Goal: Task Accomplishment & Management: Manage account settings

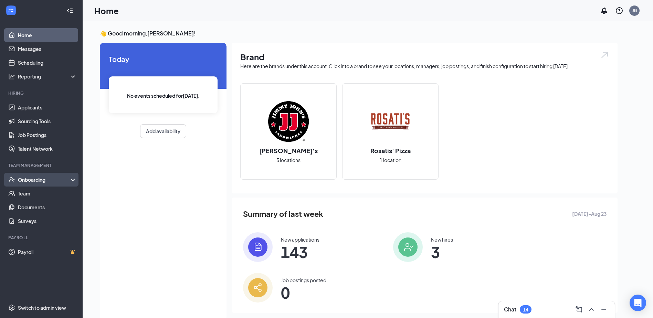
click at [54, 180] on div "Onboarding" at bounding box center [44, 179] width 53 height 7
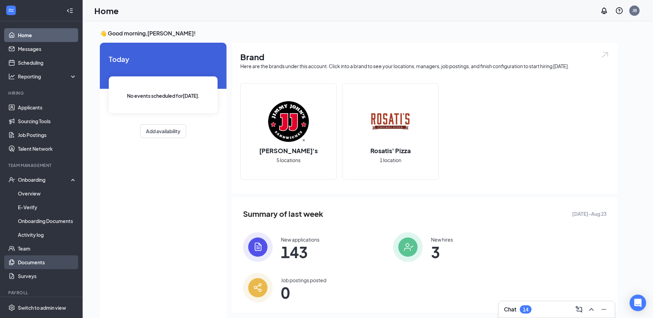
click at [47, 259] on link "Documents" at bounding box center [47, 262] width 59 height 14
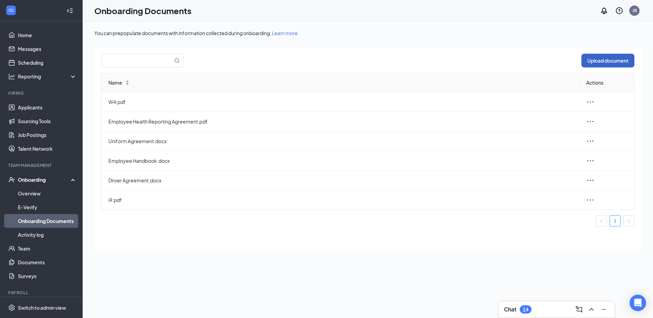
click at [603, 61] on button "Upload document" at bounding box center [607, 61] width 53 height 14
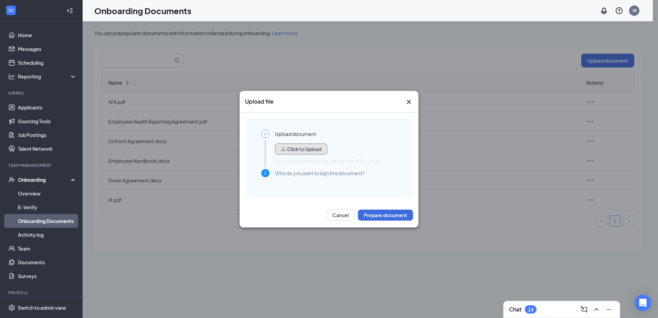
click at [317, 152] on button "Click to Upload" at bounding box center [301, 149] width 52 height 11
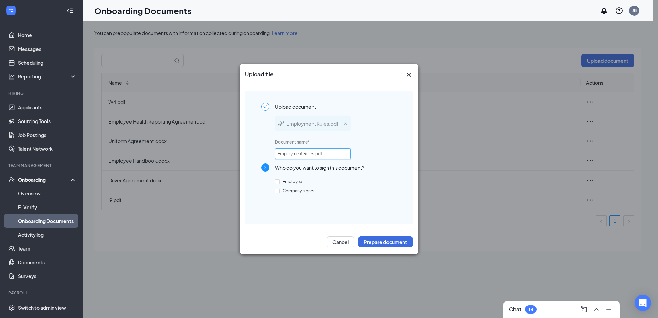
click at [277, 153] on input "Employment Rules.pdf" at bounding box center [313, 153] width 76 height 11
type input "TyVan Employment Rules.pdf"
click at [294, 182] on span "Employee" at bounding box center [292, 181] width 25 height 5
click at [280, 182] on input "Employee" at bounding box center [277, 181] width 5 height 5
checkbox input "true"
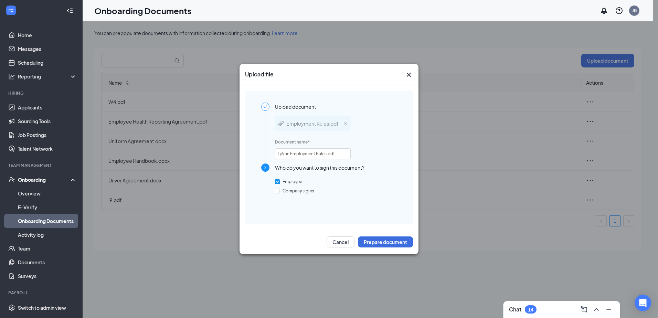
click at [289, 195] on div "Employee Company signer" at bounding box center [336, 194] width 122 height 35
click at [290, 192] on span "Company signer" at bounding box center [299, 190] width 38 height 5
click at [280, 192] on input "Company signer" at bounding box center [277, 191] width 5 height 5
checkbox input "true"
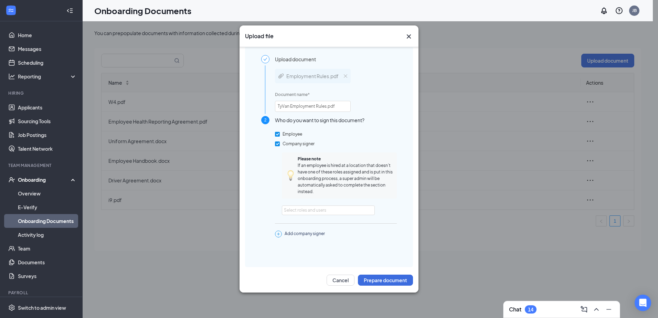
scroll to position [14, 0]
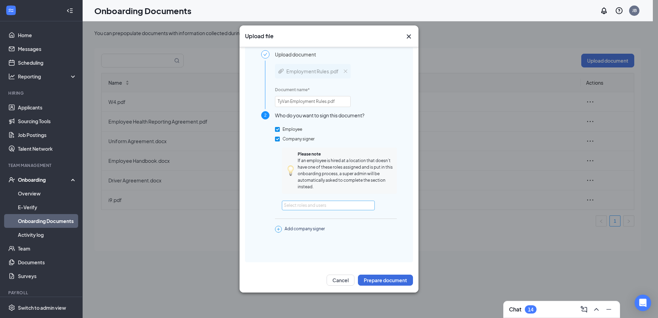
click at [330, 205] on div "Select roles and users" at bounding box center [326, 205] width 85 height 7
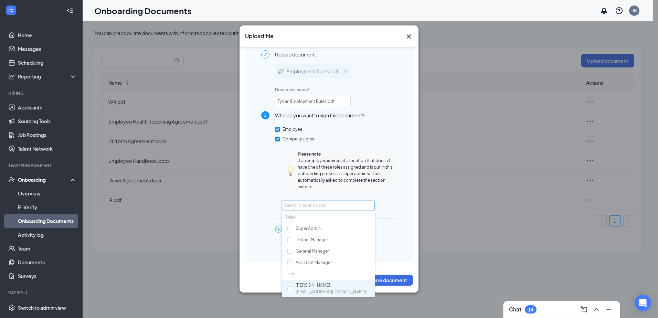
click at [294, 290] on div "Jake Baxter baxterjake94@aol.com" at bounding box center [328, 289] width 93 height 18
checkbox input "true"
click at [397, 198] on div "Upload document Employment Rules.pdf Document name * TyVan Employment Rules.pdf…" at bounding box center [329, 159] width 147 height 218
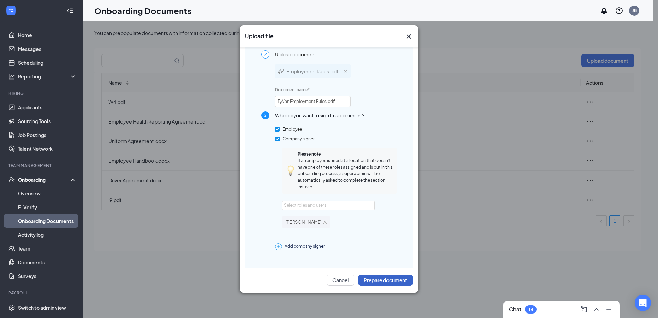
click at [385, 278] on button "Prepare document" at bounding box center [385, 280] width 55 height 11
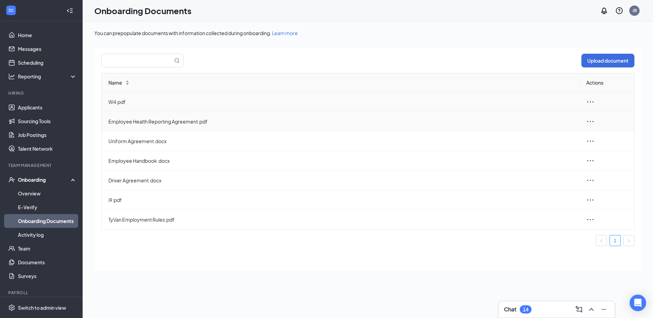
click at [128, 101] on span "W4.pdf" at bounding box center [341, 102] width 467 height 8
click at [591, 101] on icon "ellipsis" at bounding box center [590, 102] width 8 height 8
click at [572, 117] on div "View and download" at bounding box center [553, 118] width 74 height 8
click at [596, 61] on button "Upload document" at bounding box center [607, 61] width 53 height 14
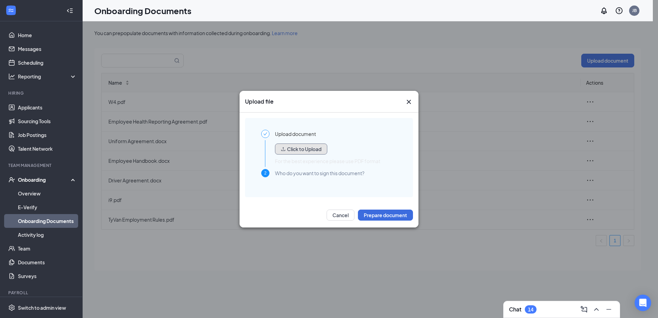
click at [310, 152] on button "Click to Upload" at bounding box center [301, 149] width 52 height 11
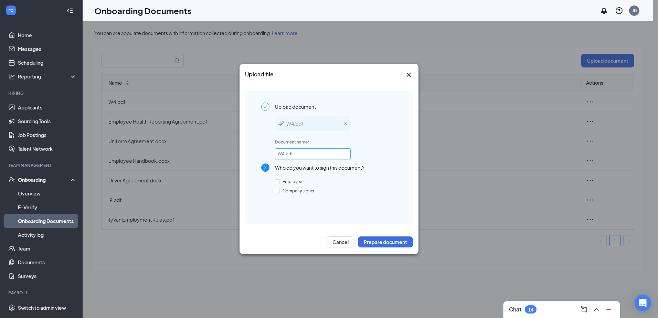
click at [276, 154] on input "W4.pdf" at bounding box center [313, 153] width 76 height 11
type input "TyVan W4.pdf"
click at [280, 175] on div "Who do you want to sign this document? Employee Company signer" at bounding box center [336, 187] width 122 height 49
click at [283, 182] on span "Employee" at bounding box center [292, 181] width 25 height 5
click at [280, 182] on input "Employee" at bounding box center [277, 181] width 5 height 5
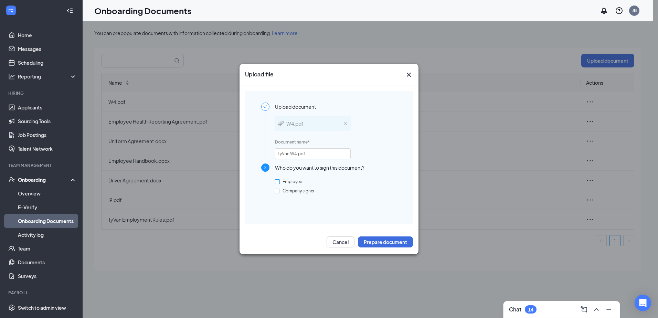
checkbox input "true"
click at [282, 192] on span "Company signer" at bounding box center [299, 190] width 38 height 5
click at [280, 192] on input "Company signer" at bounding box center [277, 191] width 5 height 5
checkbox input "true"
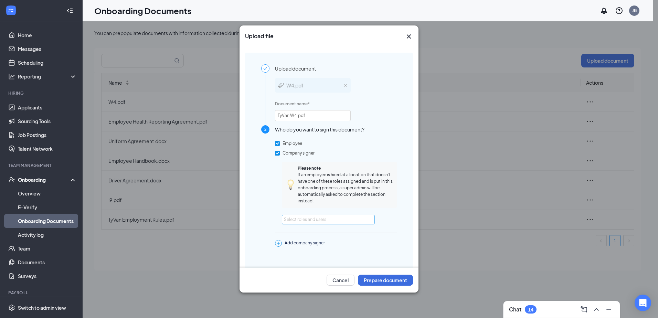
click at [318, 220] on div "Select roles and users" at bounding box center [326, 219] width 85 height 7
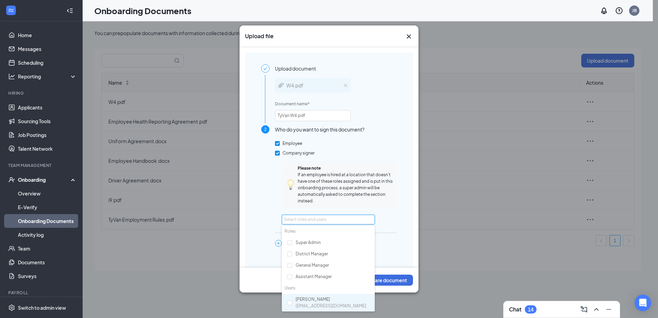
click at [320, 307] on span "[EMAIL_ADDRESS][DOMAIN_NAME]" at bounding box center [331, 306] width 71 height 7
checkbox input "true"
click at [396, 280] on button "Prepare document" at bounding box center [385, 280] width 55 height 11
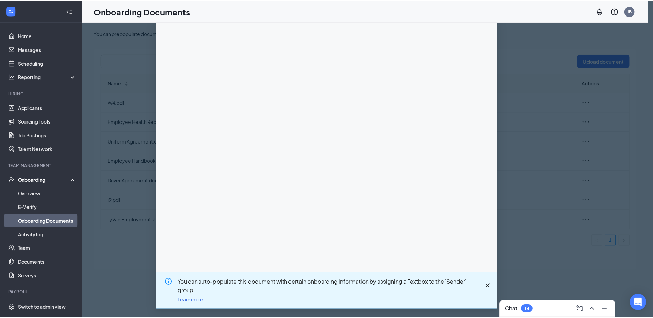
scroll to position [0, 0]
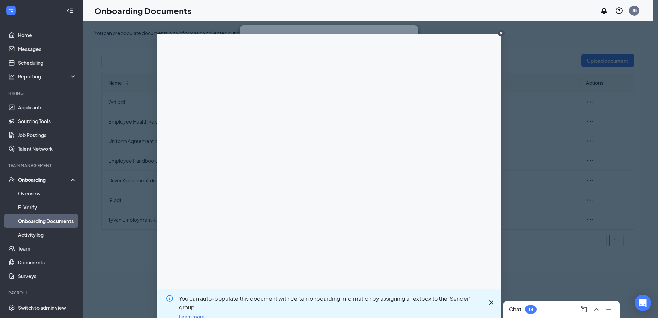
click at [498, 31] on circle "CloseIconInverted" at bounding box center [501, 33] width 7 height 7
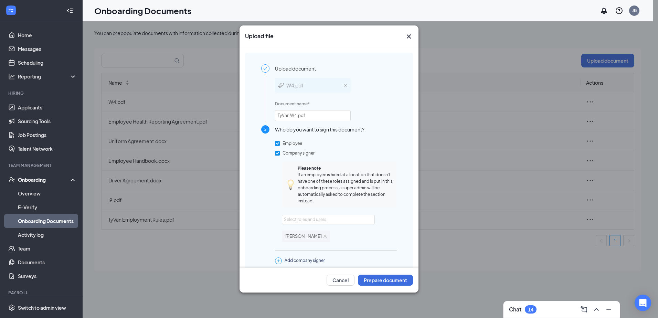
click at [411, 37] on icon "Cross" at bounding box center [409, 36] width 8 height 8
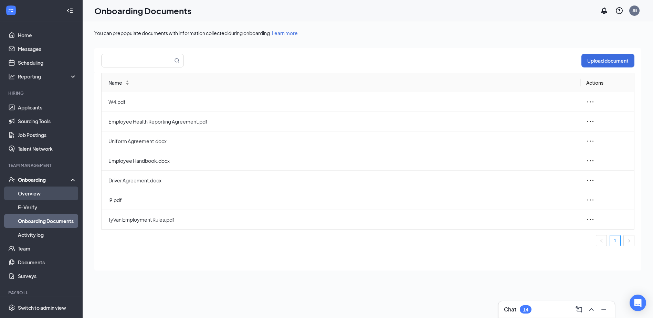
click at [54, 195] on link "Overview" at bounding box center [47, 194] width 59 height 14
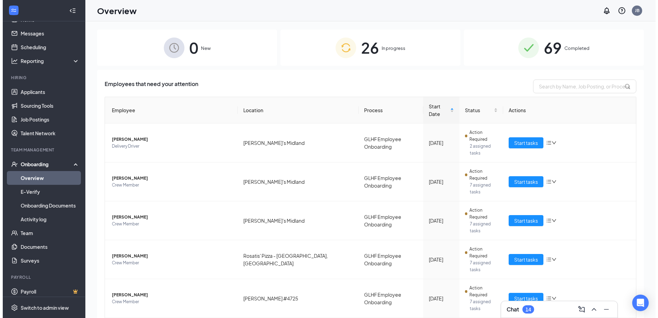
scroll to position [20, 0]
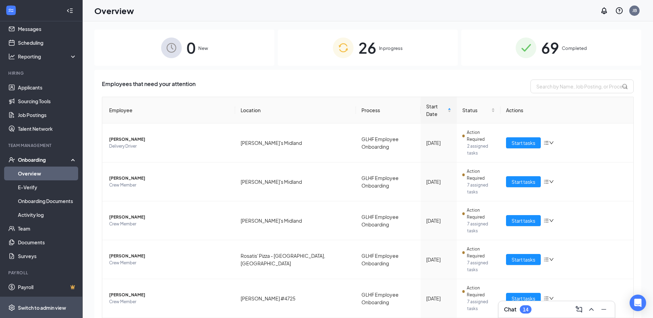
click at [36, 308] on div "Switch to admin view" at bounding box center [42, 307] width 48 height 7
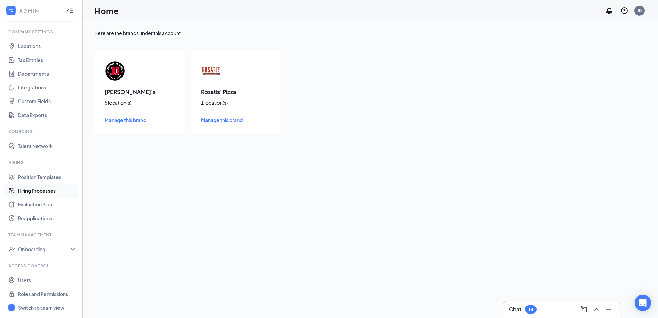
click at [53, 187] on link "Hiring Processes" at bounding box center [47, 191] width 59 height 14
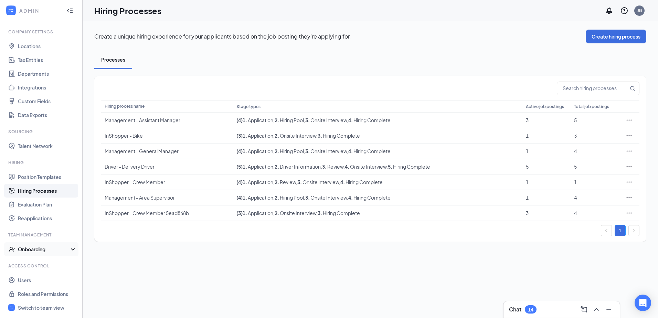
click at [47, 244] on div "Onboarding" at bounding box center [41, 249] width 83 height 14
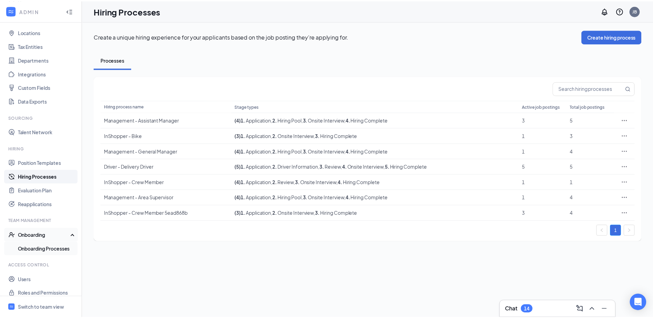
scroll to position [41, 0]
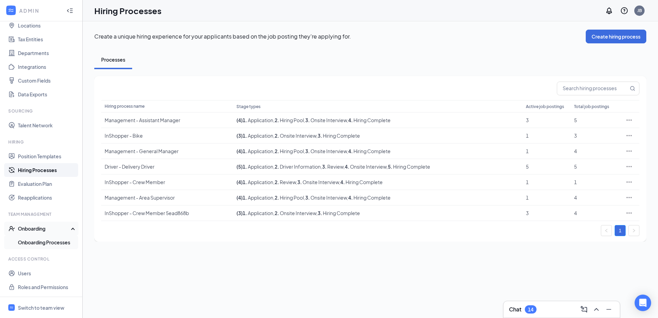
click at [61, 239] on link "Onboarding Processes" at bounding box center [47, 242] width 59 height 14
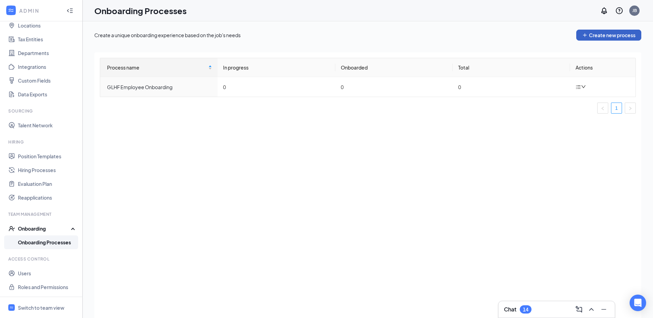
click at [596, 36] on button "Create new process" at bounding box center [608, 35] width 65 height 11
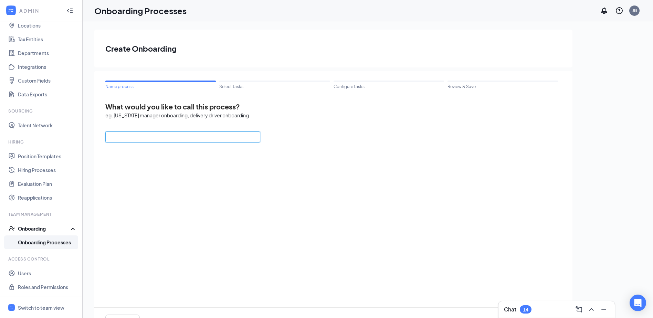
click at [199, 138] on input "text" at bounding box center [182, 136] width 155 height 11
type input "TyVan Onboarding Process"
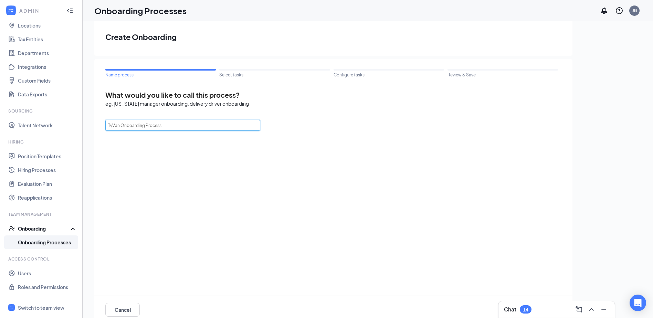
scroll to position [31, 0]
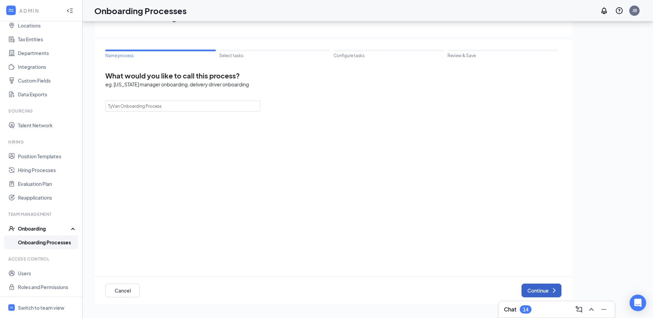
click at [552, 290] on icon "ChevronRight" at bounding box center [554, 290] width 8 height 8
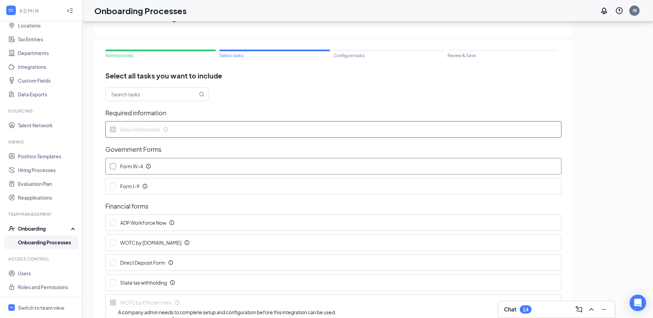
click at [127, 169] on span "Form W-4" at bounding box center [132, 166] width 27 height 7
click at [116, 169] on input "Form W-4" at bounding box center [113, 166] width 6 height 6
checkbox input "true"
click at [130, 192] on label "Form I-9" at bounding box center [130, 186] width 49 height 16
click at [116, 189] on input "Form I-9" at bounding box center [113, 186] width 6 height 6
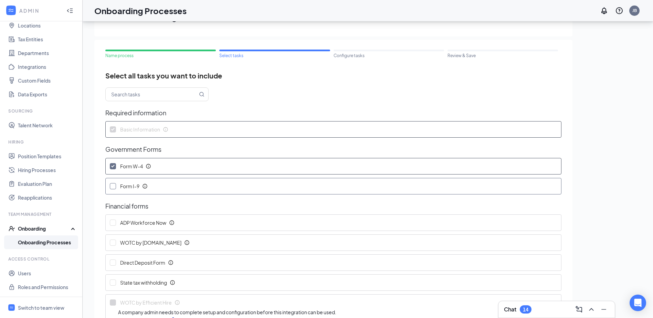
checkbox input "true"
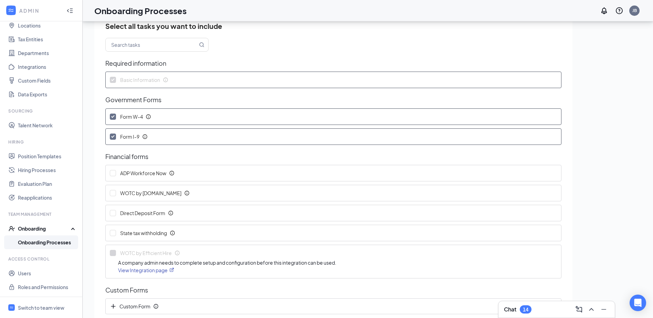
scroll to position [69, 0]
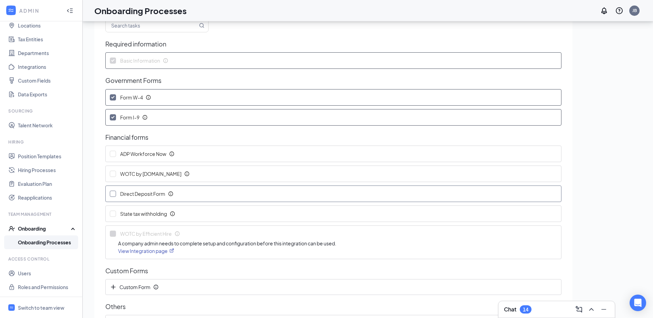
click at [156, 199] on label "Direct Deposit Form" at bounding box center [143, 194] width 75 height 16
click at [116, 197] on input "Direct Deposit Form" at bounding box center [113, 194] width 6 height 6
checkbox input "true"
click at [149, 213] on span "State tax withholding" at bounding box center [144, 213] width 51 height 7
click at [116, 213] on input "State tax withholding" at bounding box center [113, 214] width 6 height 6
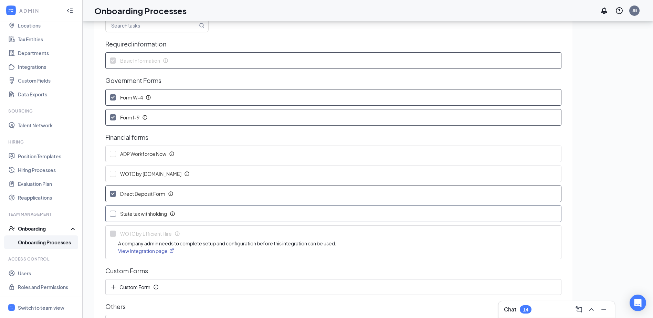
checkbox input "true"
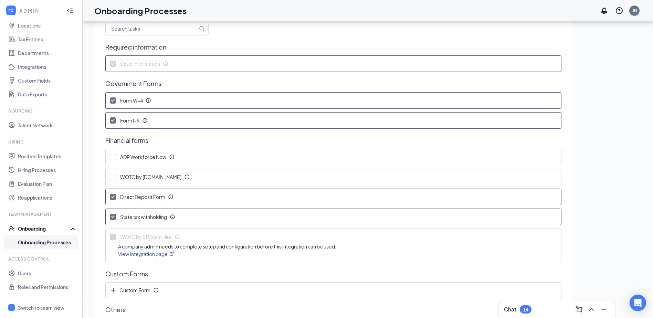
scroll to position [172, 0]
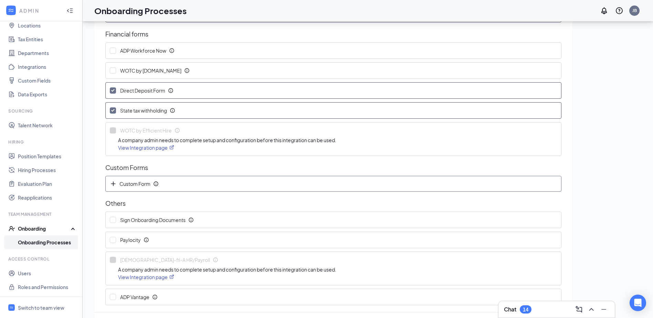
click at [145, 187] on span "Custom Form" at bounding box center [131, 183] width 43 height 7
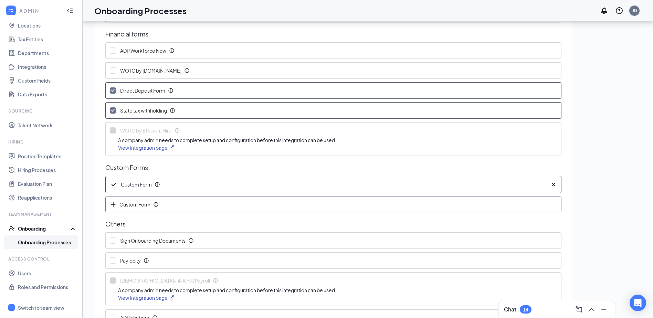
click at [150, 201] on span "Custom Form" at bounding box center [131, 204] width 43 height 7
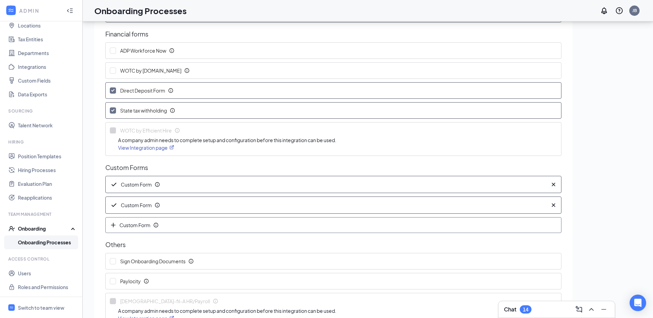
click at [550, 206] on icon "Cross" at bounding box center [553, 205] width 7 height 7
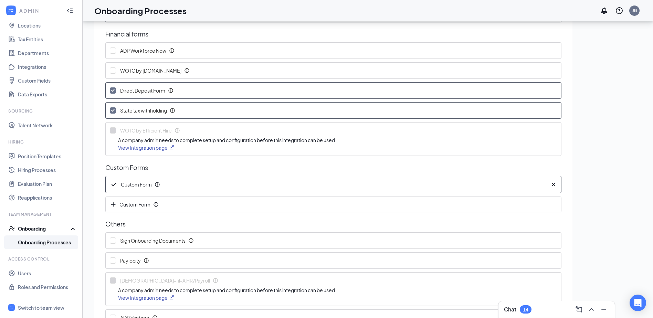
click at [552, 186] on icon "Cross" at bounding box center [553, 184] width 3 height 3
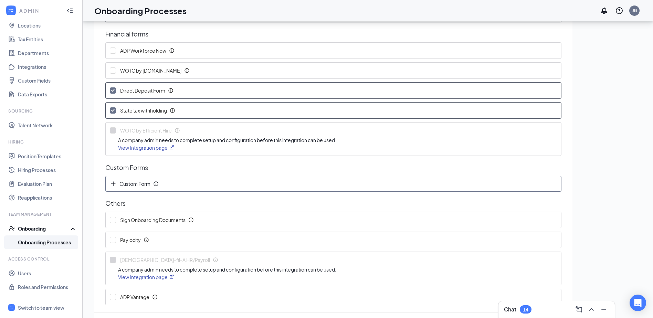
click at [155, 183] on icon "Info" at bounding box center [156, 184] width 6 height 6
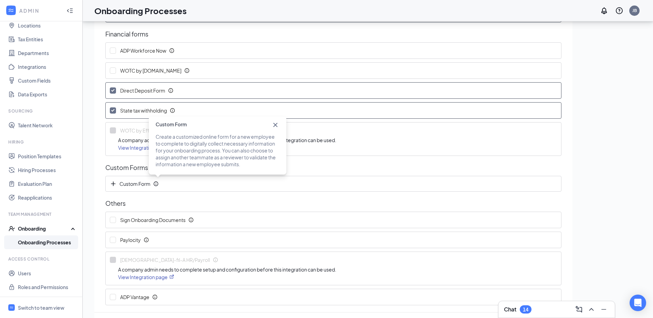
click at [276, 124] on icon "Cross" at bounding box center [275, 125] width 8 height 8
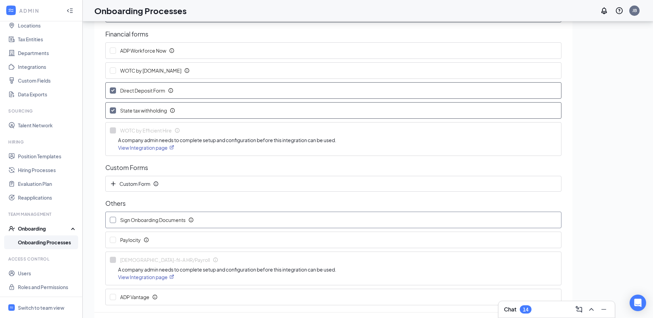
click at [150, 220] on span "Sign Onboarding Documents" at bounding box center [154, 219] width 70 height 7
click at [116, 220] on input "Sign Onboarding Documents" at bounding box center [113, 220] width 6 height 6
checkbox input "true"
click at [193, 218] on icon "Info" at bounding box center [191, 220] width 4 height 4
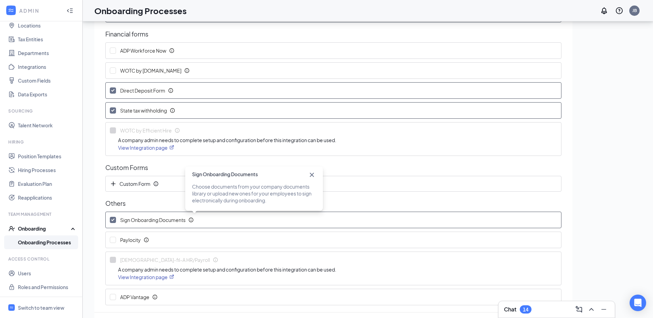
click at [311, 176] on icon "Cross" at bounding box center [312, 175] width 4 height 4
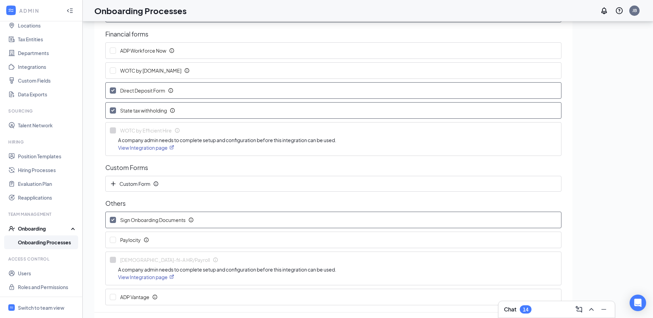
scroll to position [200, 0]
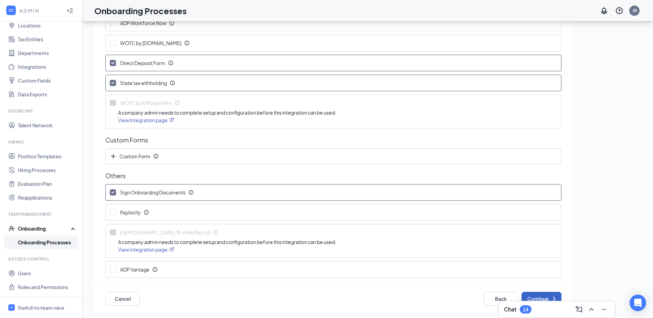
click at [550, 294] on button "Continue" at bounding box center [541, 299] width 40 height 14
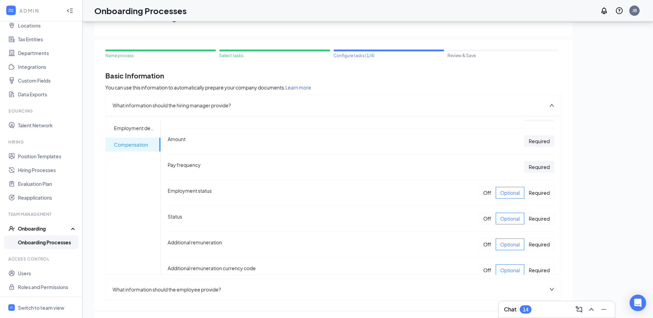
scroll to position [198, 0]
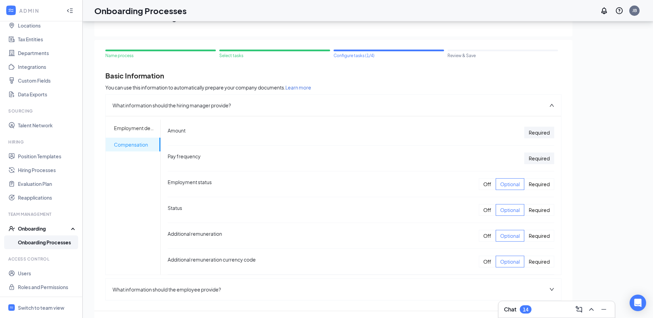
click at [479, 184] on div "Off" at bounding box center [487, 184] width 17 height 12
click at [479, 212] on div "Off" at bounding box center [487, 210] width 17 height 12
click at [482, 237] on div "Off" at bounding box center [487, 236] width 17 height 12
click at [479, 262] on div "Off" at bounding box center [487, 262] width 17 height 12
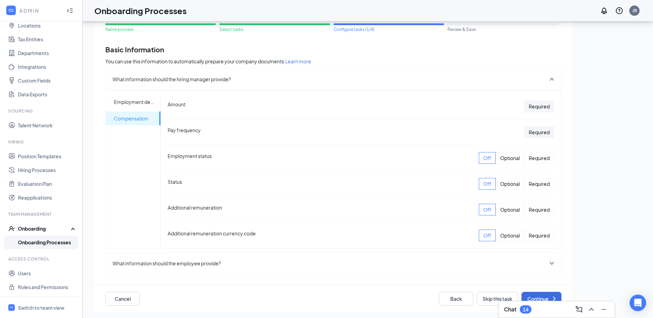
click at [368, 267] on div "What information should the employee provide?" at bounding box center [333, 263] width 455 height 21
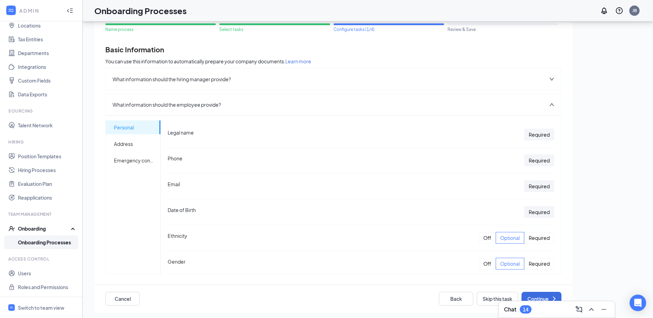
scroll to position [69, 0]
click at [479, 191] on div "Off" at bounding box center [487, 188] width 17 height 12
click at [479, 214] on div "Off" at bounding box center [487, 214] width 17 height 12
click at [479, 240] on div "Off" at bounding box center [487, 239] width 17 height 12
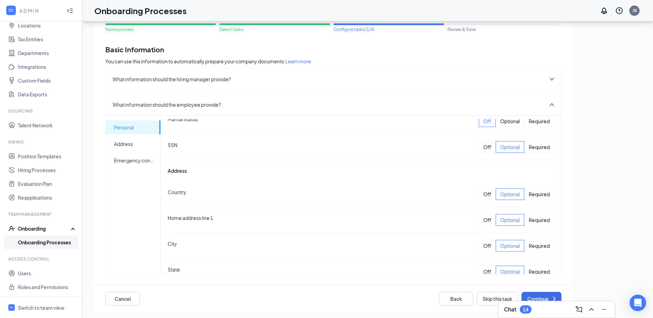
scroll to position [207, 0]
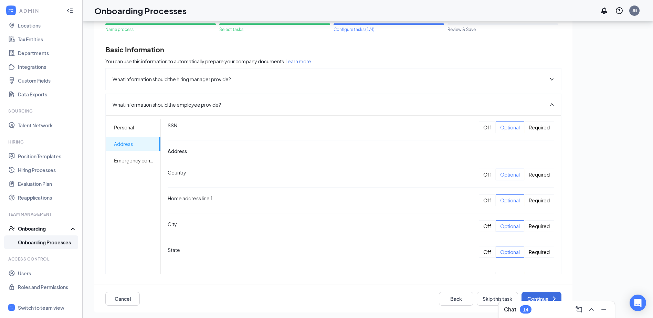
click at [528, 126] on div "Required" at bounding box center [539, 127] width 30 height 12
click at [529, 175] on div "Required" at bounding box center [539, 175] width 30 height 12
click at [532, 203] on div "Required" at bounding box center [539, 200] width 30 height 12
click at [532, 231] on div "Required" at bounding box center [539, 226] width 30 height 12
click at [534, 249] on div "Required" at bounding box center [539, 252] width 30 height 12
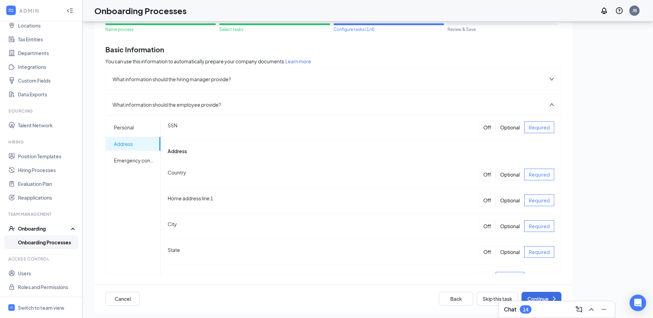
click at [479, 175] on div "Off" at bounding box center [487, 175] width 17 height 12
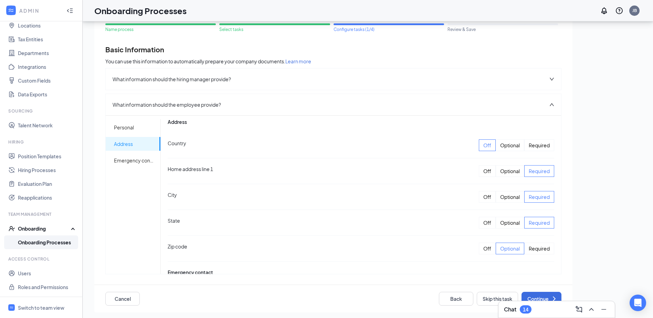
scroll to position [275, 0]
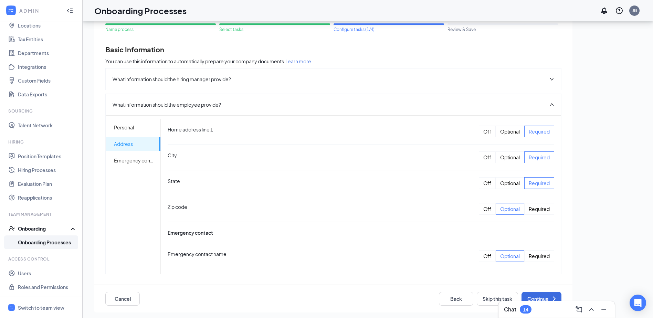
click at [528, 207] on div "Required" at bounding box center [539, 209] width 30 height 12
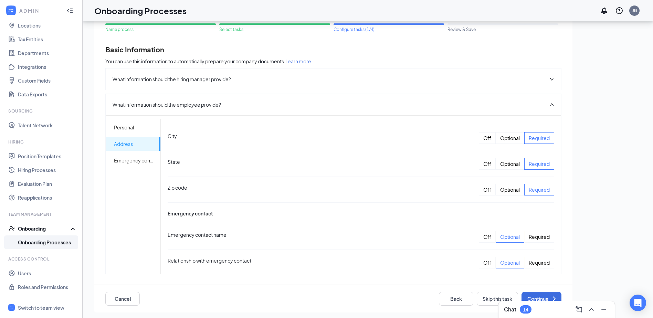
scroll to position [310, 0]
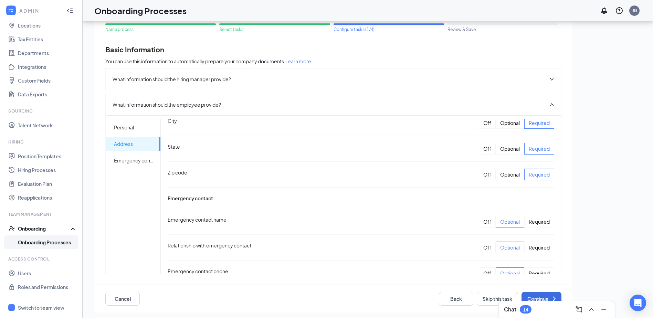
click at [527, 220] on div "Required" at bounding box center [539, 222] width 30 height 12
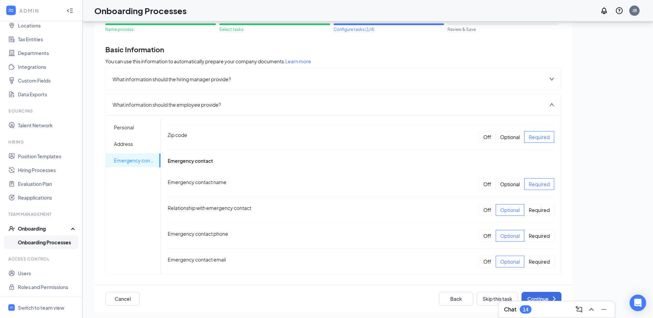
scroll to position [348, 0]
click at [530, 211] on div "Required" at bounding box center [539, 209] width 30 height 12
click at [528, 236] on div "Required" at bounding box center [539, 235] width 30 height 12
click at [479, 259] on div "Off" at bounding box center [487, 261] width 17 height 12
click at [530, 294] on button "Continue" at bounding box center [541, 299] width 40 height 14
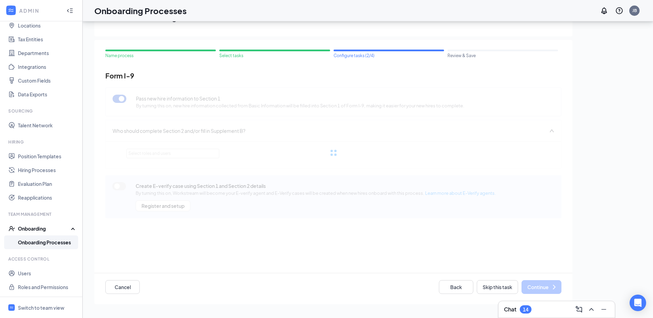
scroll to position [0, 0]
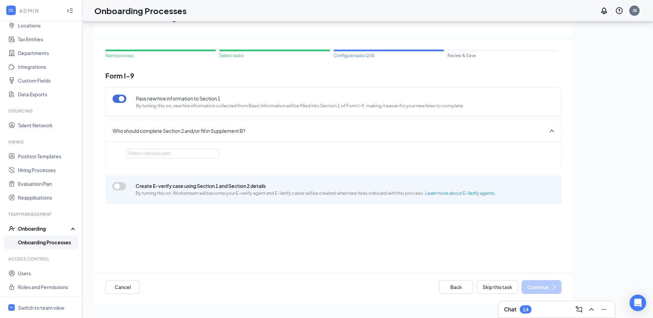
click at [302, 127] on div "Who should complete Section 2 and/or fill in Supplement B?" at bounding box center [333, 130] width 455 height 21
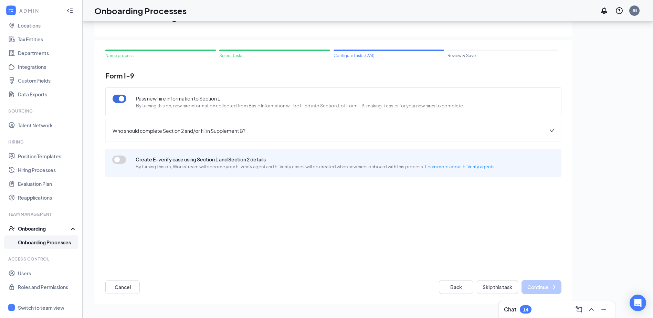
click at [302, 128] on div "Who should complete Section 2 and/or fill in Supplement B?" at bounding box center [333, 130] width 455 height 21
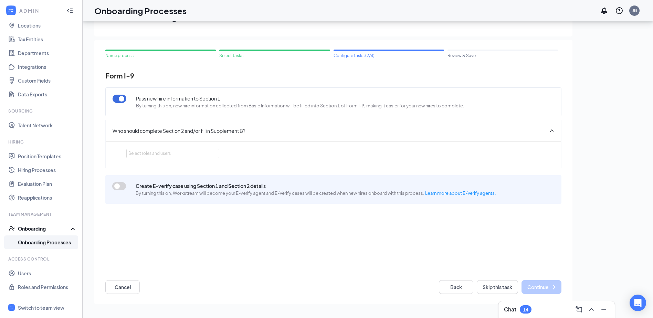
click at [121, 186] on button "button" at bounding box center [119, 186] width 14 height 8
click at [184, 153] on div "Select roles and users" at bounding box center [170, 153] width 85 height 7
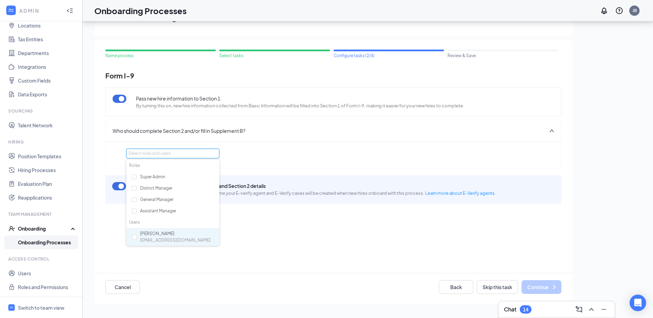
click at [171, 239] on span "baxterjake94@aol.com" at bounding box center [175, 240] width 71 height 7
checkbox input "true"
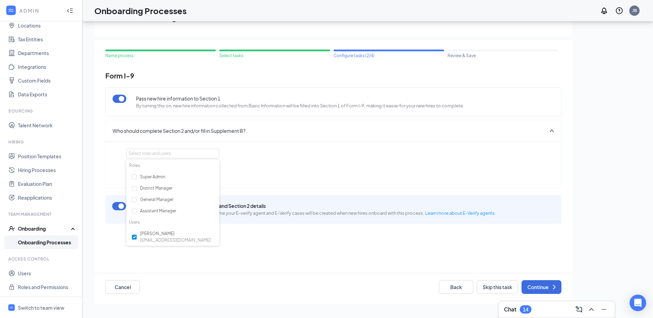
click at [342, 164] on div "Section 2 can be completed by: Jake Baxter" at bounding box center [333, 171] width 414 height 20
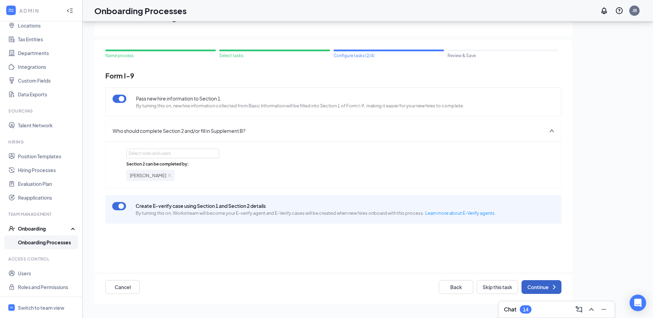
click at [548, 286] on button "Continue" at bounding box center [541, 287] width 40 height 14
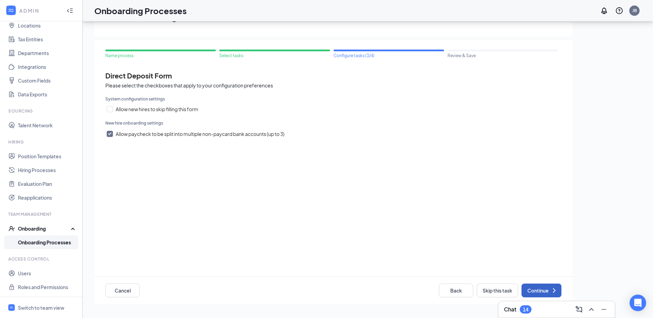
click at [554, 290] on icon "ChevronRight" at bounding box center [554, 290] width 3 height 4
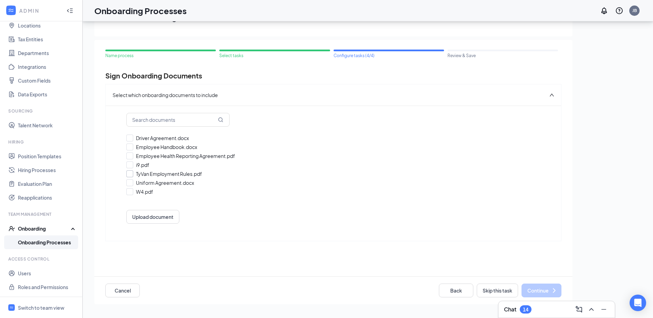
click at [130, 172] on input "TyVan Employment Rules.pdf" at bounding box center [333, 173] width 414 height 7
checkbox input "true"
click at [131, 183] on input "Uniform Agreement.docx" at bounding box center [333, 182] width 414 height 7
checkbox input "true"
click at [550, 290] on icon "ChevronRight" at bounding box center [554, 290] width 8 height 8
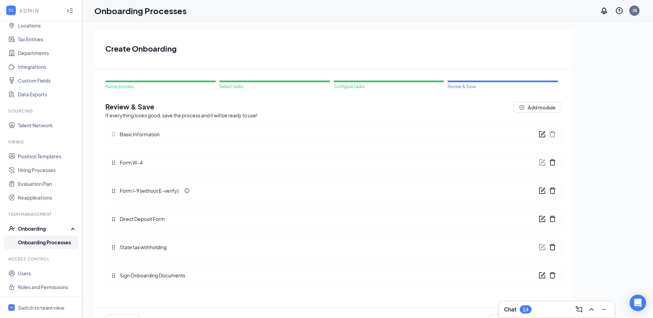
scroll to position [31, 0]
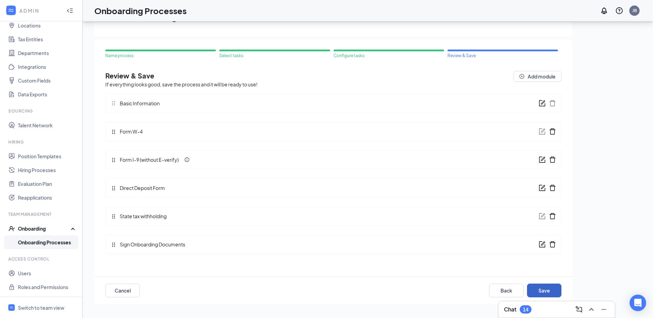
click at [552, 290] on button "Save" at bounding box center [544, 291] width 34 height 14
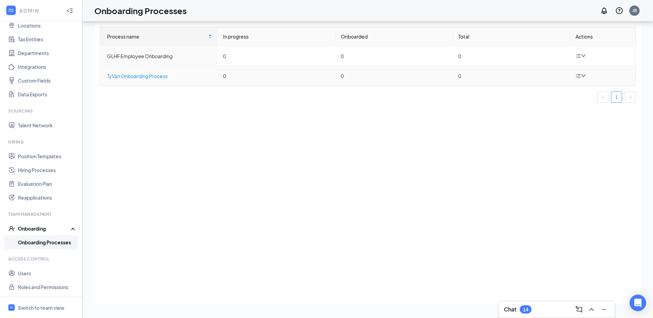
click at [167, 75] on div "TyVan Onboarding Process" at bounding box center [159, 76] width 105 height 8
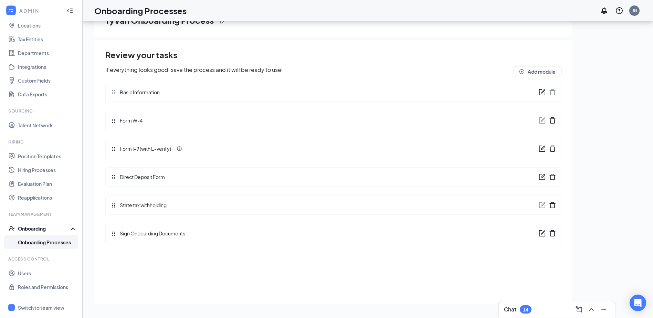
click at [136, 121] on span "Form W-4" at bounding box center [129, 121] width 26 height 8
click at [541, 148] on icon "form" at bounding box center [542, 148] width 7 height 7
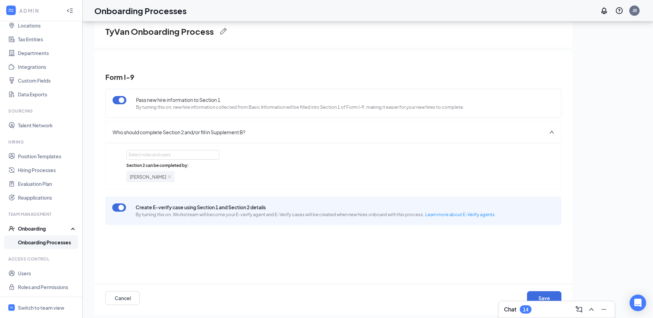
scroll to position [31, 0]
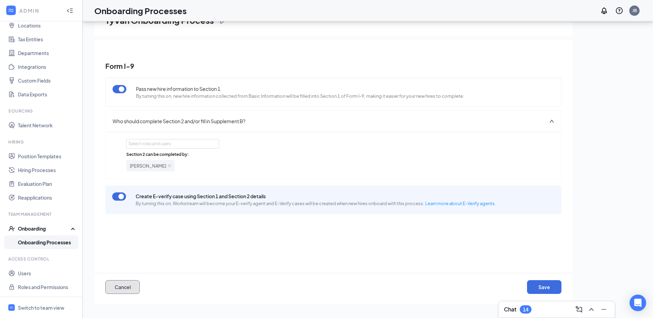
click at [126, 290] on button "Cancel" at bounding box center [122, 287] width 34 height 14
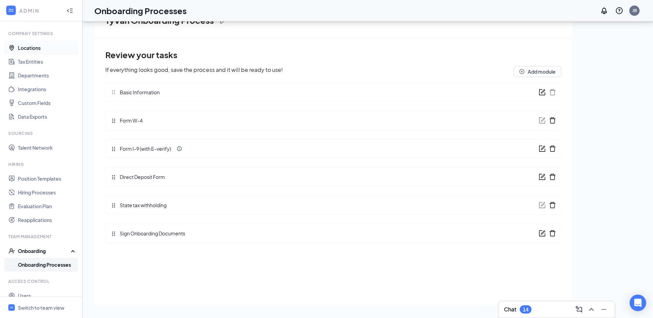
scroll to position [0, 0]
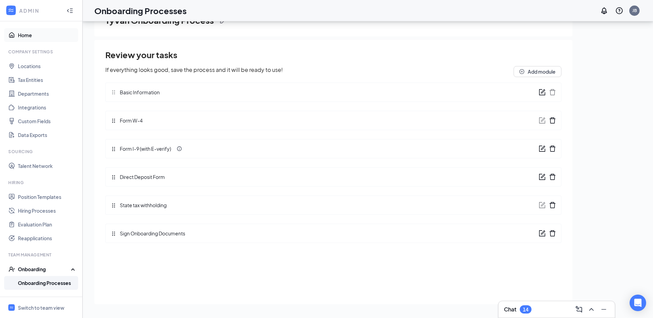
click at [44, 36] on link "Home" at bounding box center [47, 35] width 59 height 14
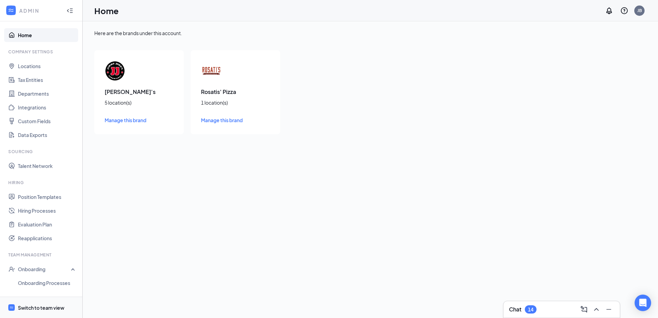
click at [33, 313] on span "Switch to team view" at bounding box center [47, 307] width 59 height 21
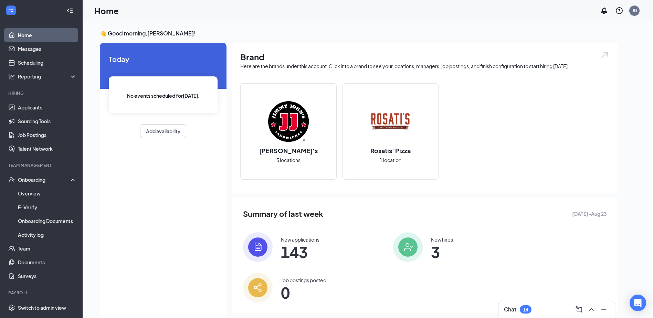
click at [559, 316] on div "Chat 14" at bounding box center [556, 309] width 116 height 17
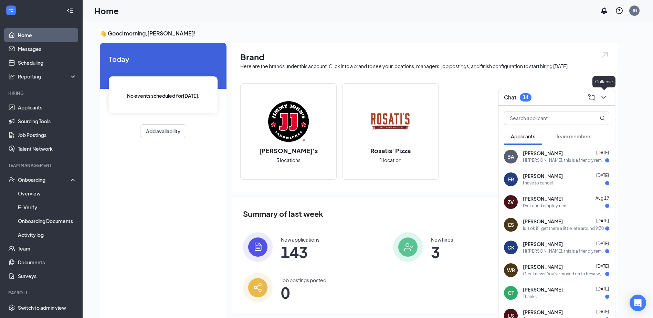
click at [602, 96] on icon "ChevronDown" at bounding box center [604, 97] width 8 height 8
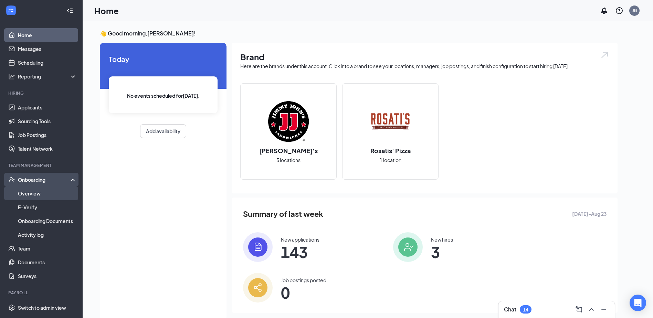
click at [40, 192] on link "Overview" at bounding box center [47, 194] width 59 height 14
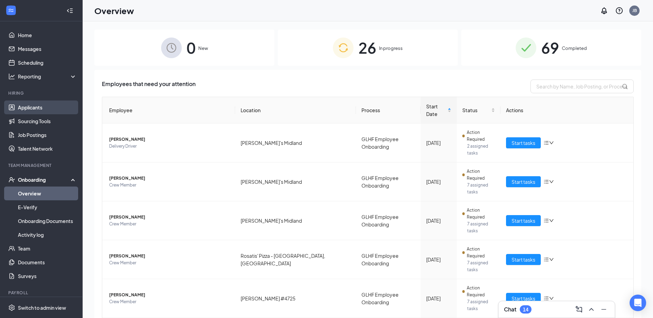
click at [47, 104] on link "Applicants" at bounding box center [47, 107] width 59 height 14
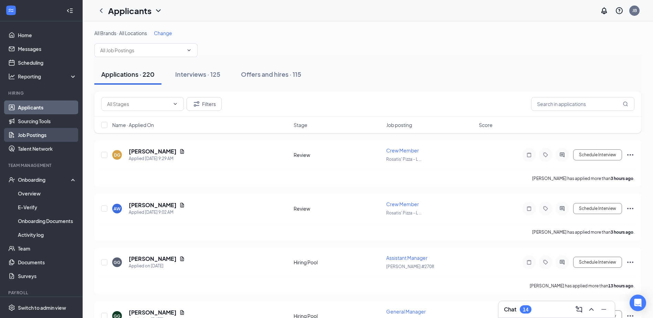
click at [45, 134] on link "Job Postings" at bounding box center [47, 135] width 59 height 14
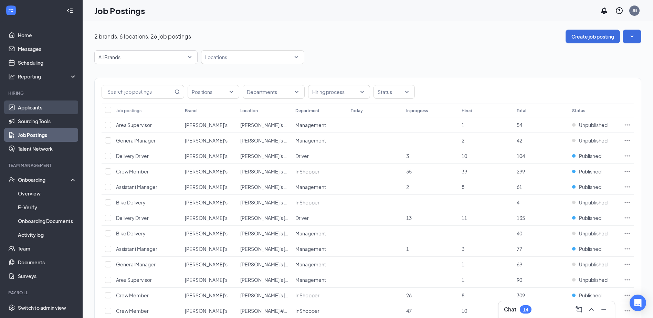
click at [37, 109] on link "Applicants" at bounding box center [47, 107] width 59 height 14
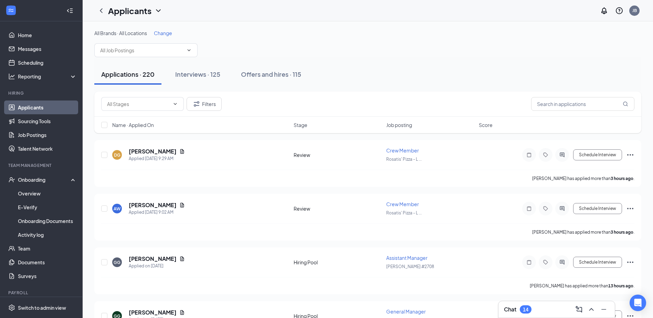
click at [165, 37] on div "All Brands · All Locations Change" at bounding box center [367, 44] width 547 height 28
click at [167, 33] on span "Change" at bounding box center [163, 33] width 18 height 6
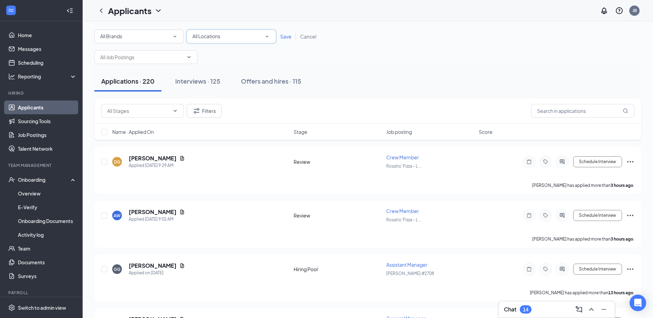
click at [215, 36] on span "All Locations" at bounding box center [206, 36] width 28 height 6
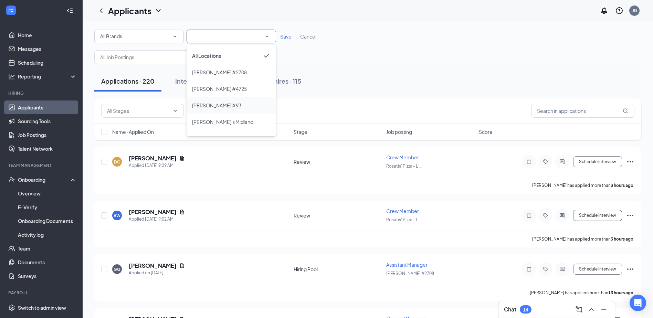
click at [230, 107] on span "Jimmy Johns #93" at bounding box center [216, 105] width 49 height 6
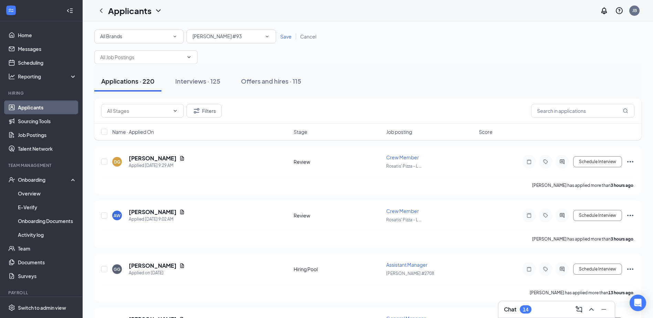
click at [147, 36] on div "All Brands" at bounding box center [139, 36] width 78 height 8
click at [152, 75] on div "[PERSON_NAME]'s" at bounding box center [139, 72] width 78 height 8
click at [175, 55] on input "text" at bounding box center [141, 57] width 83 height 8
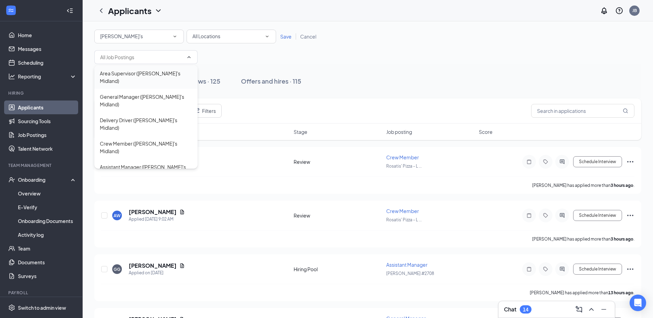
click at [150, 78] on div "Area Supervisor (Jimmy John's Midland)" at bounding box center [146, 77] width 92 height 15
type input "Area Supervisor (Jimmy John's Midland)"
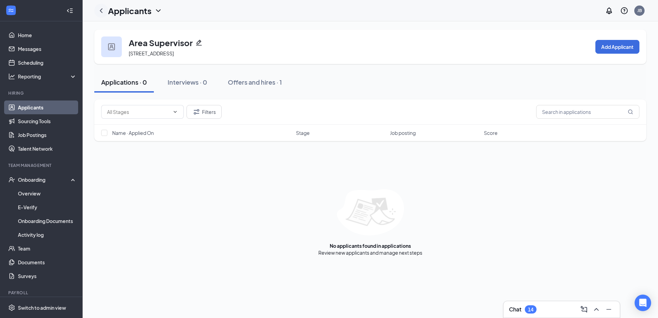
click at [97, 10] on icon "ChevronLeft" at bounding box center [101, 11] width 8 height 8
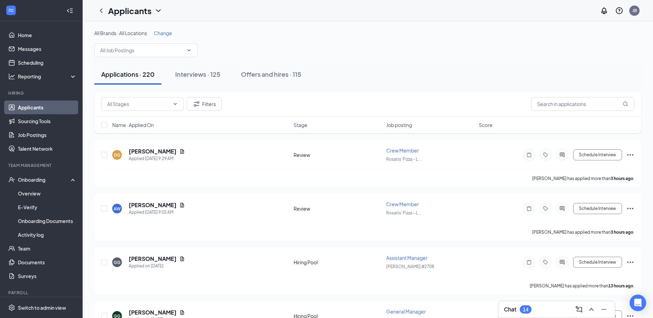
click at [155, 31] on div "All Brands · All Locations Change" at bounding box center [367, 33] width 547 height 7
click at [164, 33] on span "Change" at bounding box center [163, 33] width 18 height 6
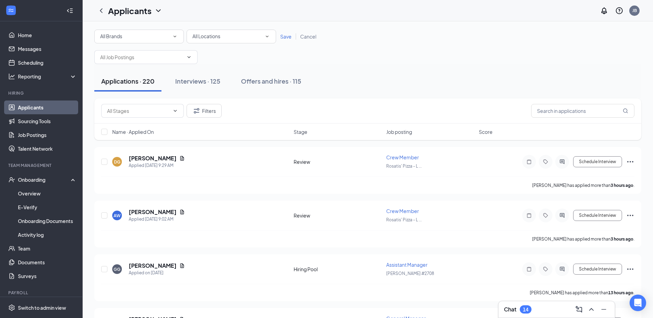
click at [209, 32] on div "All Locations All Locations" at bounding box center [231, 37] width 89 height 14
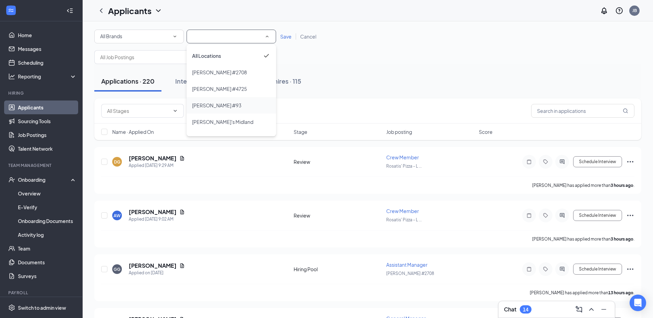
click at [219, 110] on li "Jimmy Johns #93" at bounding box center [231, 105] width 89 height 17
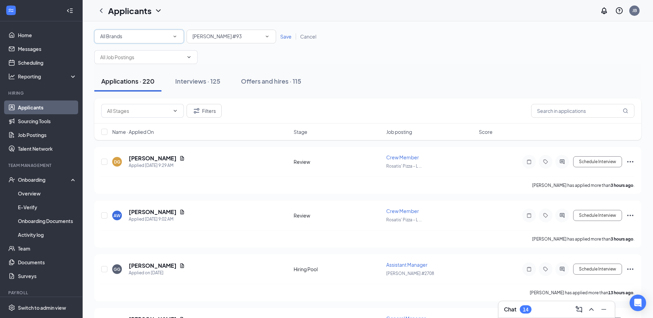
click at [171, 34] on div "All Brands" at bounding box center [139, 36] width 78 height 8
click at [141, 76] on div "[PERSON_NAME]'s" at bounding box center [139, 72] width 78 height 8
click at [284, 35] on span "Save" at bounding box center [285, 36] width 11 height 6
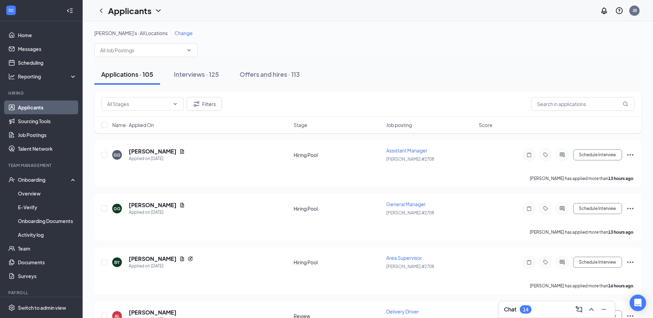
click at [174, 33] on span "Change" at bounding box center [183, 33] width 18 height 6
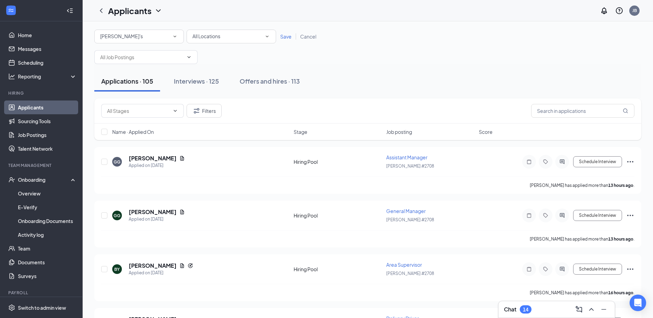
click at [150, 38] on div "[PERSON_NAME]'s" at bounding box center [139, 36] width 78 height 8
click at [245, 42] on div "All Locations All Locations" at bounding box center [231, 37] width 89 height 14
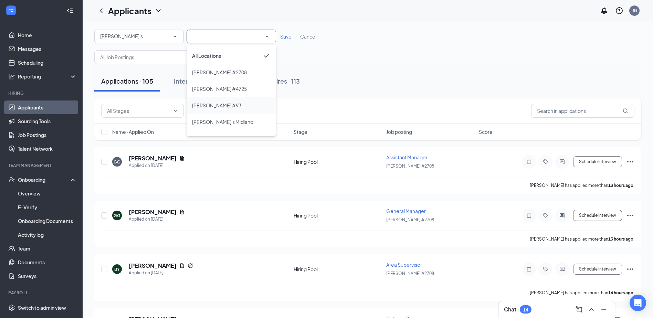
click at [231, 102] on div "Jimmy Johns #93" at bounding box center [231, 105] width 78 height 8
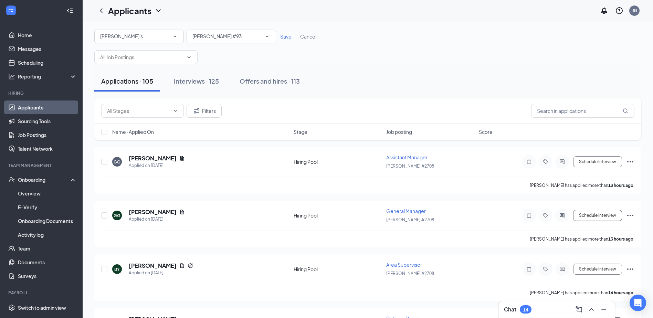
click at [283, 34] on span "Save" at bounding box center [285, 36] width 11 height 6
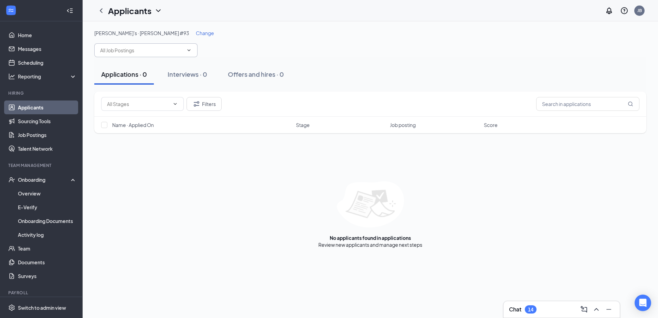
click at [174, 46] on span at bounding box center [145, 50] width 103 height 14
click at [186, 48] on span at bounding box center [145, 50] width 103 height 14
click at [187, 50] on icon "ChevronDown" at bounding box center [189, 50] width 6 height 6
click at [187, 50] on icon "ChevronUp" at bounding box center [189, 50] width 6 height 6
click at [52, 131] on link "Job Postings" at bounding box center [47, 135] width 59 height 14
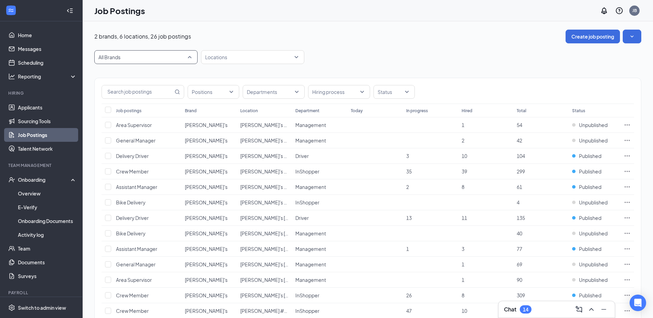
click at [186, 57] on span "All Brands" at bounding box center [142, 57] width 89 height 7
click at [174, 95] on span "[PERSON_NAME]'s" at bounding box center [146, 92] width 92 height 7
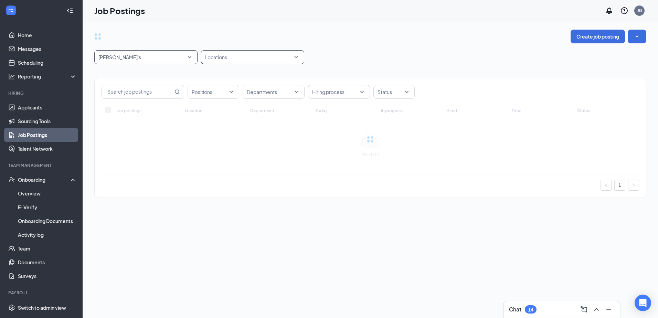
click at [249, 52] on div at bounding box center [249, 57] width 93 height 11
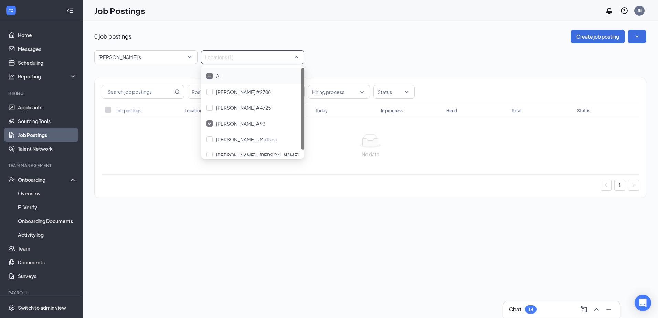
click at [368, 45] on div "0 job postings Create job posting Jimmy John's -1 33566 73433 All Brands Jimmy …" at bounding box center [370, 117] width 552 height 175
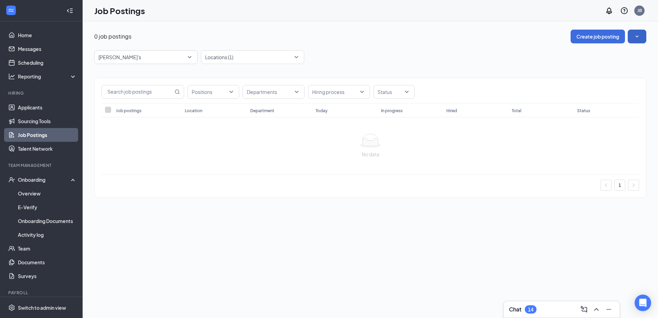
click at [637, 38] on icon "SmallChevronDown" at bounding box center [637, 36] width 7 height 7
click at [405, 27] on div "0 job postings Create job posting Jimmy John's -1 33566 73433 All Brands Jimmy …" at bounding box center [370, 117] width 575 height 192
click at [255, 54] on div at bounding box center [249, 57] width 93 height 11
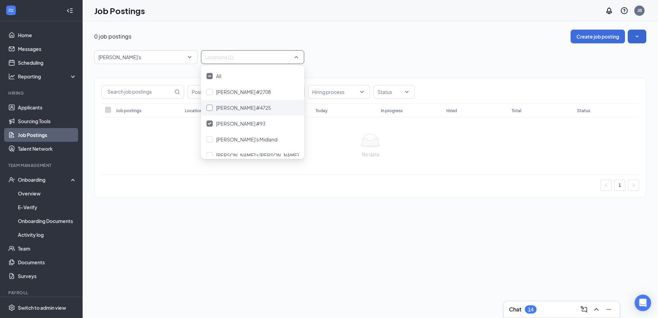
click at [245, 111] on div "Jimmy Johns #4725" at bounding box center [243, 108] width 55 height 8
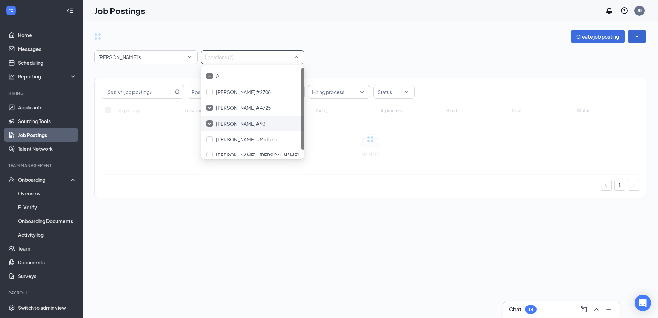
click at [224, 121] on span "Jimmy Johns #93" at bounding box center [240, 123] width 49 height 6
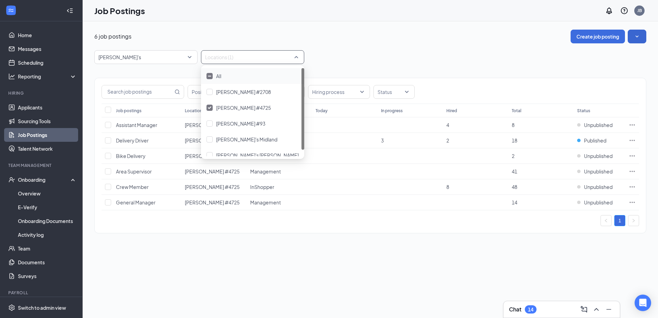
click at [364, 60] on div "Jimmy John's -1 33566 73433 All Brands Jimmy John's Rosatis' Pizza Locations (1)" at bounding box center [370, 57] width 552 height 14
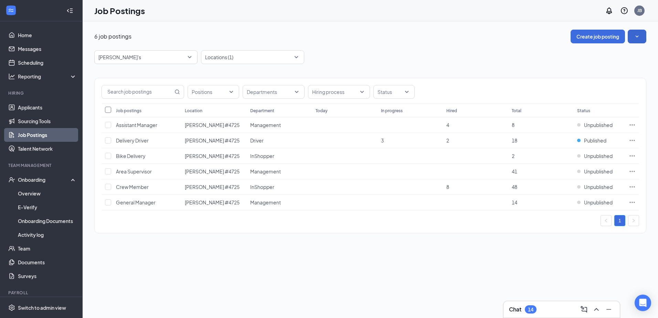
click at [106, 108] on input "Select all" at bounding box center [108, 110] width 6 height 6
checkbox input "true"
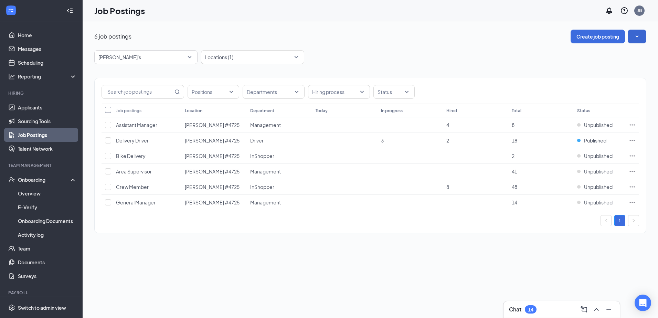
checkbox input "true"
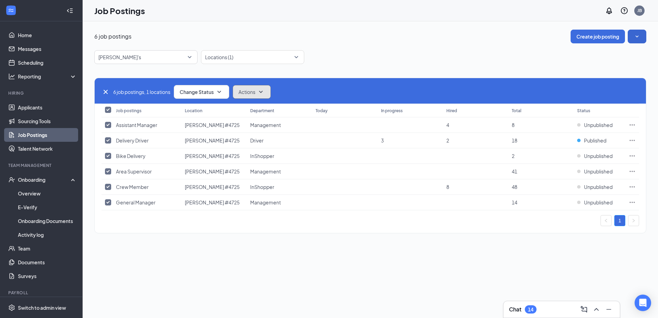
click at [264, 94] on icon "SmallChevronDown" at bounding box center [261, 92] width 8 height 8
click at [259, 127] on span "Duplicate" at bounding box center [251, 125] width 22 height 7
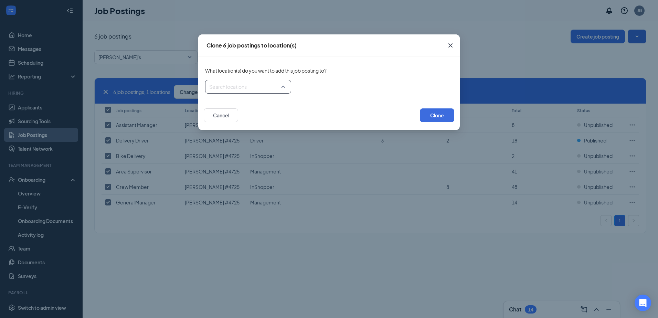
click at [267, 88] on div at bounding box center [246, 86] width 73 height 11
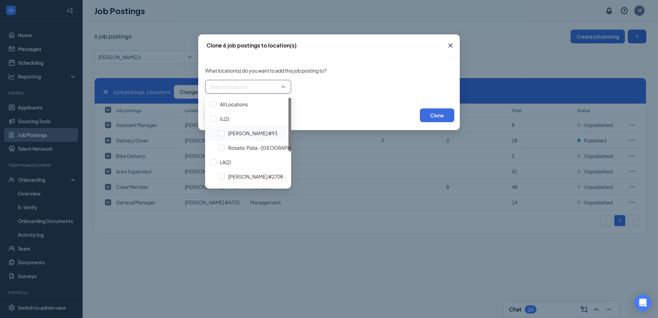
click at [253, 136] on span "Jimmy Johns #93" at bounding box center [252, 133] width 49 height 7
click at [434, 112] on button "Clone" at bounding box center [437, 115] width 34 height 14
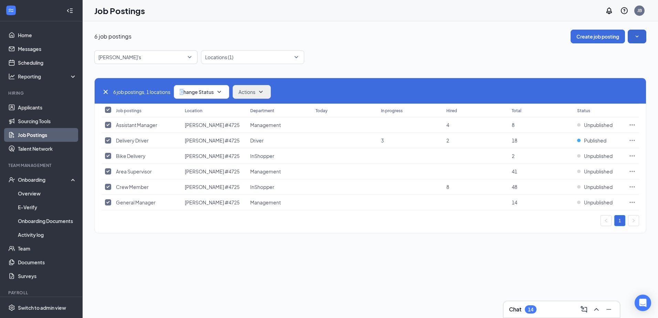
click at [184, 64] on div "6 job postings, 1 locations Change Status Actions Job postings Location Departm…" at bounding box center [370, 152] width 552 height 176
drag, startPoint x: 283, startPoint y: 54, endPoint x: 286, endPoint y: 54, distance: 3.8
click at [284, 54] on div at bounding box center [249, 57] width 93 height 11
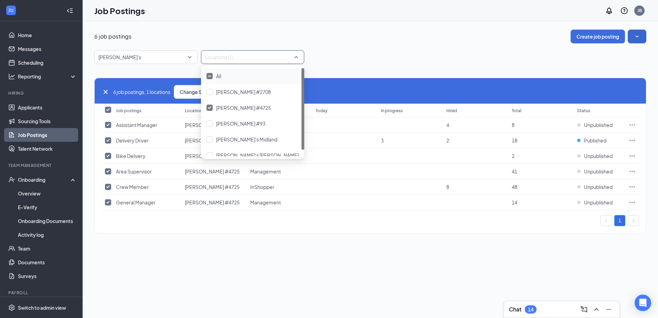
click at [386, 38] on div "6 job postings Create job posting" at bounding box center [370, 37] width 552 height 14
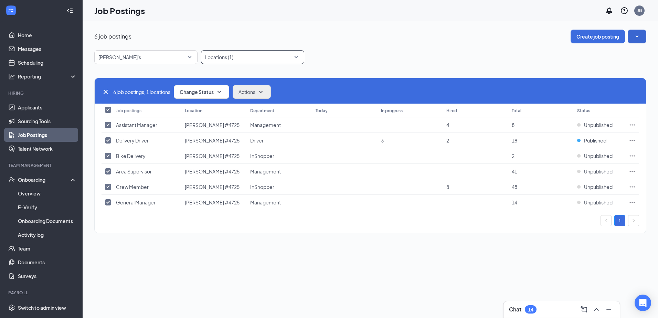
click at [267, 61] on div at bounding box center [249, 57] width 93 height 11
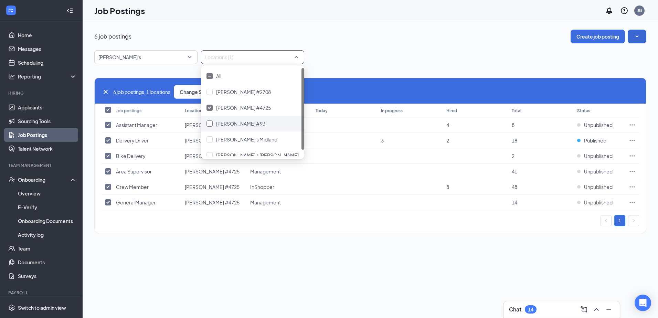
click at [246, 121] on span "Jimmy Johns #93" at bounding box center [240, 123] width 49 height 6
checkbox input "false"
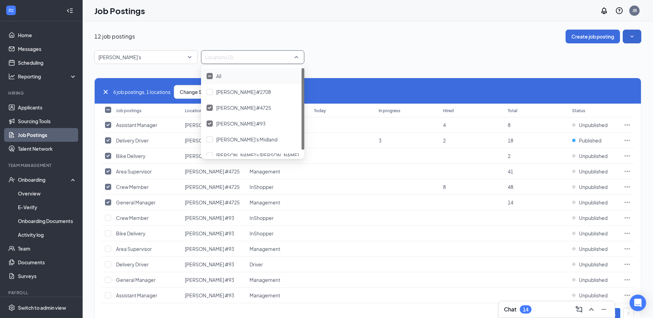
click at [102, 88] on icon "Cross" at bounding box center [106, 92] width 8 height 8
checkbox input "false"
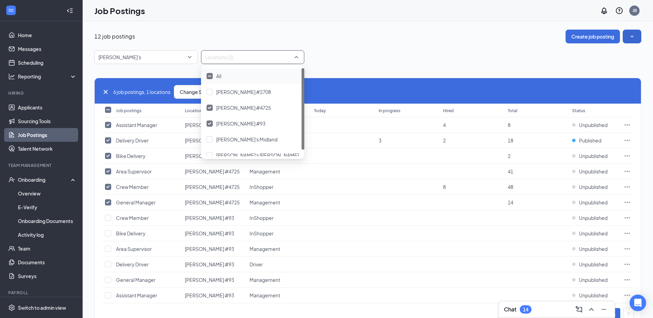
checkbox input "false"
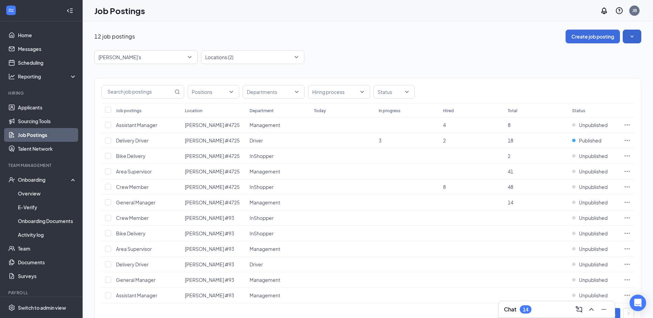
click at [471, 38] on div "12 job postings Create job posting" at bounding box center [367, 37] width 547 height 14
click at [282, 51] on div "Locations (2)" at bounding box center [252, 57] width 103 height 14
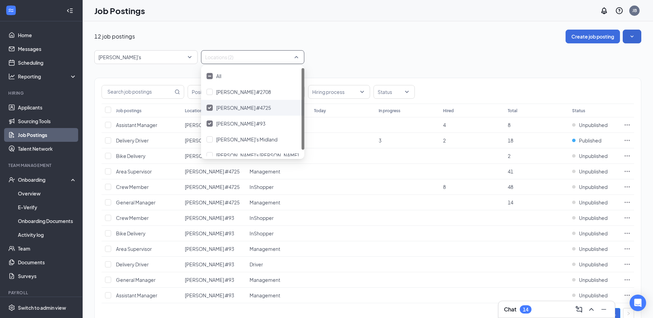
click at [209, 107] on img at bounding box center [209, 107] width 3 height 3
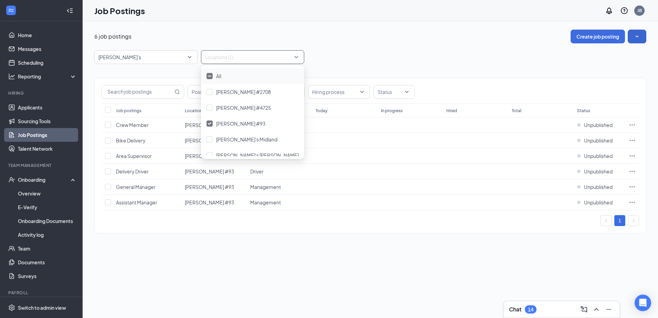
click at [373, 47] on div "6 job postings Create job posting Jimmy John's -1 33566 73433 All Brands Jimmy …" at bounding box center [370, 135] width 552 height 211
click at [633, 126] on icon "Ellipses" at bounding box center [632, 124] width 7 height 7
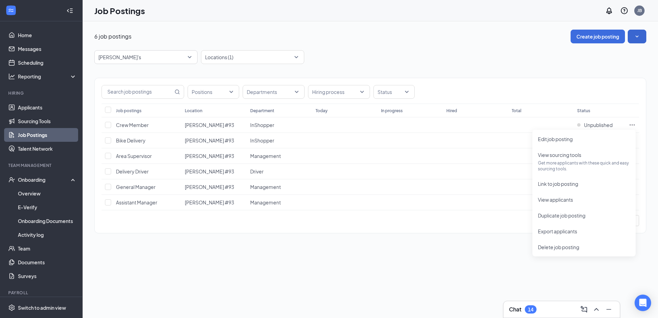
click at [109, 106] on th at bounding box center [107, 111] width 11 height 14
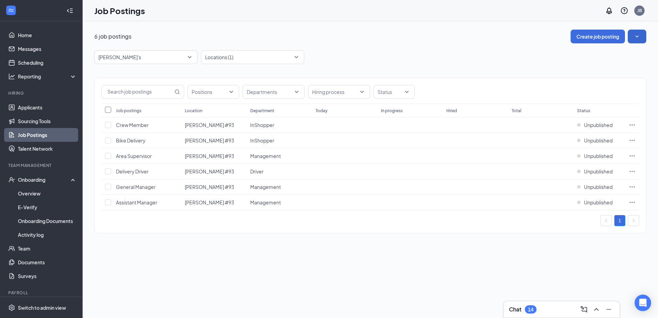
click at [109, 107] on input "Select all" at bounding box center [108, 110] width 6 height 6
checkbox input "true"
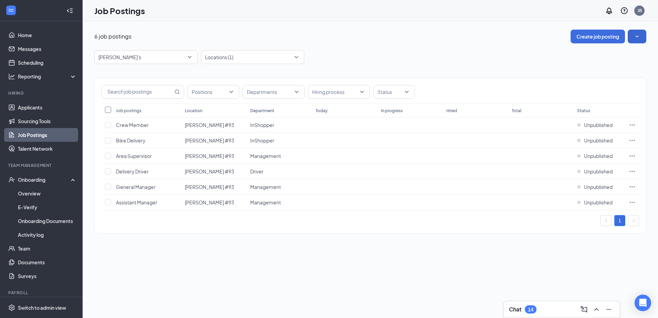
checkbox input "true"
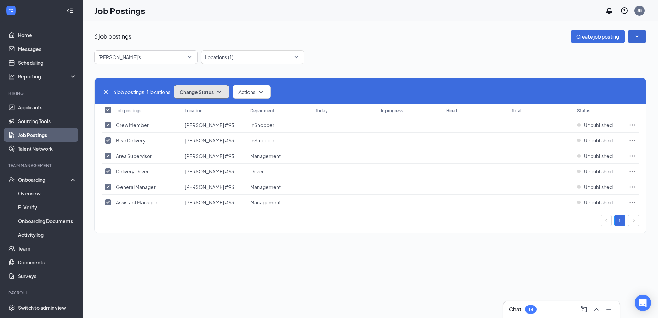
click at [218, 98] on button "Change Status" at bounding box center [201, 92] width 55 height 14
click at [214, 114] on div "Publish" at bounding box center [217, 110] width 83 height 15
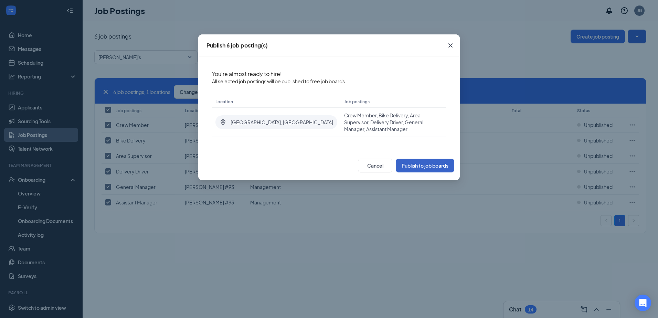
click at [433, 162] on button "Publish to job boards" at bounding box center [425, 166] width 59 height 14
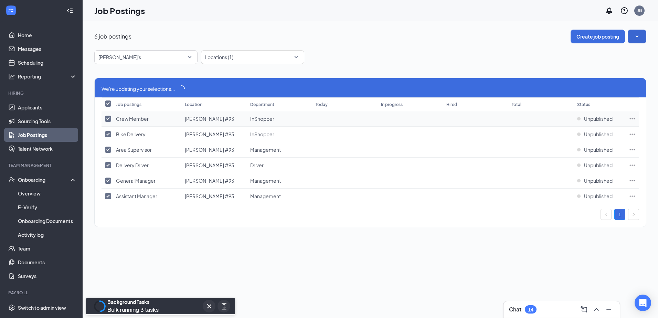
click at [627, 118] on td at bounding box center [632, 118] width 14 height 15
click at [632, 117] on icon "Ellipses" at bounding box center [632, 118] width 7 height 7
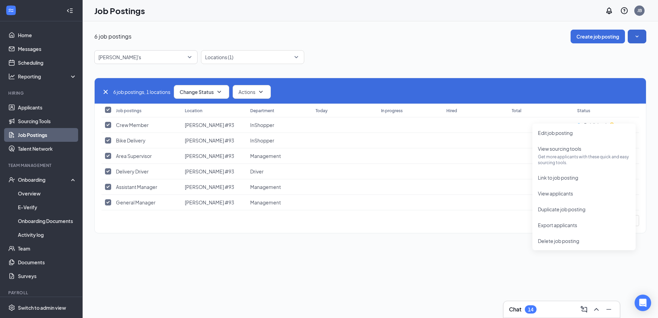
click at [309, 44] on div "6 job postings Create job posting Jimmy John's -1 33566 73433 All Brands Jimmy …" at bounding box center [370, 135] width 552 height 211
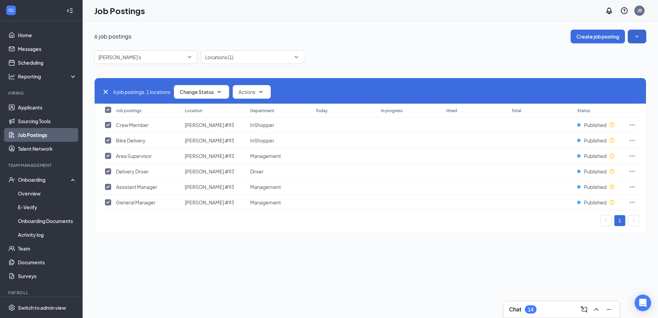
click at [106, 91] on icon "Cross" at bounding box center [106, 92] width 8 height 8
checkbox input "false"
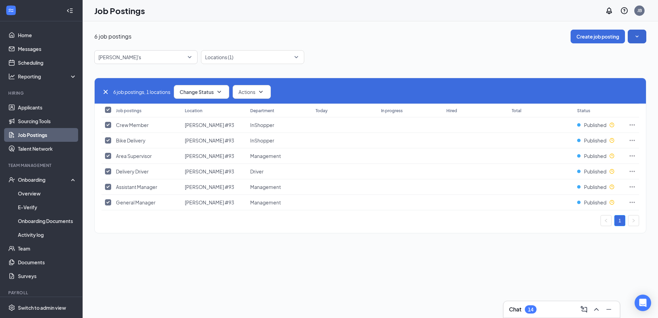
checkbox input "false"
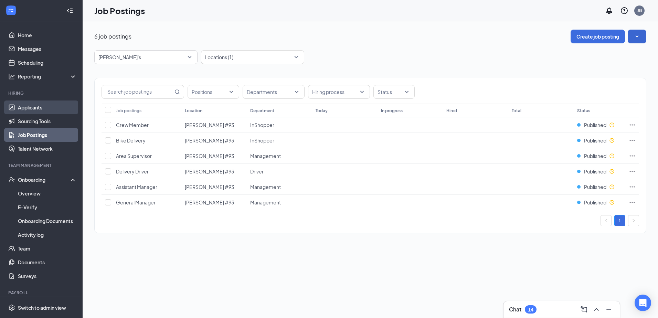
click at [31, 111] on link "Applicants" at bounding box center [47, 107] width 59 height 14
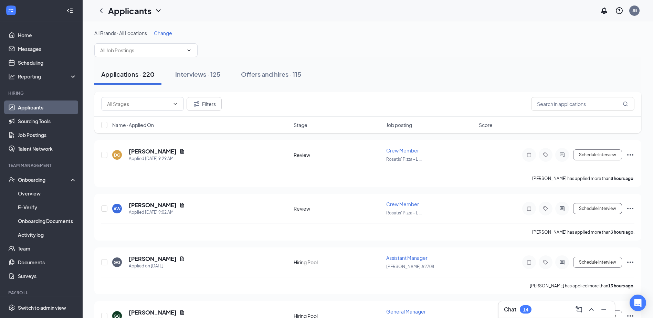
click at [171, 35] on span "Change" at bounding box center [163, 33] width 18 height 6
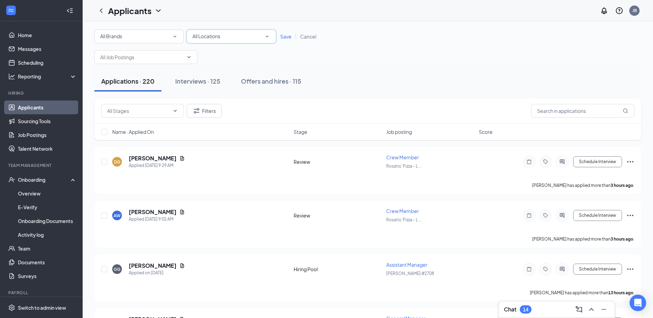
click at [203, 35] on span "All Locations" at bounding box center [206, 36] width 28 height 6
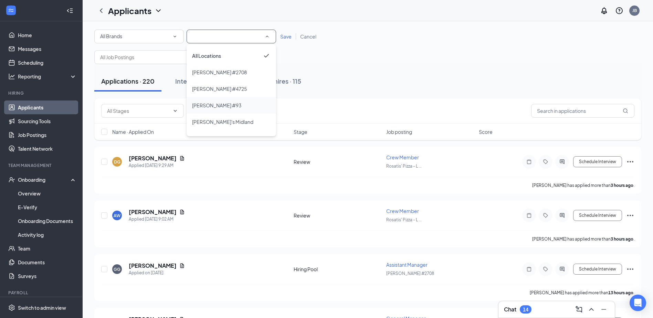
click at [220, 104] on span "Jimmy Johns #93" at bounding box center [216, 105] width 49 height 6
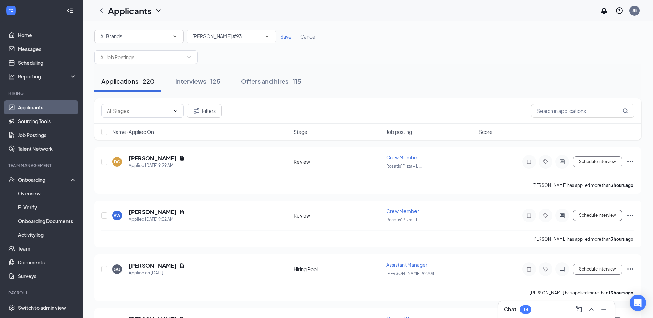
click at [286, 34] on span "Save" at bounding box center [285, 36] width 11 height 6
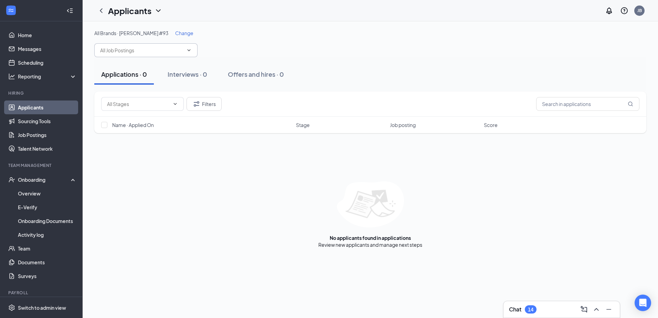
click at [164, 53] on input "text" at bounding box center [141, 50] width 83 height 8
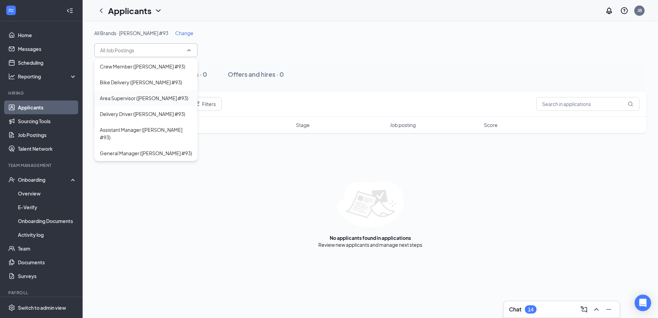
click at [163, 95] on div "Area Supervisor (Jimmy Johns #93)" at bounding box center [144, 98] width 88 height 8
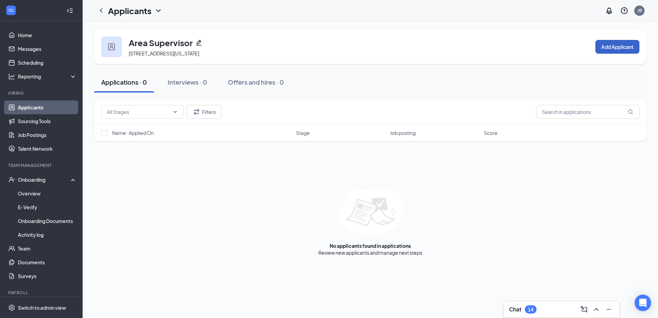
click at [625, 47] on button "Add Applicant" at bounding box center [617, 47] width 44 height 14
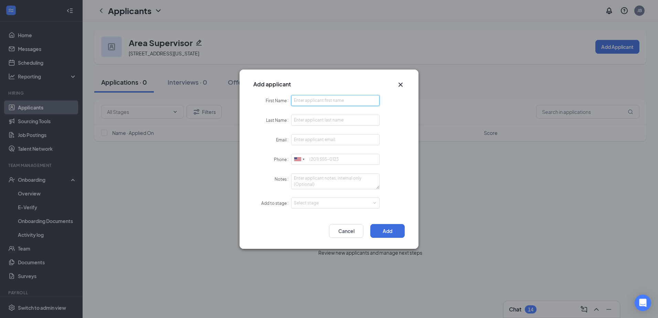
click at [343, 102] on input "First Name" at bounding box center [335, 100] width 88 height 11
type input "Jake"
type input "Baxter"
type input "baxterjake94@aol.com"
click at [335, 160] on input "Phone" at bounding box center [335, 159] width 88 height 11
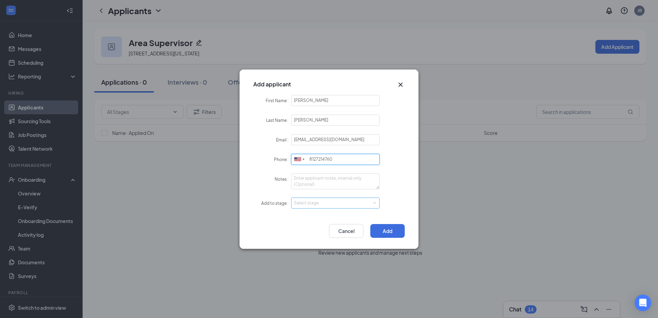
click at [324, 204] on div "Select stage" at bounding box center [334, 203] width 80 height 7
type input "8127214760"
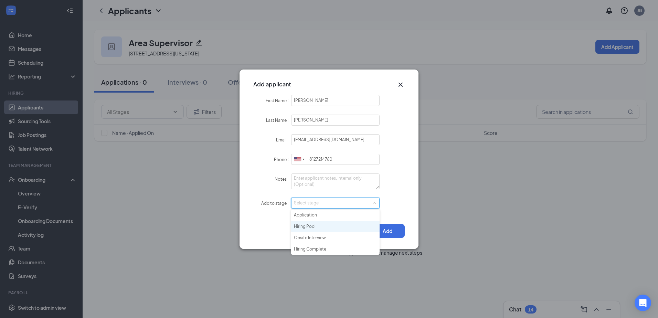
click at [315, 223] on li "Hiring Pool" at bounding box center [335, 226] width 88 height 11
click at [326, 206] on div "Select stage Hiring Pool" at bounding box center [335, 203] width 83 height 10
click at [321, 248] on li "Hiring Complete" at bounding box center [335, 249] width 88 height 11
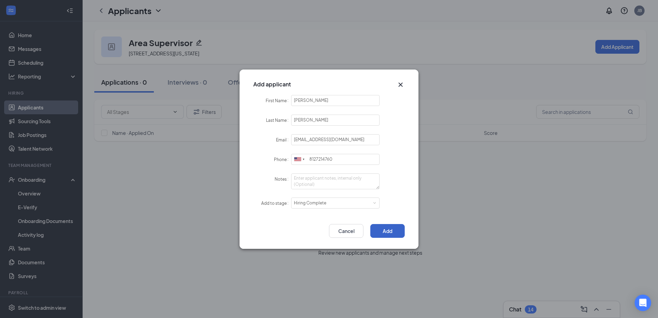
click at [395, 234] on button "Add" at bounding box center [387, 231] width 34 height 14
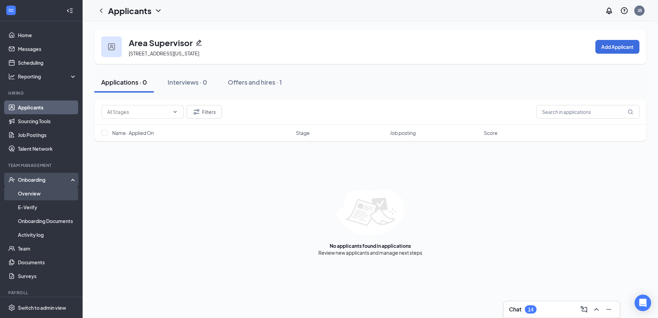
click at [31, 190] on link "Overview" at bounding box center [47, 194] width 59 height 14
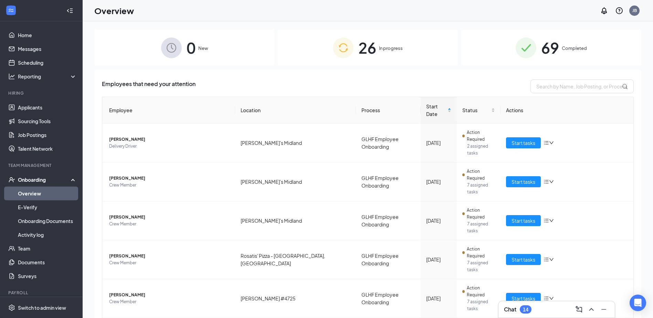
click at [244, 50] on div "0 New" at bounding box center [184, 48] width 180 height 36
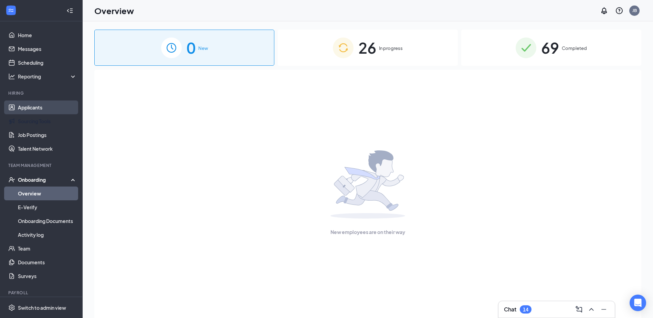
click at [34, 104] on link "Applicants" at bounding box center [47, 107] width 59 height 14
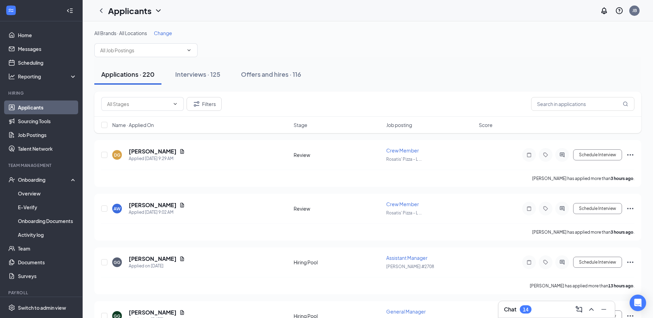
click at [176, 32] on div "All Brands · All Locations Change" at bounding box center [367, 33] width 547 height 7
click at [169, 31] on span "Change" at bounding box center [163, 33] width 18 height 6
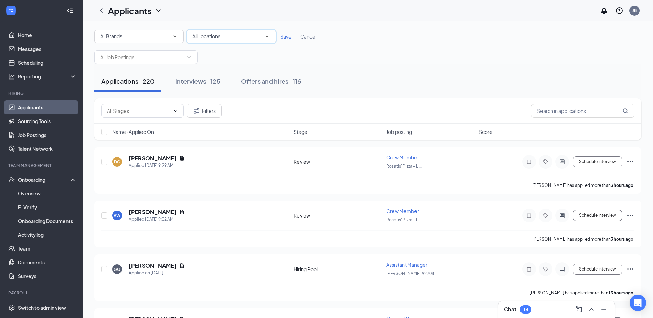
click at [225, 36] on div "All Locations" at bounding box center [231, 36] width 78 height 8
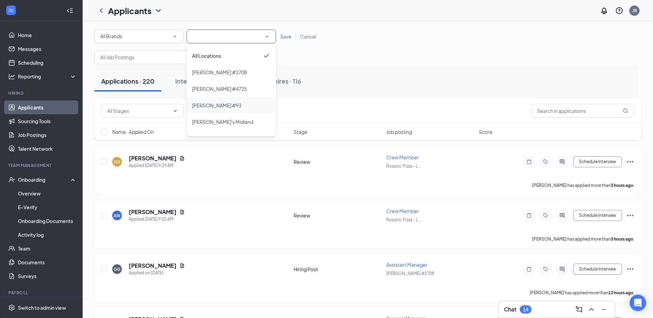
click at [230, 106] on span "Jimmy Johns #93" at bounding box center [216, 105] width 49 height 6
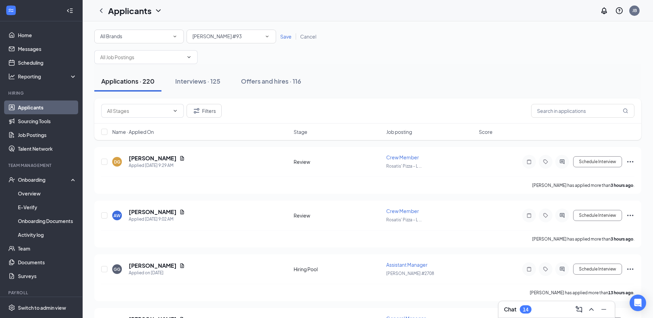
click at [283, 38] on span "Save" at bounding box center [285, 36] width 11 height 6
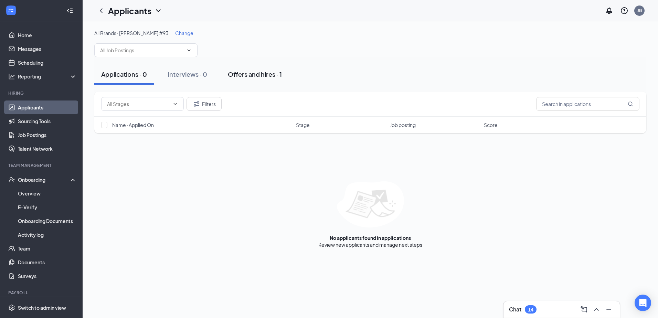
click at [268, 80] on button "Offers and hires · 1" at bounding box center [255, 74] width 68 height 21
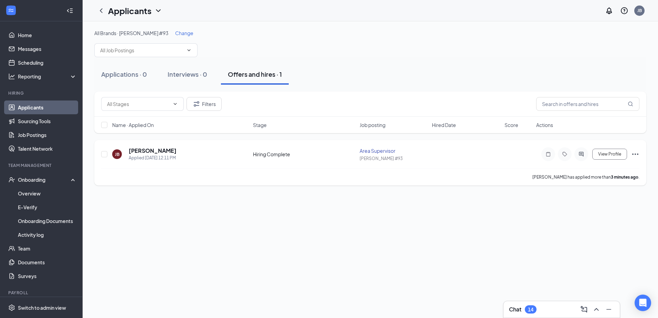
click at [632, 151] on icon "Ellipses" at bounding box center [635, 154] width 8 height 8
click at [596, 28] on p "Mark as hired" at bounding box center [604, 30] width 59 height 7
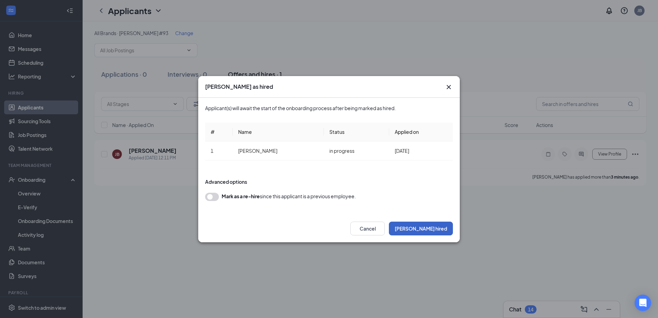
click at [440, 227] on button "Mark hired" at bounding box center [421, 229] width 64 height 14
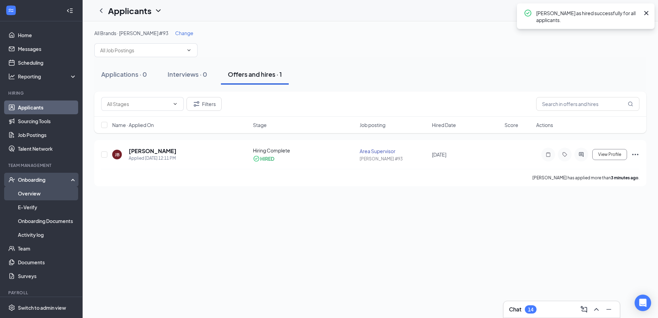
click at [42, 194] on link "Overview" at bounding box center [47, 194] width 59 height 14
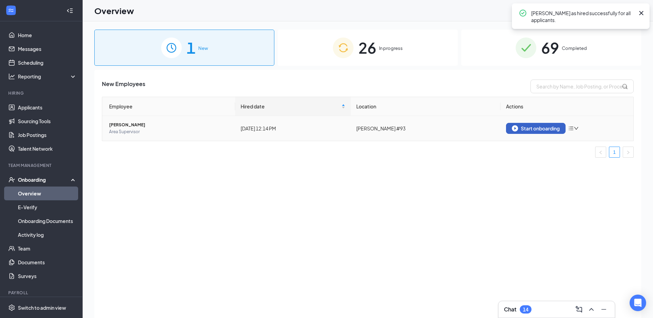
click at [531, 129] on div "Start onboarding" at bounding box center [536, 128] width 48 height 6
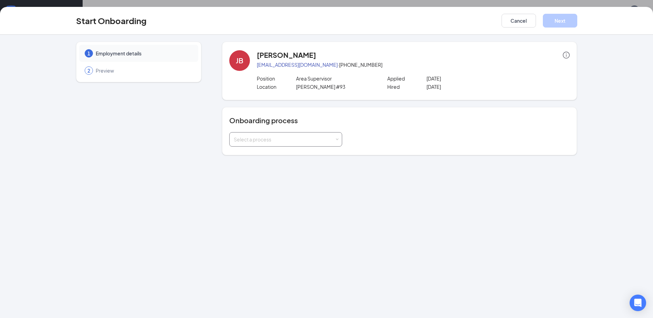
click at [299, 144] on div "Select a process" at bounding box center [286, 140] width 104 height 14
click at [280, 170] on li "TyVan Onboarding Process" at bounding box center [285, 166] width 113 height 12
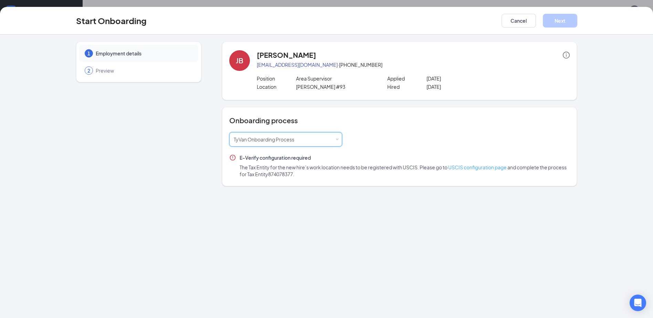
click at [480, 169] on link "USCIS configuration page" at bounding box center [477, 167] width 59 height 6
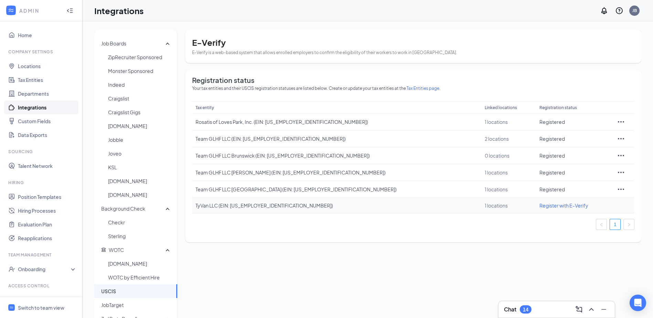
click at [539, 204] on span "Register with E-Verify" at bounding box center [563, 205] width 49 height 6
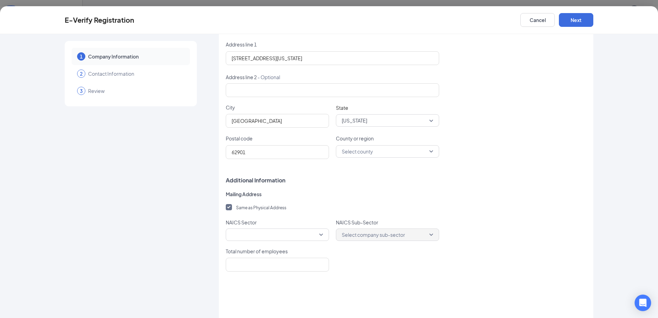
scroll to position [172, 0]
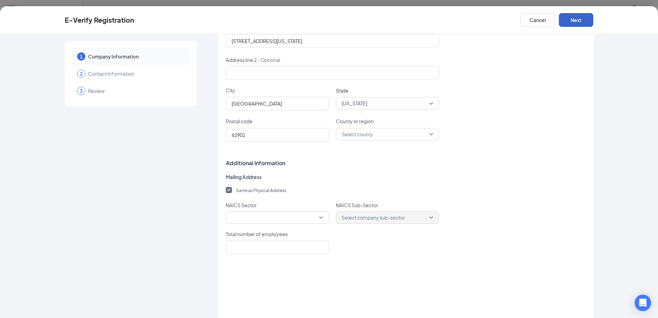
click at [578, 19] on button "Next" at bounding box center [576, 20] width 34 height 14
click at [387, 137] on input "County or region" at bounding box center [385, 134] width 90 height 12
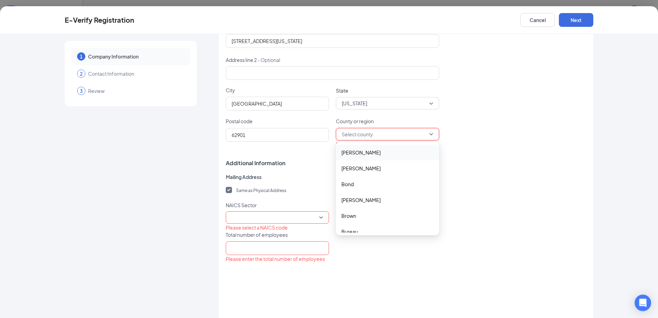
click at [498, 137] on div "Postal code 62901 County or region Select county Adams Alexander Adams Alexande…" at bounding box center [406, 133] width 361 height 31
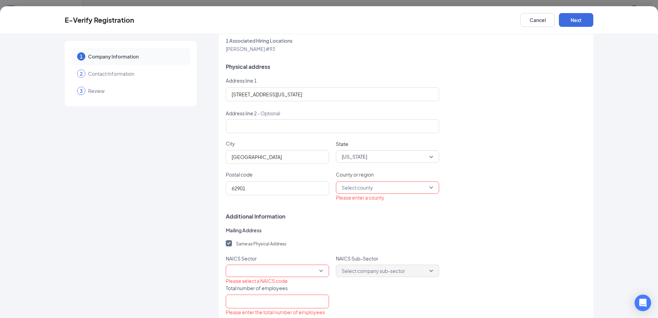
scroll to position [103, 0]
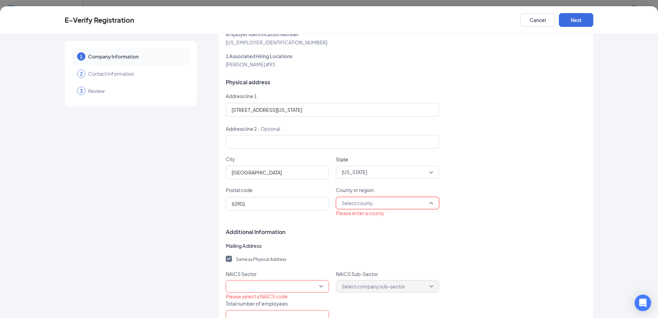
click at [361, 203] on input "County or region" at bounding box center [385, 203] width 90 height 12
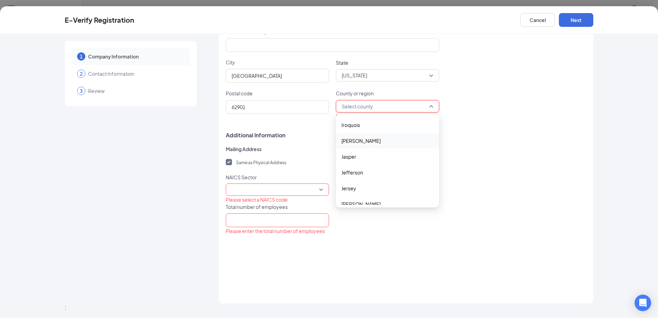
scroll to position [585, 0]
click at [367, 142] on span "Jackson" at bounding box center [387, 141] width 92 height 8
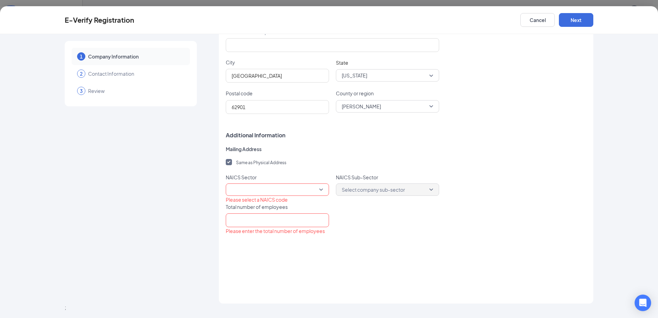
drag, startPoint x: 525, startPoint y: 149, endPoint x: 532, endPoint y: 48, distance: 100.8
click at [525, 148] on span "Mailing Address" at bounding box center [406, 149] width 361 height 7
click at [570, 16] on button "Next" at bounding box center [576, 20] width 34 height 14
click at [265, 191] on span at bounding box center [278, 189] width 92 height 10
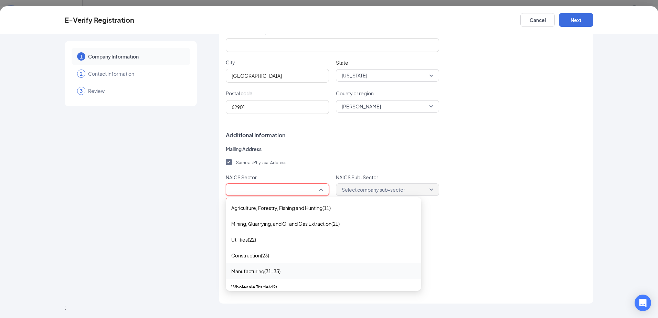
scroll to position [34, 0]
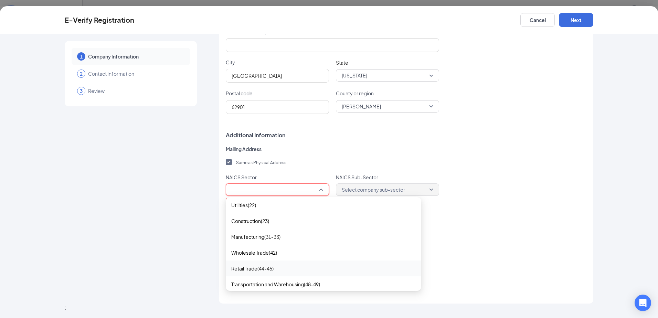
click at [264, 265] on span "Retail Trade(44-45)" at bounding box center [252, 269] width 42 height 8
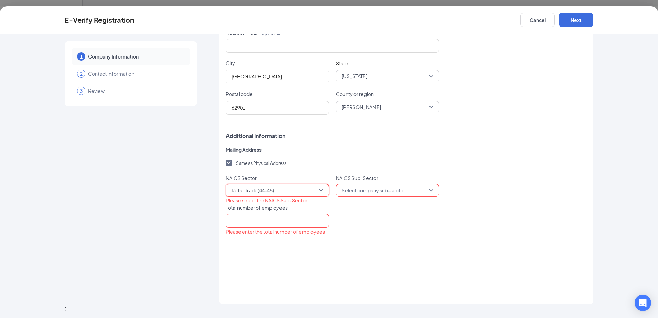
scroll to position [200, 0]
click at [340, 188] on input "search" at bounding box center [385, 190] width 90 height 12
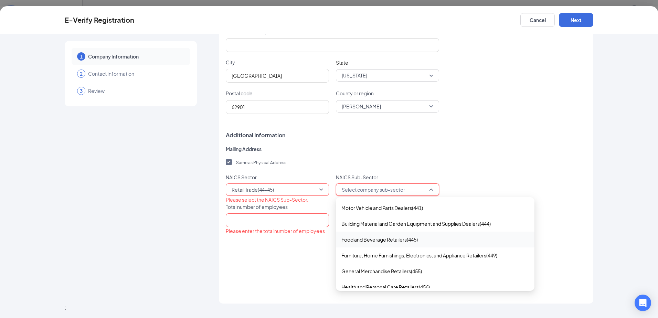
click at [393, 236] on span "Food and Beverage Retailers(445)" at bounding box center [379, 240] width 76 height 8
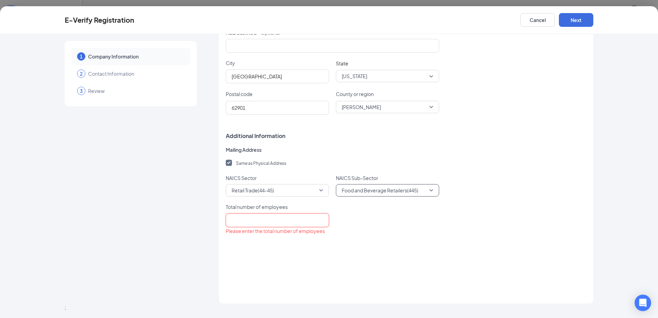
click at [282, 220] on input "Total number of employees" at bounding box center [277, 220] width 103 height 14
type input "15"
click at [380, 229] on div "Company information Select an existing tax entity from your account to get star…" at bounding box center [406, 72] width 361 height 447
click at [577, 18] on button "Next" at bounding box center [576, 20] width 34 height 14
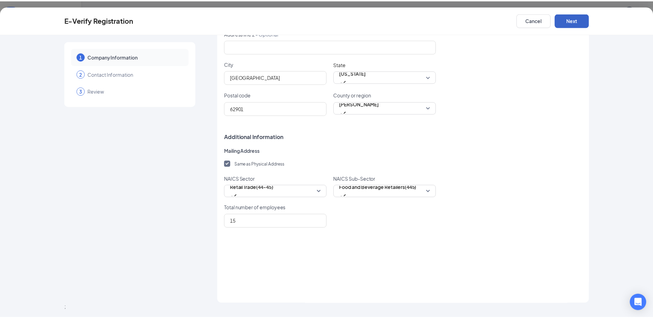
scroll to position [0, 0]
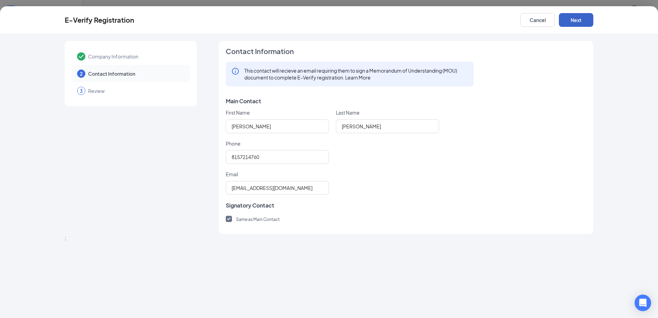
click at [574, 21] on button "Next" at bounding box center [576, 20] width 34 height 14
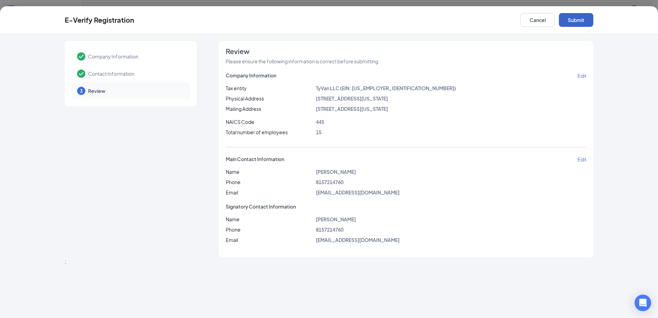
click at [576, 19] on button "Submit" at bounding box center [576, 20] width 34 height 14
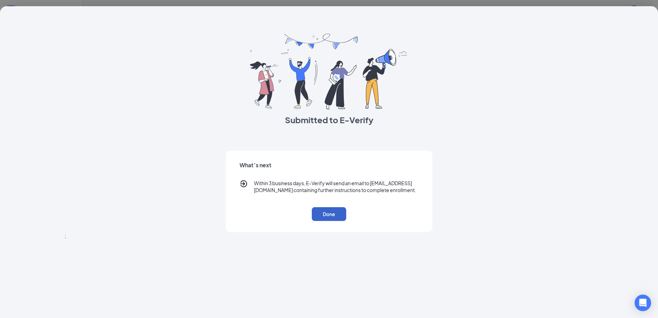
click at [339, 221] on button "Done" at bounding box center [329, 214] width 34 height 14
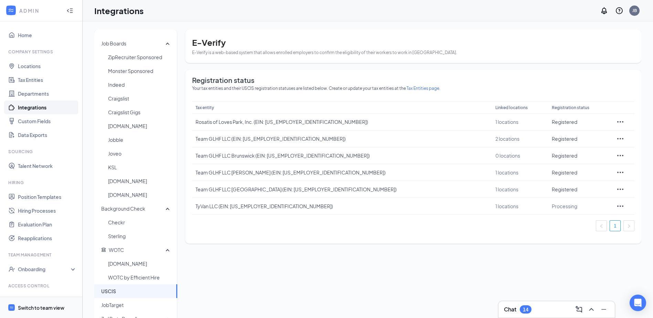
click at [42, 308] on div "Switch to team view" at bounding box center [41, 307] width 46 height 7
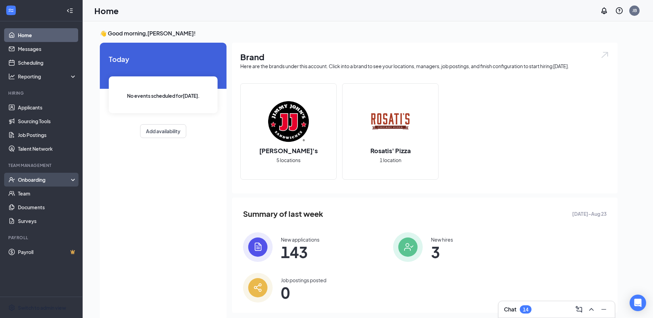
click at [47, 178] on div "Onboarding" at bounding box center [44, 179] width 53 height 7
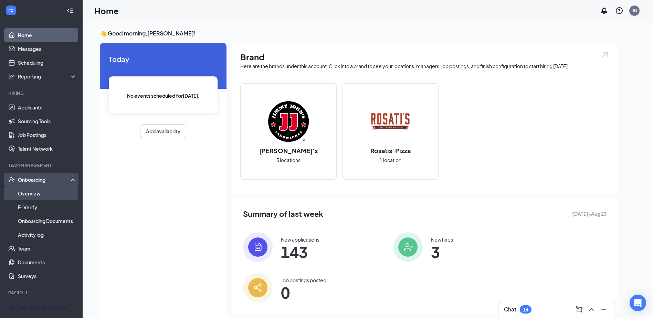
click at [44, 192] on link "Overview" at bounding box center [47, 194] width 59 height 14
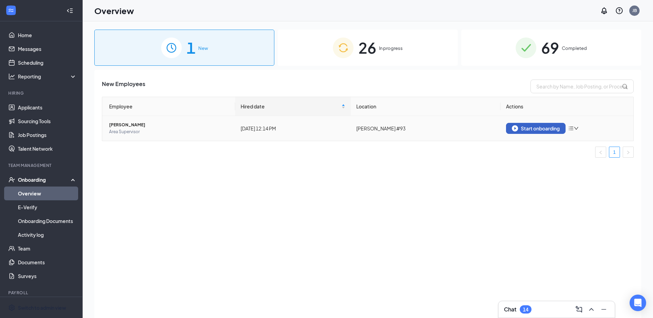
click at [532, 127] on div "Start onboarding" at bounding box center [536, 128] width 48 height 6
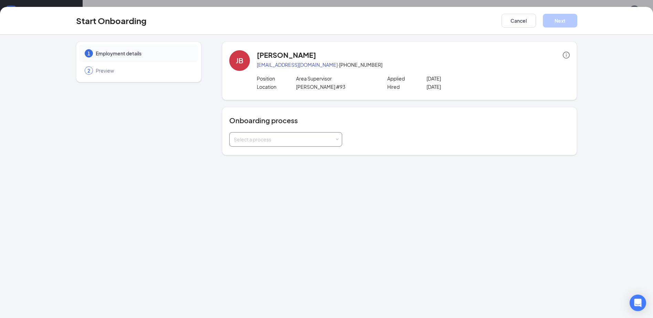
click at [290, 144] on div "Select a process" at bounding box center [286, 140] width 104 height 14
click at [273, 166] on span "TyVan Onboarding Process" at bounding box center [262, 166] width 61 height 6
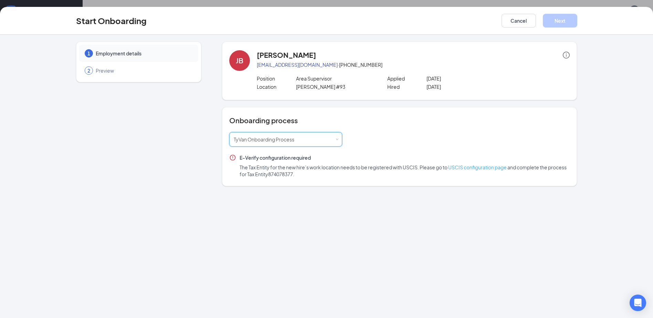
click at [474, 168] on link "USCIS configuration page" at bounding box center [477, 167] width 59 height 6
click at [525, 21] on button "Cancel" at bounding box center [518, 21] width 34 height 14
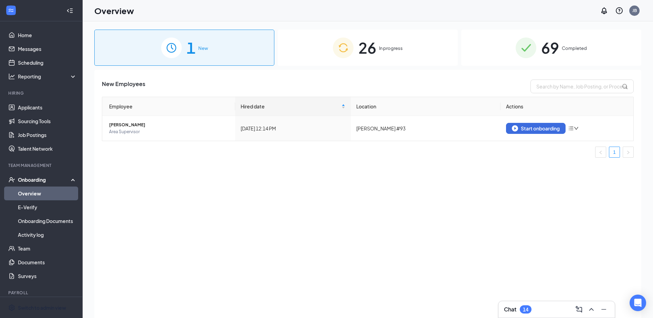
click at [389, 190] on div "New Employees Employee Hired date Location Actions Jake Baxter Area Supervisor …" at bounding box center [367, 202] width 547 height 265
click at [541, 126] on div "Start onboarding" at bounding box center [536, 128] width 48 height 6
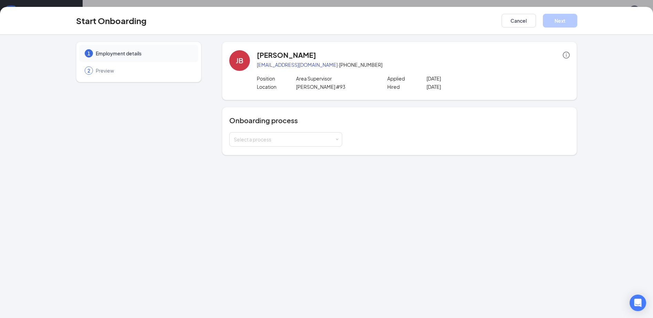
click at [346, 134] on div "Select a process" at bounding box center [399, 139] width 340 height 14
click at [329, 141] on div "Select a process" at bounding box center [284, 139] width 101 height 7
click at [282, 162] on li "TyVan Onboarding Process" at bounding box center [285, 166] width 113 height 12
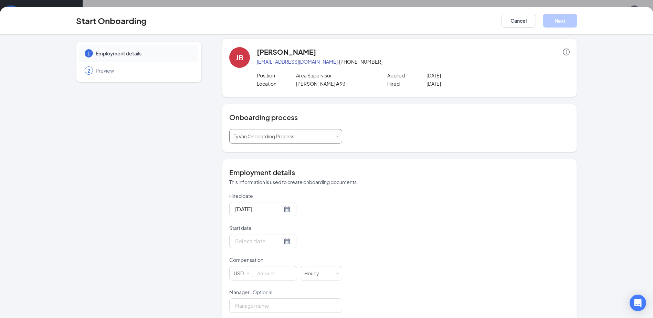
scroll to position [13, 0]
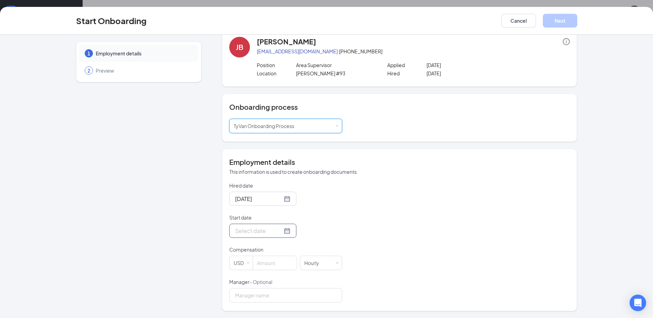
click at [280, 232] on div at bounding box center [262, 230] width 55 height 9
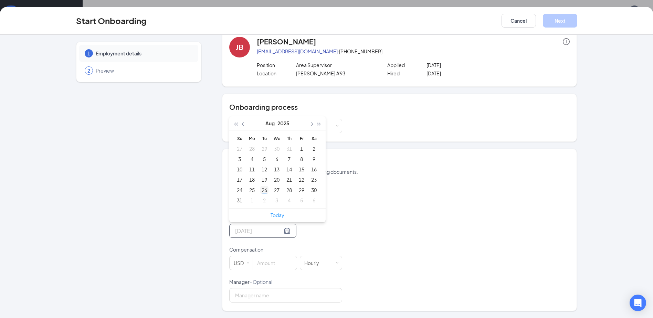
type input "[DATE]"
click at [261, 189] on div "26" at bounding box center [264, 190] width 8 height 8
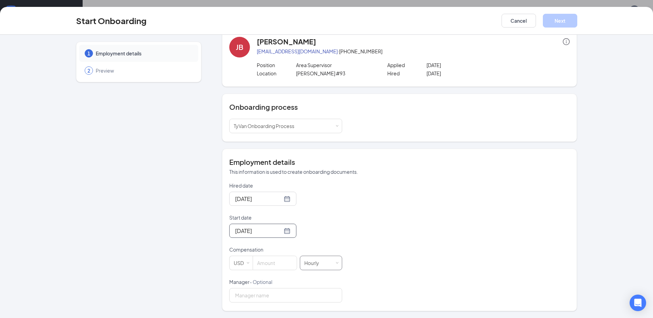
click at [341, 265] on div "Hired date Aug 26, 2025 Start date Aug 26, 2025 Aug 2025 Su Mo Tu We Th Fr Sa 2…" at bounding box center [399, 242] width 340 height 120
click at [314, 262] on div "Hourly" at bounding box center [314, 263] width 20 height 14
click at [281, 262] on input at bounding box center [275, 263] width 44 height 14
type input "0"
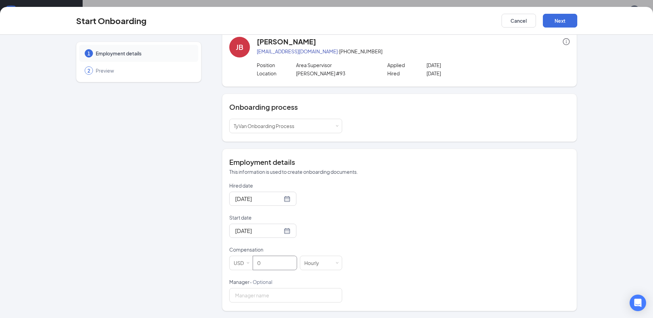
click at [490, 218] on div "Hired date Aug 26, 2025 Start date Aug 26, 2025 Aug 2025 Su Mo Tu We Th Fr Sa 2…" at bounding box center [399, 242] width 340 height 120
click at [550, 19] on button "Next" at bounding box center [560, 21] width 34 height 14
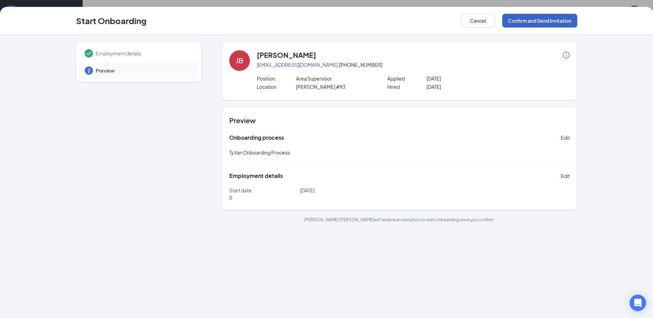
click at [529, 19] on button "Confirm and Send Invitation" at bounding box center [539, 21] width 75 height 14
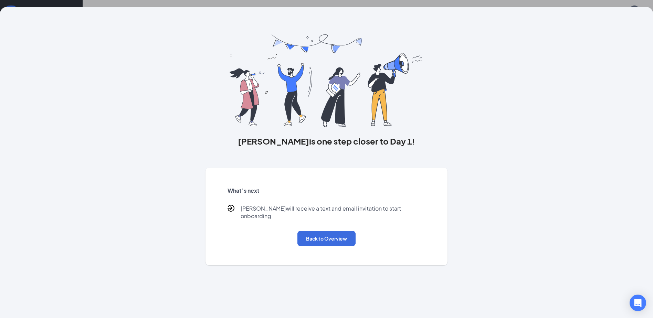
click at [335, 240] on div "What’s next Jake will receive a text and email invitation to start onboarding B…" at bounding box center [326, 217] width 215 height 76
click at [336, 234] on button "Back to Overview" at bounding box center [326, 238] width 58 height 15
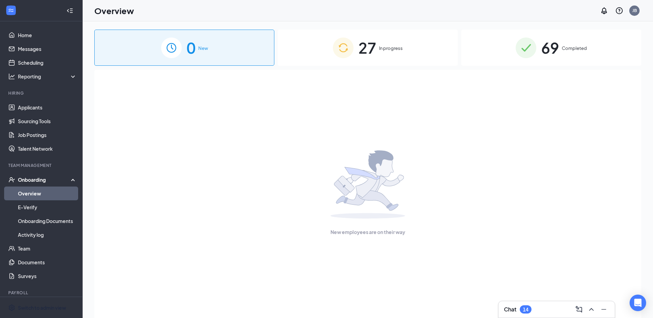
click at [427, 55] on div "27 In progress" at bounding box center [368, 48] width 180 height 36
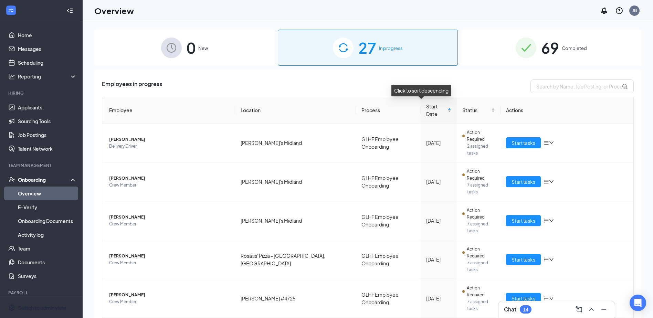
click at [426, 106] on span "Start Date" at bounding box center [436, 110] width 20 height 15
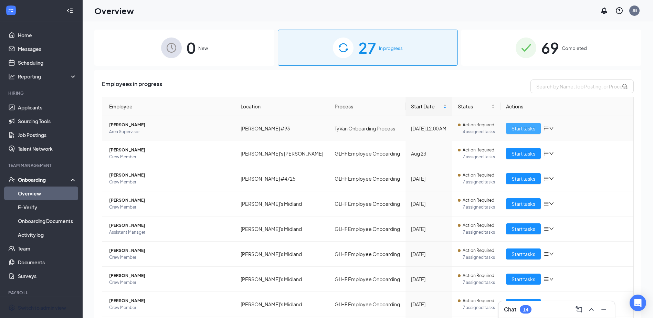
click at [509, 124] on button "Start tasks" at bounding box center [523, 128] width 35 height 11
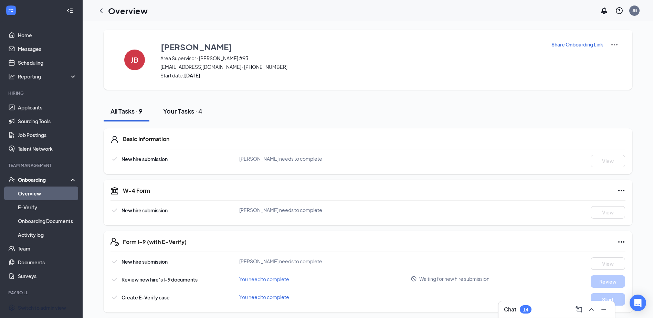
click at [190, 109] on div "Your Tasks · 4" at bounding box center [182, 111] width 39 height 9
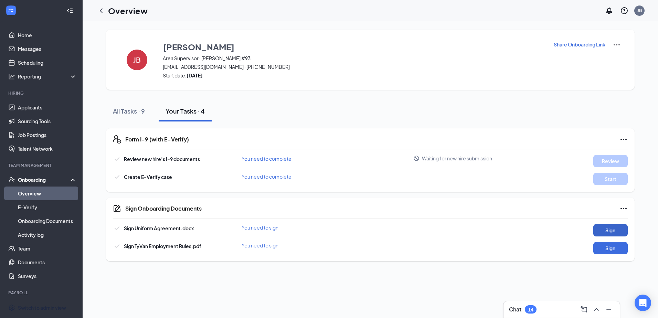
click at [610, 227] on button "Sign" at bounding box center [610, 230] width 34 height 12
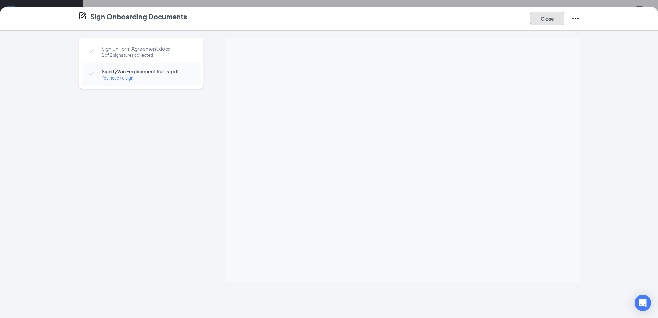
click at [547, 17] on button "Close" at bounding box center [547, 19] width 34 height 14
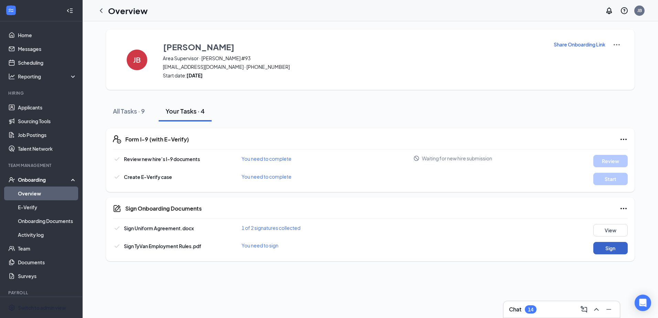
click at [603, 247] on button "Sign" at bounding box center [610, 248] width 34 height 12
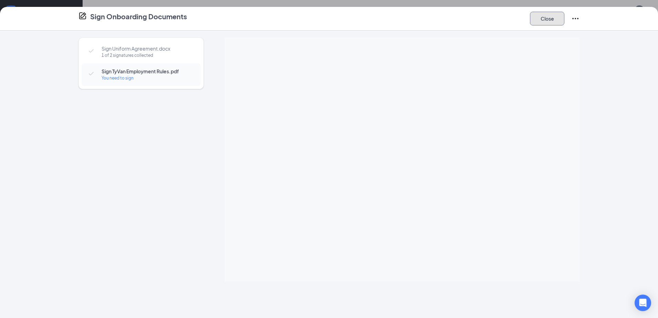
click at [542, 16] on button "Close" at bounding box center [547, 19] width 34 height 14
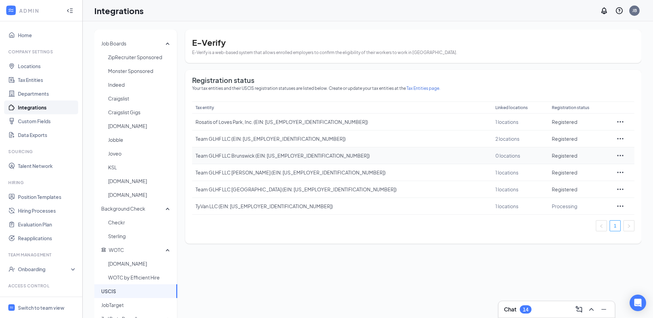
click at [616, 155] on icon "Ellipses" at bounding box center [620, 155] width 8 height 8
click at [616, 204] on icon "Ellipses" at bounding box center [620, 206] width 8 height 8
click at [615, 217] on li "View details" at bounding box center [624, 221] width 38 height 16
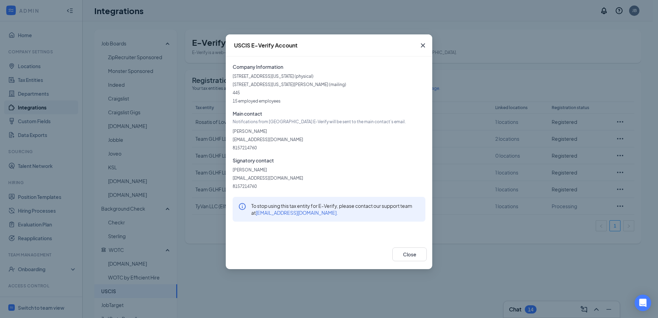
click at [422, 45] on icon "Cross" at bounding box center [423, 45] width 8 height 8
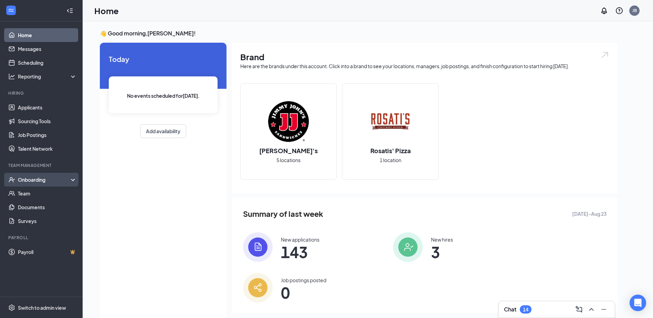
click at [36, 180] on div "Onboarding" at bounding box center [44, 179] width 53 height 7
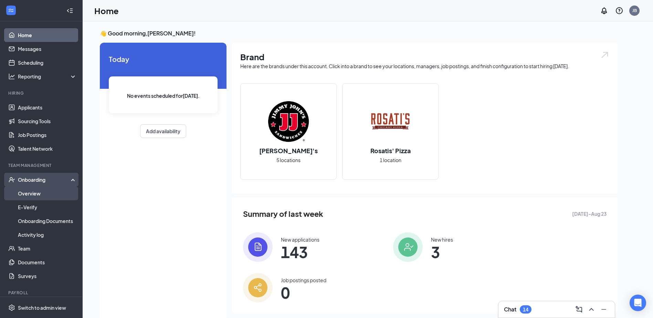
click at [38, 195] on link "Overview" at bounding box center [47, 194] width 59 height 14
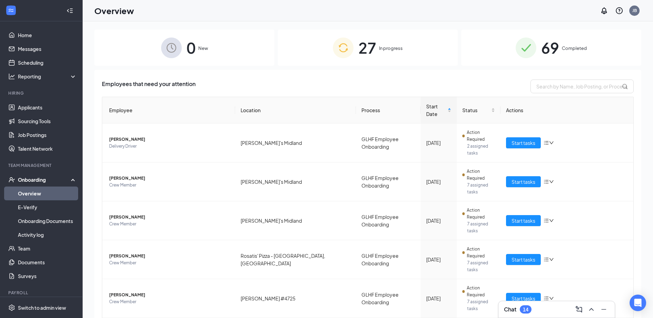
click at [414, 42] on div "27 In progress" at bounding box center [368, 48] width 180 height 36
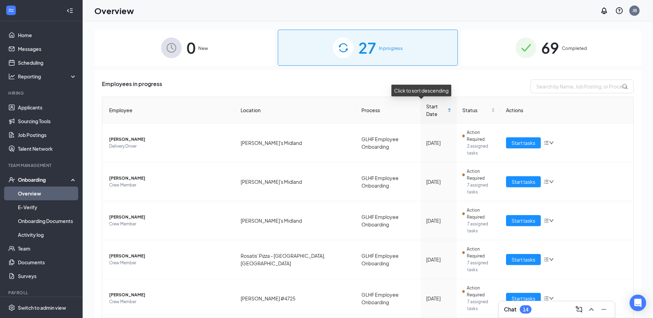
click at [442, 106] on div "Start Date" at bounding box center [438, 110] width 25 height 15
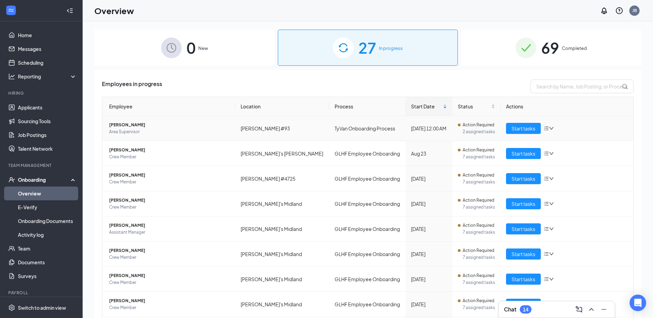
click at [185, 134] on span "Area Supervisor" at bounding box center [169, 131] width 120 height 7
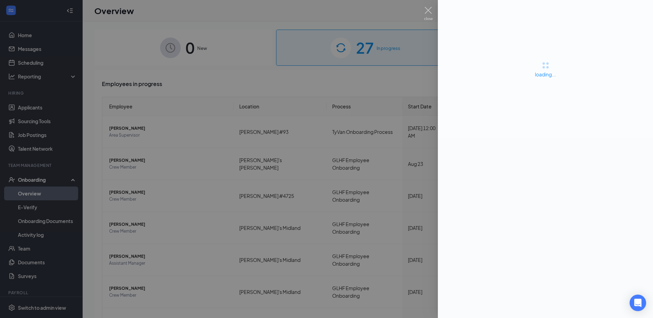
click at [351, 76] on div at bounding box center [326, 159] width 653 height 318
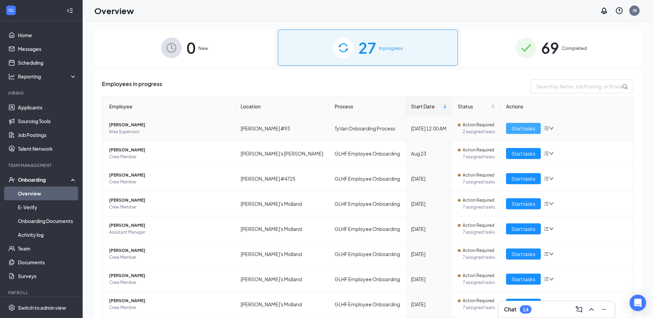
click at [523, 129] on span "Start tasks" at bounding box center [523, 129] width 24 height 8
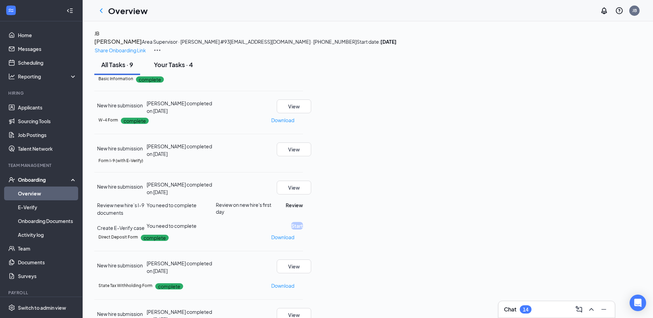
click at [188, 69] on div "Your Tasks · 4" at bounding box center [173, 64] width 39 height 9
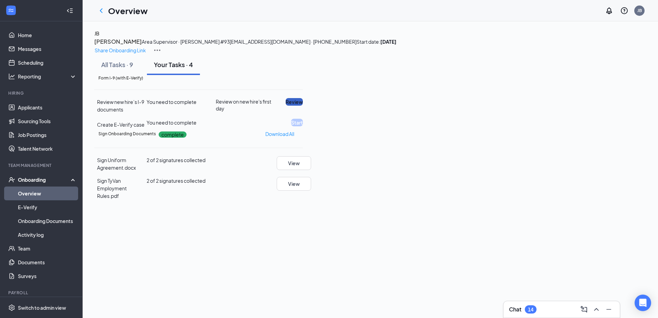
click at [303, 106] on button "Review" at bounding box center [294, 102] width 17 height 8
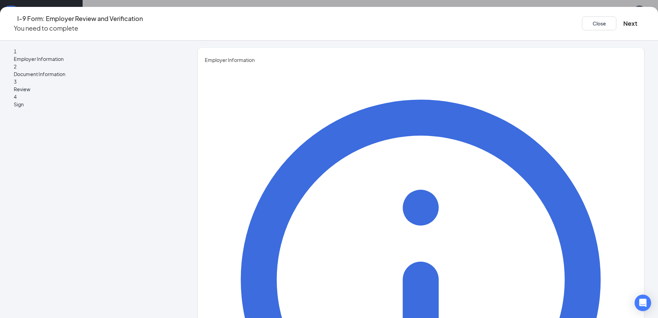
type input "[PERSON_NAME]"
type input "[EMAIL_ADDRESS][DOMAIN_NAME]"
type input "8157214760"
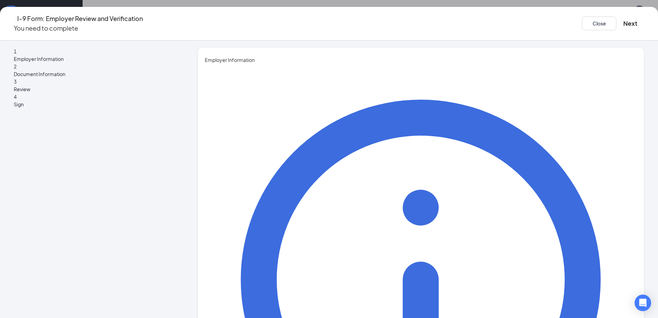
type input "Owner"
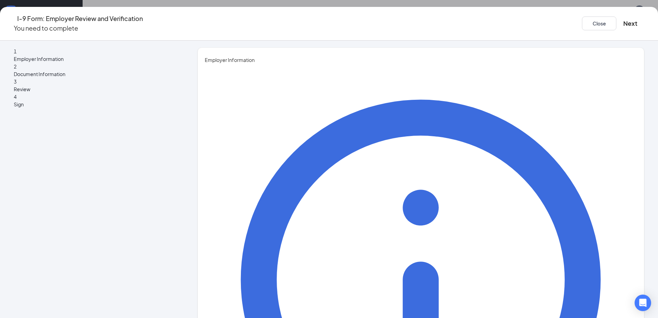
type input "baxterjake94@gmail.com"
click at [623, 20] on button "Next" at bounding box center [630, 24] width 14 height 10
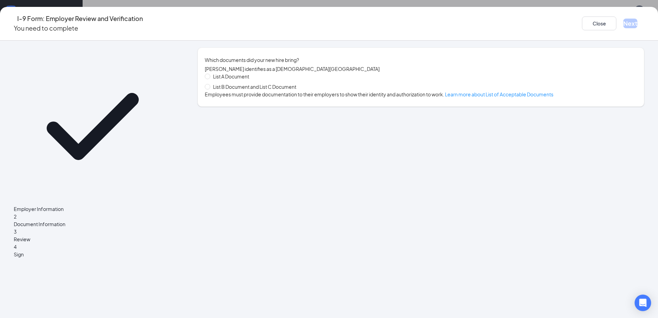
click at [282, 91] on span "List B Document and List C Document" at bounding box center [254, 87] width 89 height 8
click at [210, 89] on input "List B Document and List C Document" at bounding box center [207, 86] width 5 height 5
radio input "true"
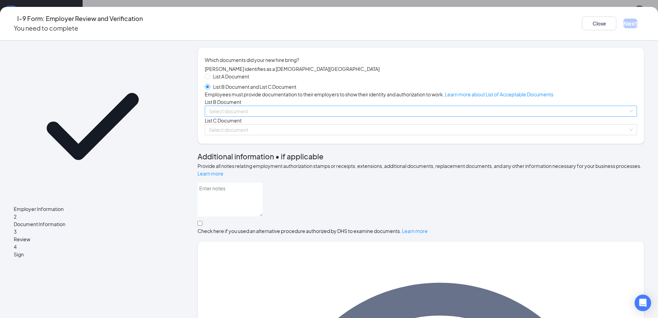
click at [281, 116] on input "search" at bounding box center [418, 111] width 419 height 10
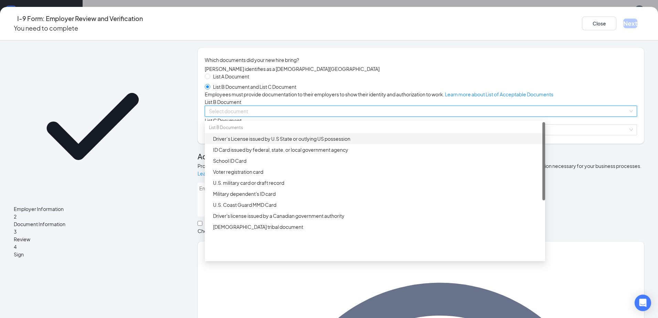
click at [272, 142] on div "Driver’s License issued by U.S State or outlying US possession" at bounding box center [377, 139] width 328 height 8
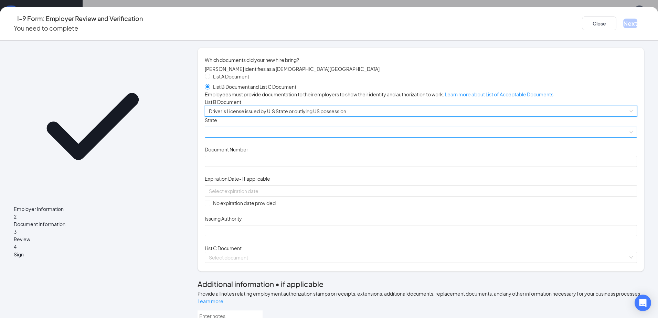
click at [268, 137] on span at bounding box center [421, 132] width 424 height 10
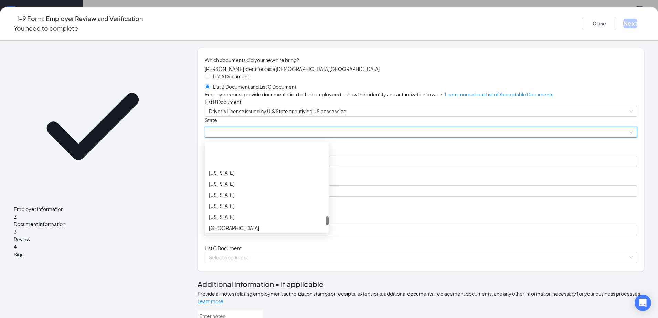
scroll to position [723, 0]
click at [255, 164] on div "Texas" at bounding box center [267, 161] width 116 height 8
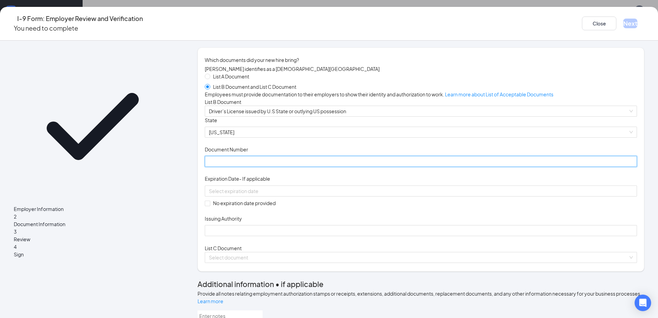
click at [266, 167] on input "Document Number" at bounding box center [421, 161] width 432 height 11
type input "51132385"
click at [279, 195] on input at bounding box center [420, 191] width 423 height 8
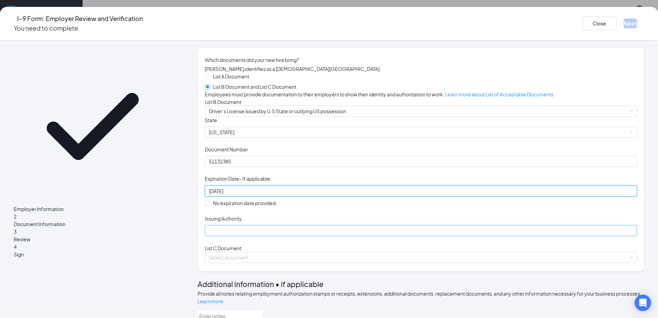
type input "[DATE]"
click at [265, 236] on input "Issuing Authority" at bounding box center [421, 230] width 432 height 11
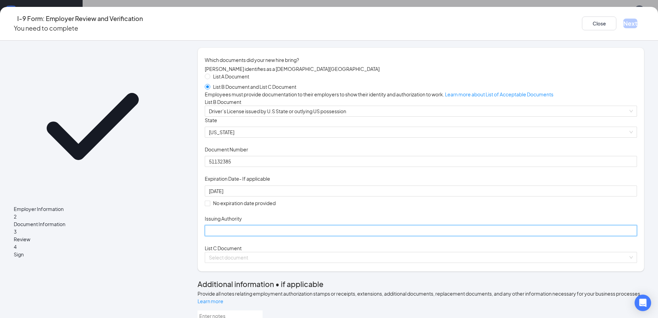
type input "[GEOGRAPHIC_DATA]"
click at [492, 236] on div "Document Title Driver’s License issued by U.S State or outlying US possession S…" at bounding box center [421, 177] width 432 height 120
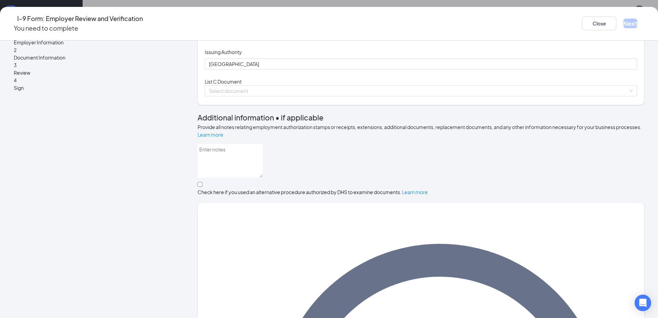
scroll to position [172, 0]
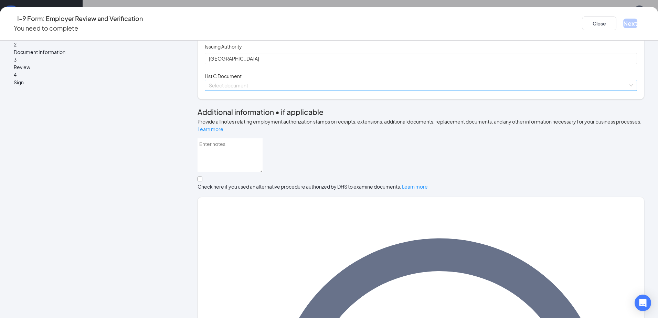
click at [255, 91] on input "search" at bounding box center [418, 85] width 419 height 10
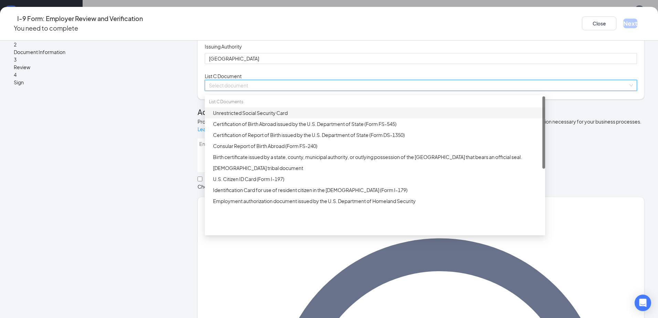
click at [282, 117] on div "Unrestricted Social Security Card" at bounding box center [377, 113] width 328 height 8
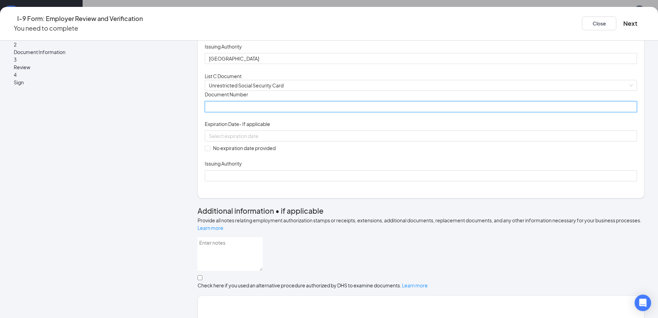
click at [273, 112] on input "Document Number" at bounding box center [421, 106] width 432 height 11
type input "324904373"
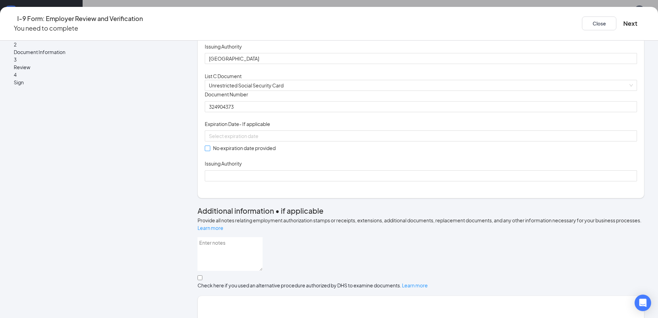
click at [210, 151] on span at bounding box center [208, 149] width 6 height 6
click at [210, 150] on input "No expiration date provided" at bounding box center [207, 148] width 5 height 5
checkbox input "true"
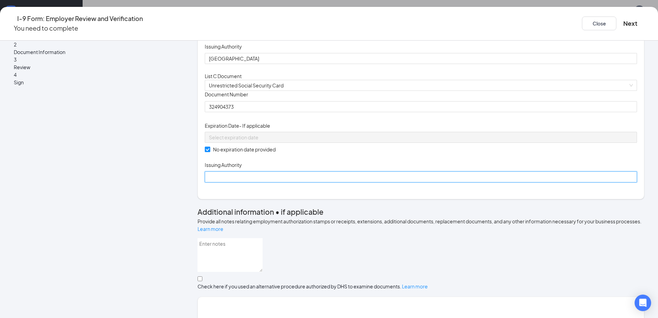
click at [263, 182] on input "Issuing Authority" at bounding box center [421, 176] width 432 height 11
type input "[GEOGRAPHIC_DATA]"
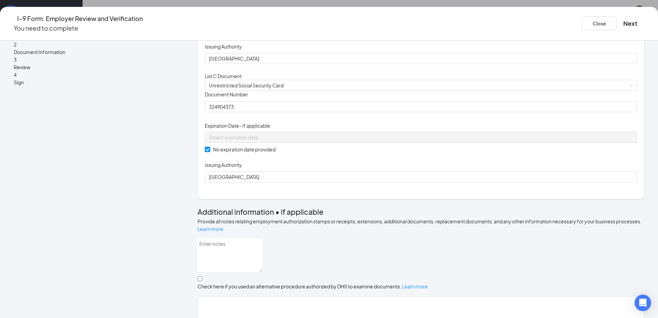
click at [450, 182] on div "Document Title Unrestricted Social Security Card Document Number 324904373 Expi…" at bounding box center [421, 137] width 432 height 92
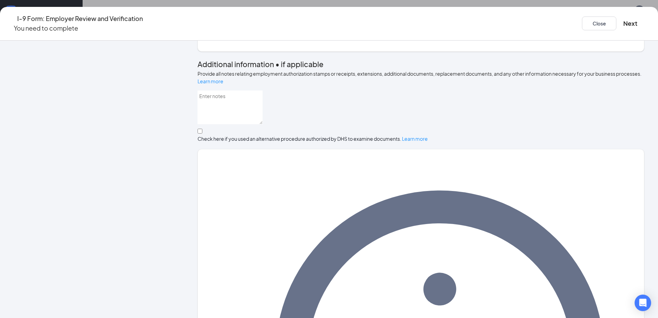
scroll to position [328, 0]
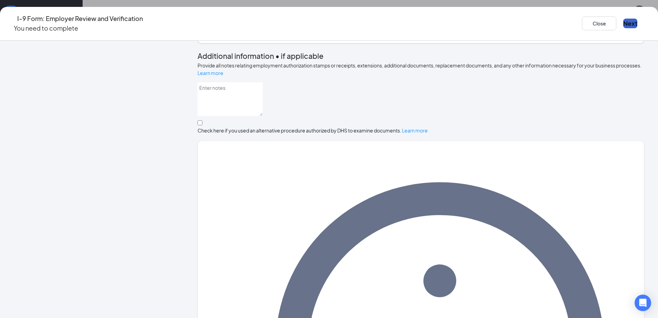
click at [623, 22] on button "Next" at bounding box center [630, 24] width 14 height 10
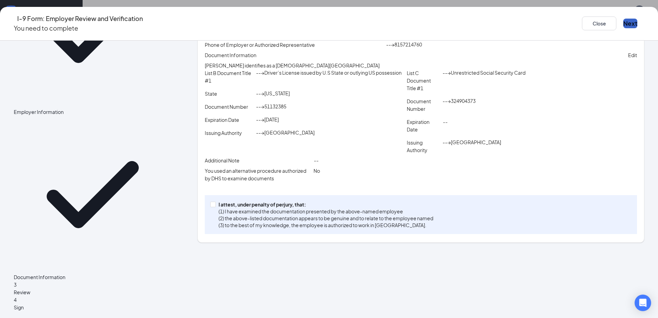
scroll to position [81, 0]
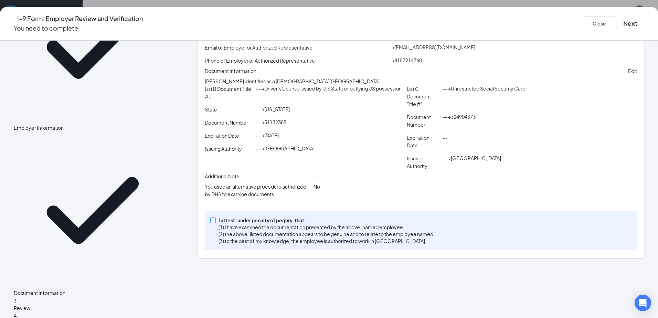
click at [256, 224] on p "I attest, under penalty of perjury, that:" at bounding box center [326, 220] width 215 height 7
click at [215, 222] on input "I attest, under penalty of perjury, that: (1) I have examined the documentation…" at bounding box center [212, 220] width 5 height 5
checkbox input "true"
click at [623, 20] on button "Next" at bounding box center [630, 24] width 14 height 10
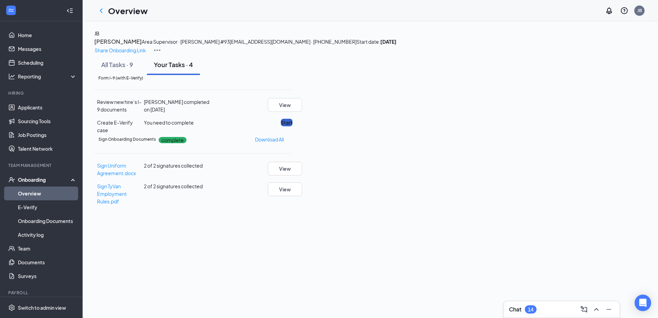
click at [293, 126] on button "Start" at bounding box center [287, 123] width 12 height 8
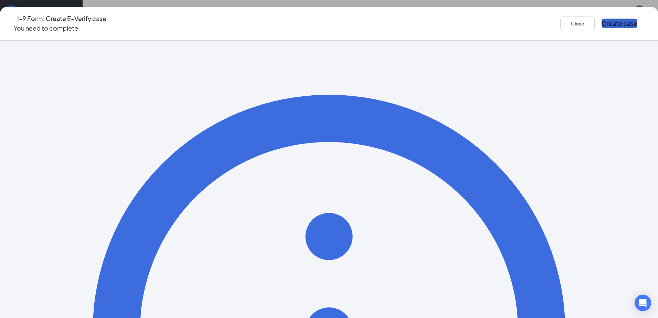
click at [602, 21] on button "Create case" at bounding box center [620, 24] width 36 height 10
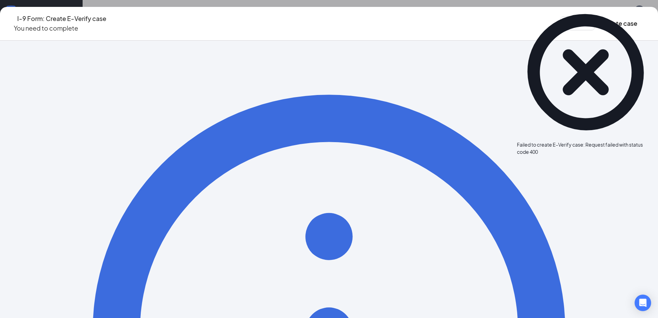
click at [655, 141] on icon "Cross" at bounding box center [655, 141] width 0 height 0
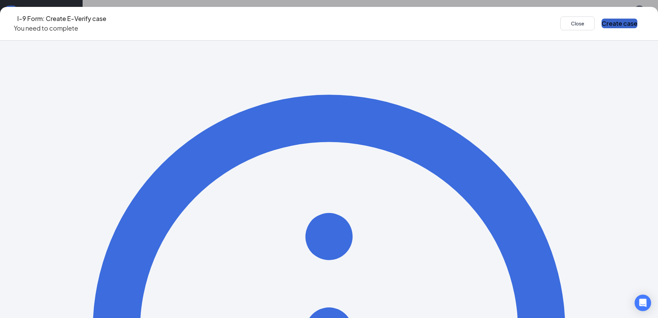
click at [602, 19] on button "Create case" at bounding box center [620, 24] width 36 height 10
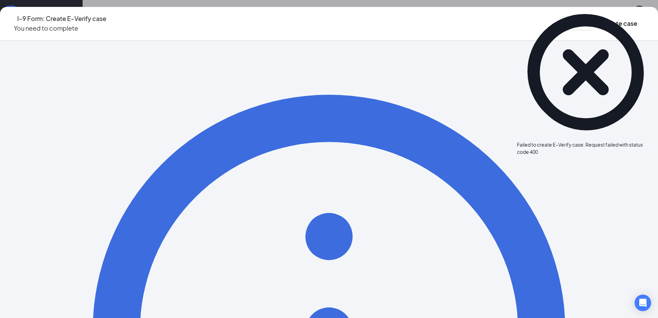
click at [655, 141] on icon "Cross" at bounding box center [655, 141] width 0 height 0
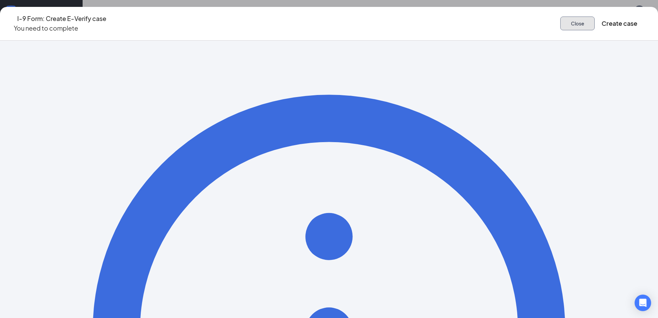
click at [560, 25] on button "Close" at bounding box center [577, 24] width 34 height 14
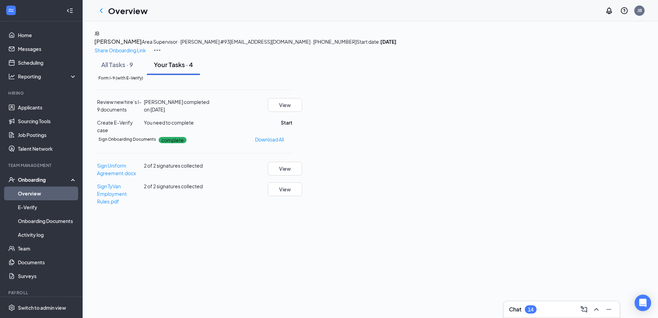
click at [161, 46] on img at bounding box center [157, 50] width 8 height 8
click at [530, 54] on div "JB Jake Baxter Area Supervisor · Jimmy Johns #93 baxterjake94@aol.com · (812) 7…" at bounding box center [370, 42] width 552 height 25
click at [142, 43] on h3 "[PERSON_NAME]" at bounding box center [117, 41] width 47 height 9
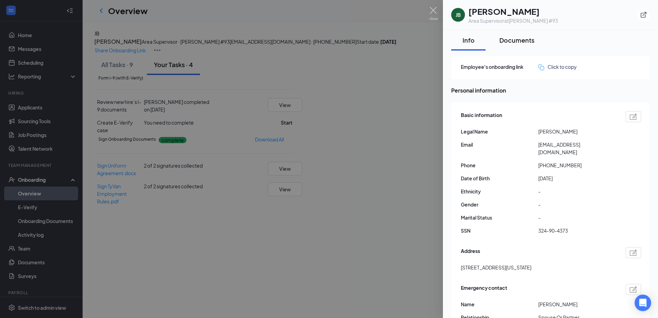
click at [508, 49] on button "Documents" at bounding box center [517, 40] width 49 height 21
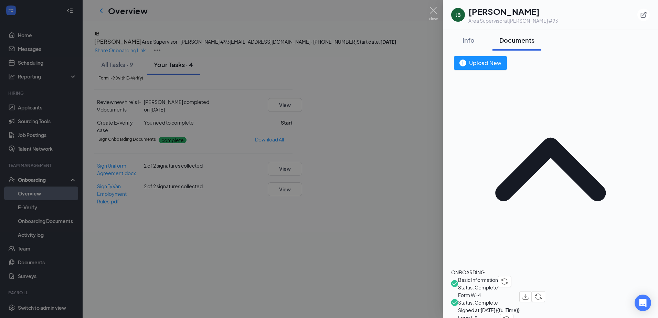
click at [485, 314] on span "Form I-9" at bounding box center [479, 318] width 42 height 8
click at [488, 314] on span "Form I-9" at bounding box center [479, 318] width 42 height 8
click at [510, 316] on img "button" at bounding box center [506, 319] width 7 height 6
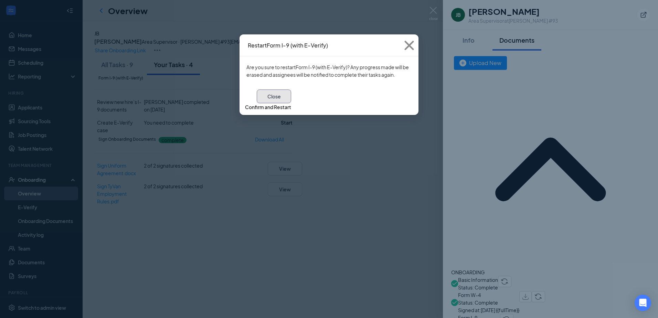
click at [291, 100] on button "Close" at bounding box center [274, 96] width 34 height 14
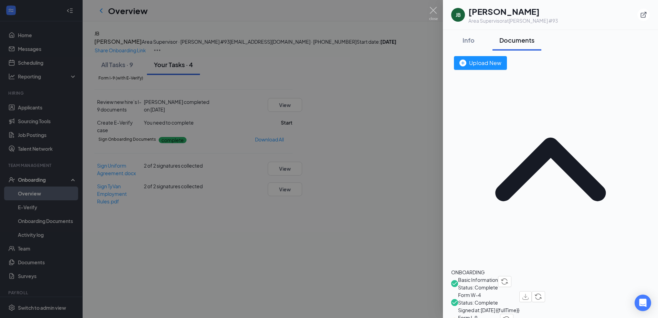
click at [484, 314] on span "Form I-9" at bounding box center [479, 318] width 42 height 8
click at [485, 314] on span "Form I-9" at bounding box center [479, 318] width 42 height 8
click at [529, 294] on img "button" at bounding box center [525, 297] width 6 height 6
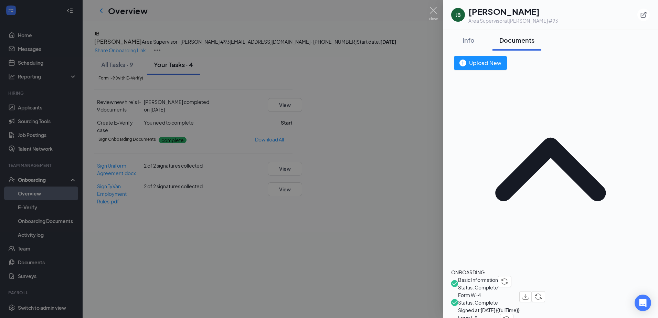
click at [398, 29] on div at bounding box center [329, 159] width 658 height 318
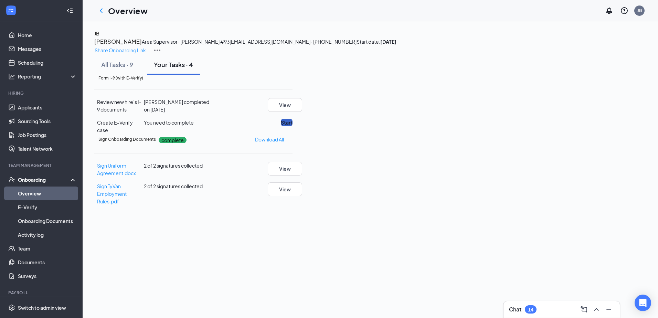
click at [293, 126] on button "Start" at bounding box center [287, 123] width 12 height 8
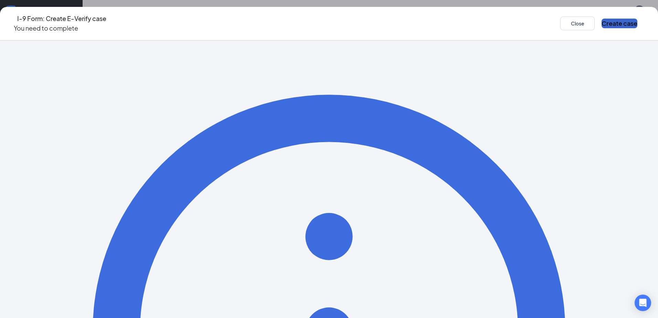
click at [602, 21] on button "Create case" at bounding box center [620, 24] width 36 height 10
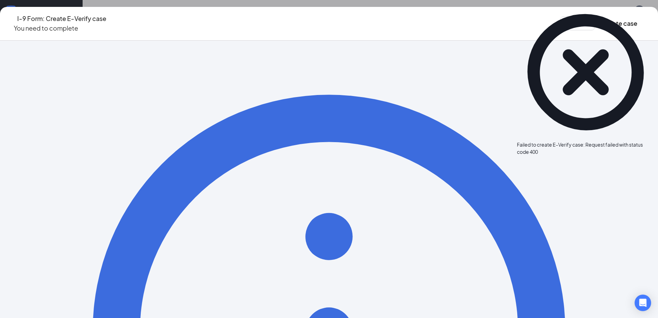
click at [655, 141] on icon "Cross" at bounding box center [655, 141] width 0 height 0
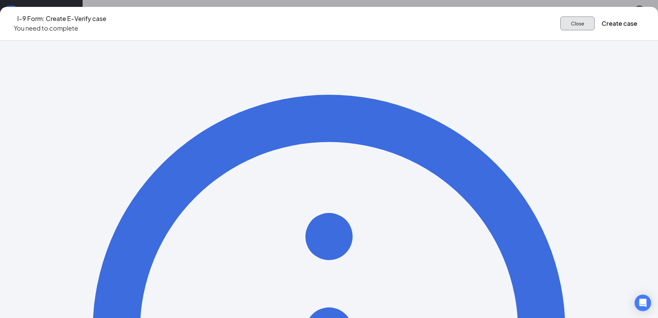
click at [560, 23] on button "Close" at bounding box center [577, 24] width 34 height 14
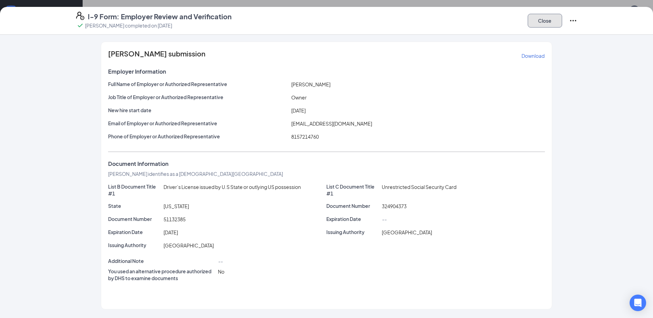
click at [542, 24] on button "Close" at bounding box center [545, 21] width 34 height 14
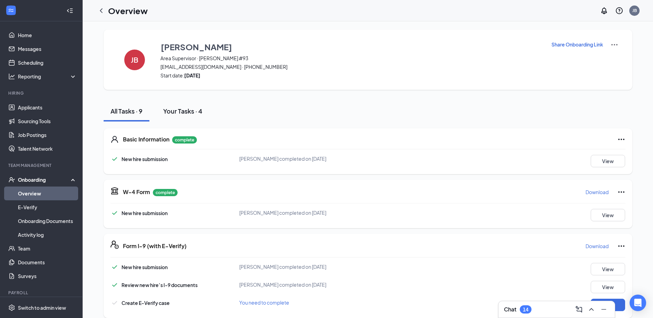
click at [179, 110] on div "Your Tasks · 4" at bounding box center [182, 111] width 39 height 9
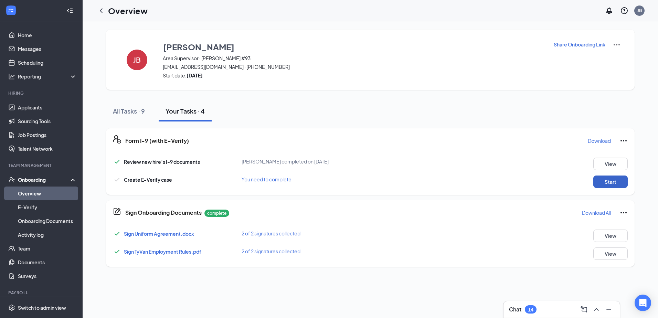
click at [605, 179] on button "Start" at bounding box center [610, 182] width 34 height 12
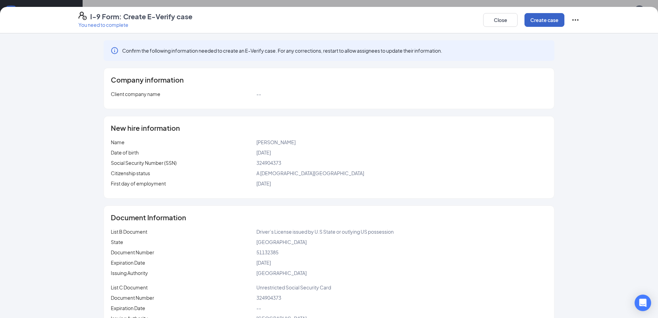
click at [541, 20] on button "Create case" at bounding box center [545, 20] width 40 height 14
click at [589, 20] on div "Failed to create E-Verify case: Request failed with status code 400" at bounding box center [587, 16] width 103 height 14
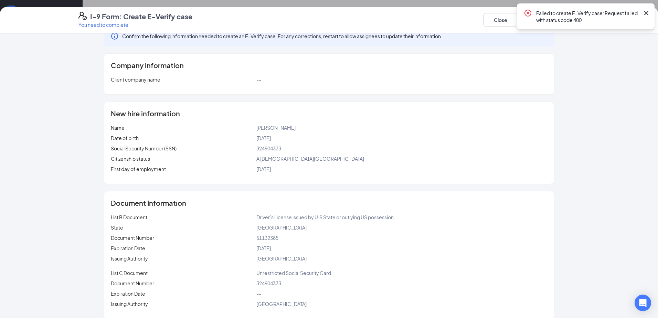
scroll to position [22, 0]
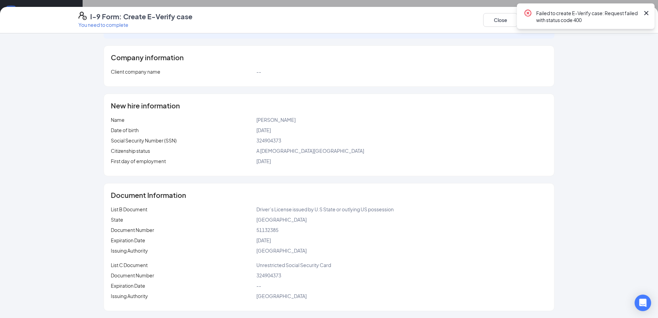
click at [646, 9] on icon "Cross" at bounding box center [646, 13] width 8 height 8
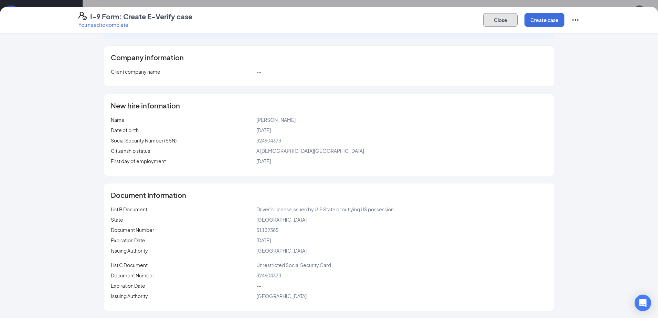
click at [500, 17] on button "Close" at bounding box center [500, 20] width 34 height 14
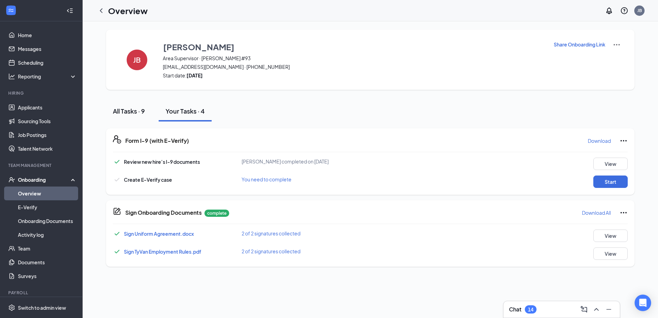
click at [126, 111] on div "All Tasks · 9" at bounding box center [129, 111] width 32 height 9
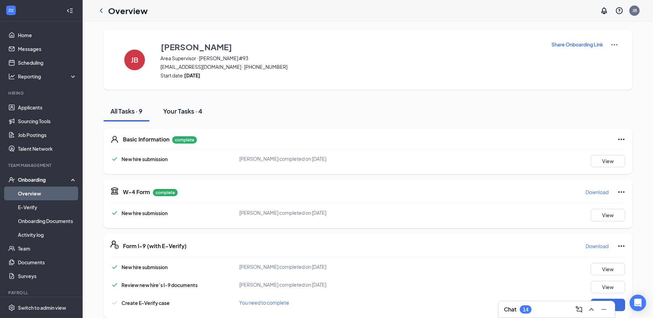
click at [173, 106] on button "Your Tasks · 4" at bounding box center [182, 111] width 53 height 21
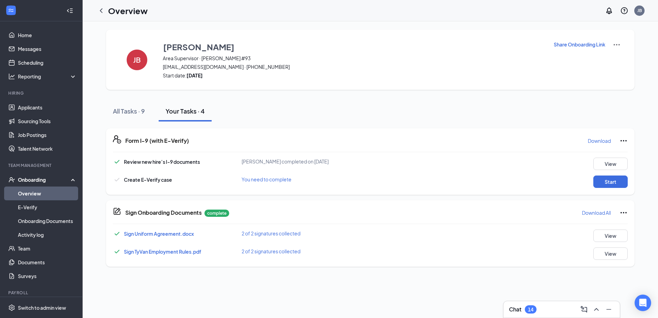
click at [278, 180] on span "You need to complete" at bounding box center [267, 179] width 50 height 6
drag, startPoint x: 244, startPoint y: 179, endPoint x: 248, endPoint y: 179, distance: 4.5
click at [247, 179] on span "You need to complete" at bounding box center [267, 179] width 50 height 6
drag, startPoint x: 248, startPoint y: 179, endPoint x: 464, endPoint y: 182, distance: 215.1
click at [425, 183] on div "Create E-Verify case You need to complete Start" at bounding box center [370, 182] width 515 height 12
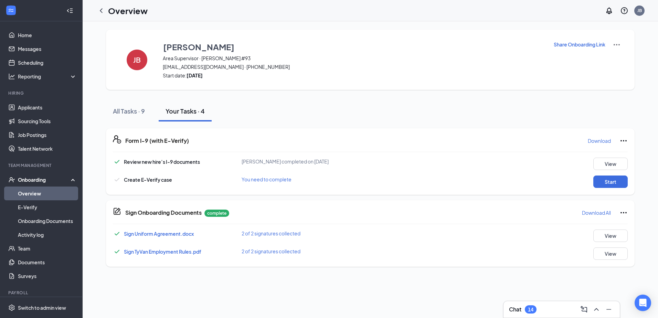
click at [120, 5] on h1 "Overview" at bounding box center [128, 11] width 40 height 12
click at [108, 11] on div at bounding box center [101, 11] width 14 height 14
click at [102, 10] on icon "ChevronLeft" at bounding box center [101, 11] width 8 height 8
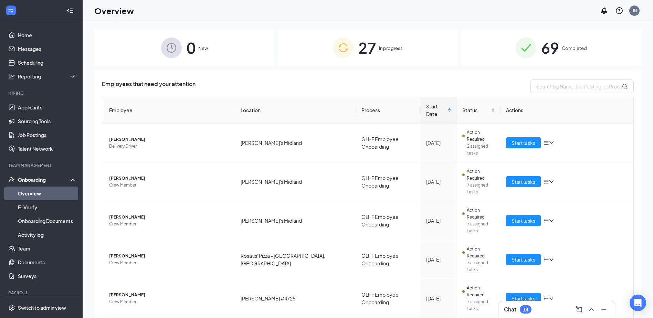
click at [307, 50] on div "27 In progress" at bounding box center [368, 48] width 180 height 36
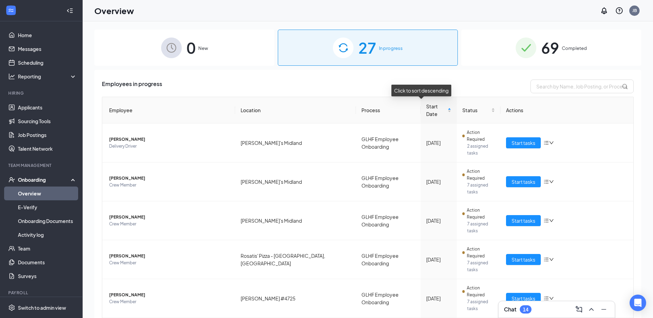
click at [56, 12] on div "Click to sort ascending" at bounding box center [28, 6] width 56 height 12
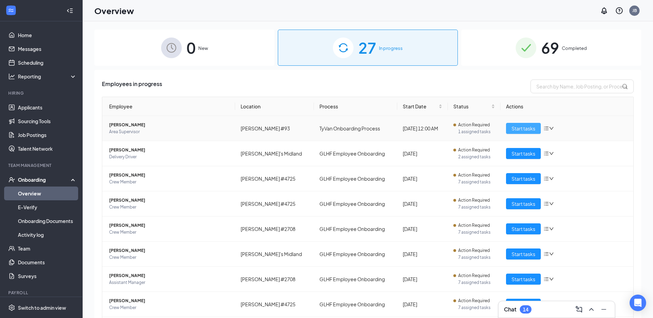
click at [528, 130] on span "Start tasks" at bounding box center [523, 129] width 24 height 8
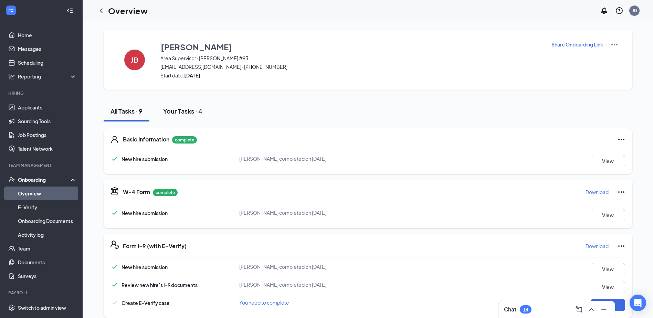
click at [156, 114] on button "Your Tasks · 4" at bounding box center [182, 111] width 53 height 21
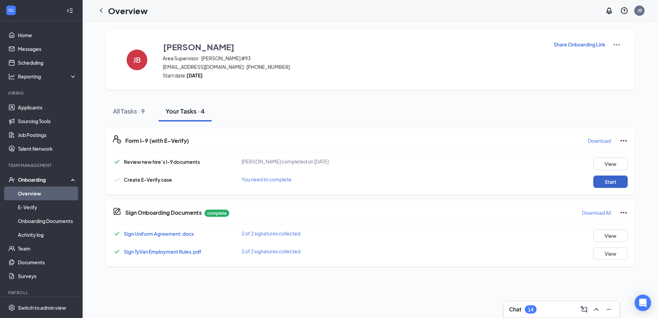
click at [605, 187] on button "Start" at bounding box center [610, 182] width 34 height 12
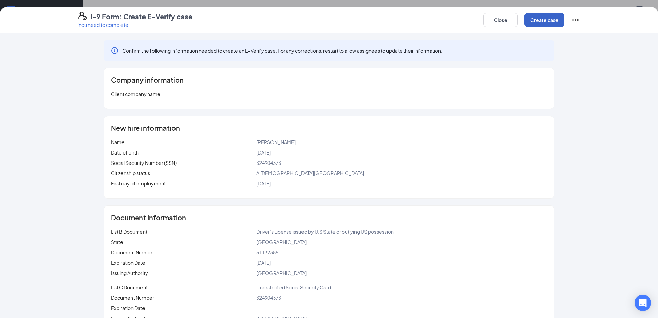
click at [537, 15] on button "Create case" at bounding box center [545, 20] width 40 height 14
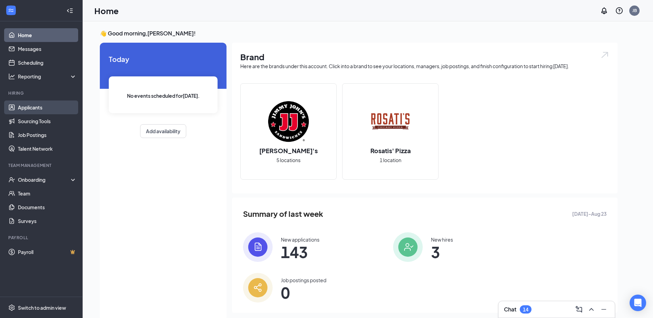
click at [41, 109] on link "Applicants" at bounding box center [47, 107] width 59 height 14
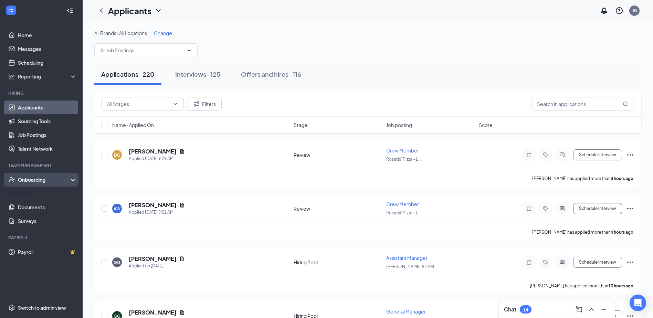
click at [38, 179] on div "Onboarding" at bounding box center [44, 179] width 53 height 7
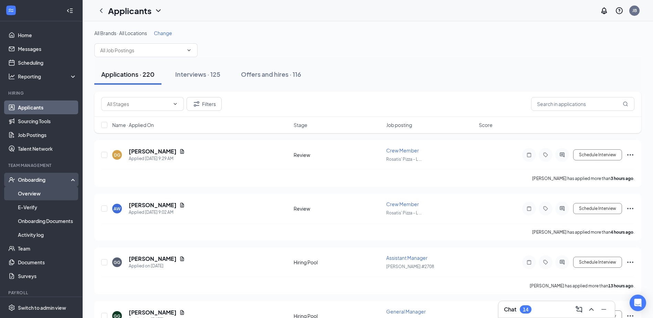
click at [46, 195] on link "Overview" at bounding box center [47, 194] width 59 height 14
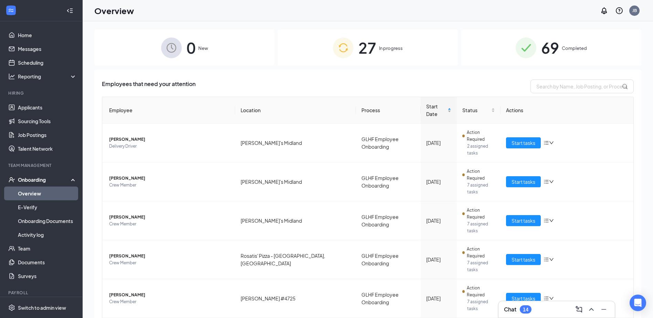
click at [428, 103] on span "Start Date" at bounding box center [436, 110] width 20 height 15
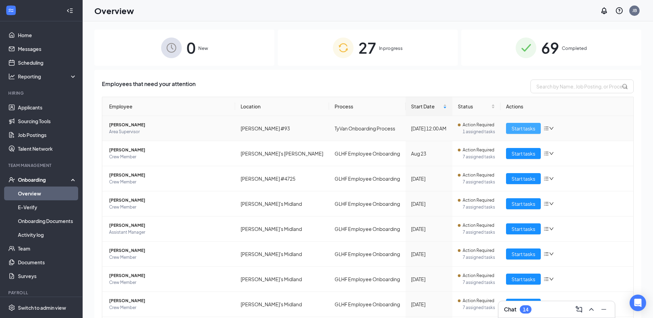
click at [523, 126] on span "Start tasks" at bounding box center [523, 129] width 24 height 8
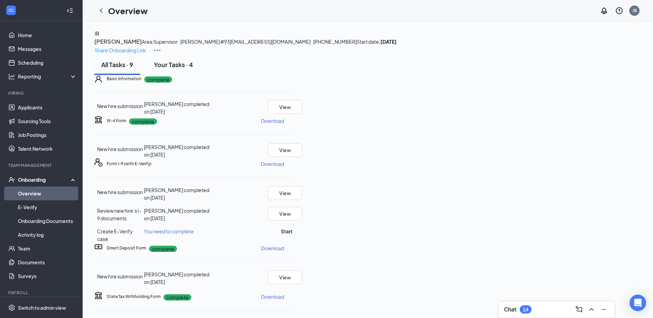
click at [173, 69] on div "Your Tasks · 4" at bounding box center [173, 64] width 39 height 9
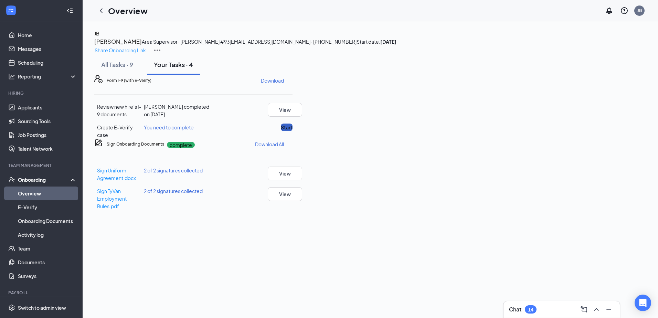
click at [293, 131] on button "Start" at bounding box center [287, 128] width 12 height 8
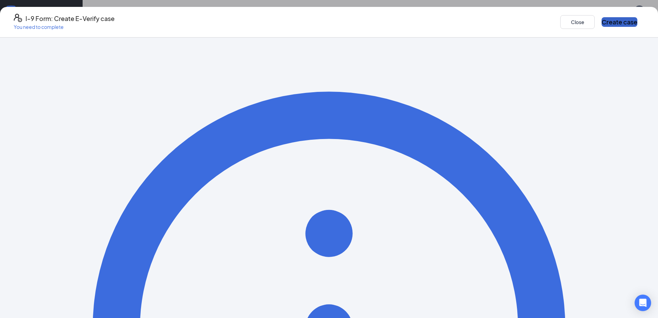
click at [602, 20] on button "Create case" at bounding box center [620, 22] width 36 height 10
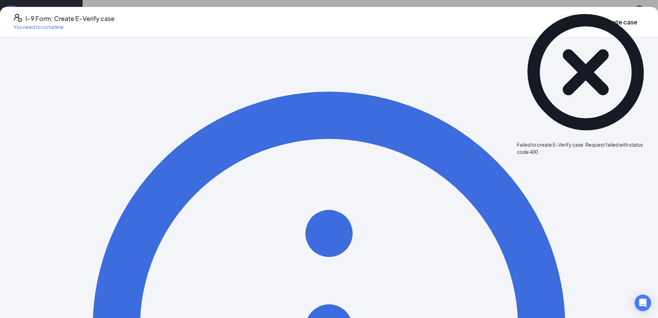
click at [655, 141] on icon "Cross" at bounding box center [655, 141] width 0 height 0
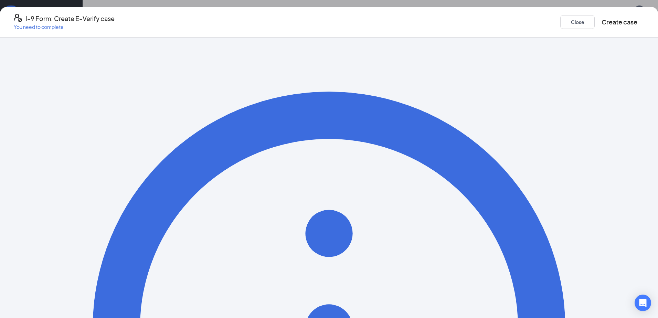
drag, startPoint x: 242, startPoint y: 50, endPoint x: 373, endPoint y: 55, distance: 130.6
drag, startPoint x: 373, startPoint y: 55, endPoint x: 401, endPoint y: 65, distance: 30.0
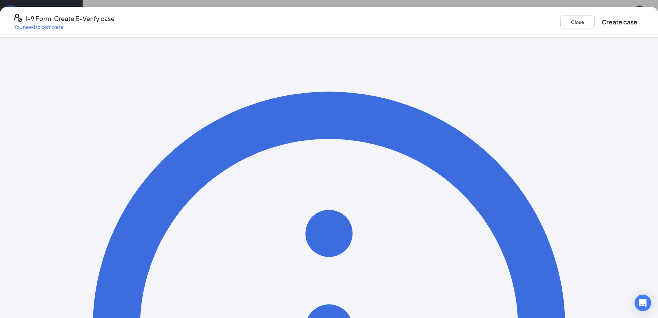
click at [644, 22] on icon "Ellipses" at bounding box center [644, 22] width 0 height 0
click at [511, 60] on span "Mark as complete" at bounding box center [498, 63] width 40 height 7
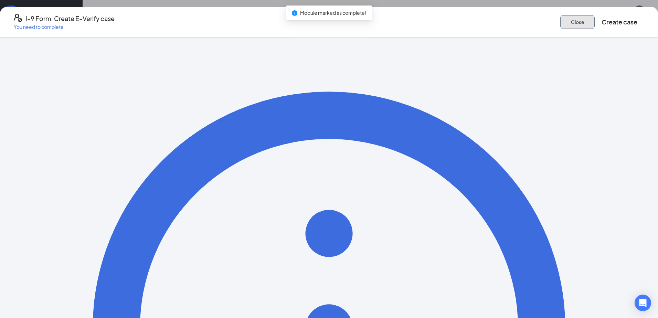
click at [560, 15] on button "Close" at bounding box center [577, 22] width 34 height 14
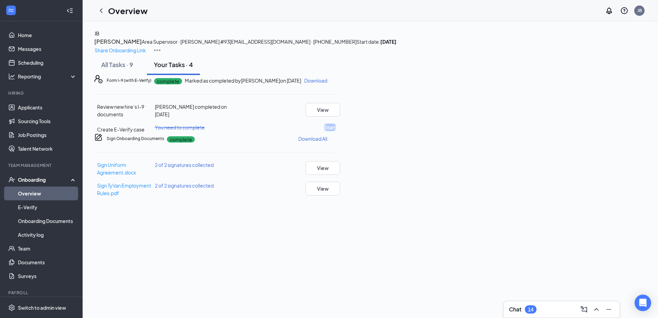
click at [142, 46] on button "[PERSON_NAME]" at bounding box center [117, 41] width 47 height 9
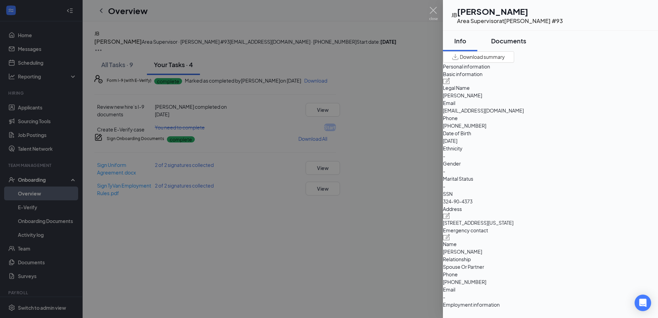
click at [506, 35] on button "Documents" at bounding box center [508, 41] width 49 height 21
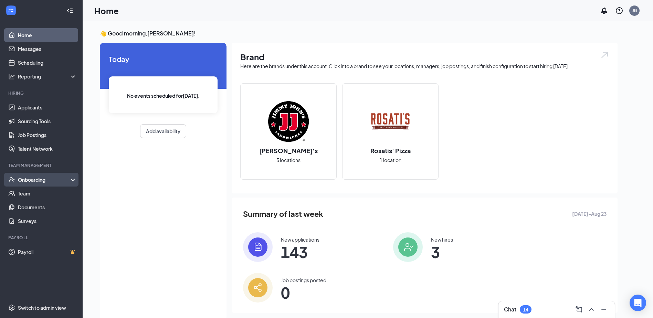
click at [41, 179] on div "Onboarding" at bounding box center [44, 179] width 53 height 7
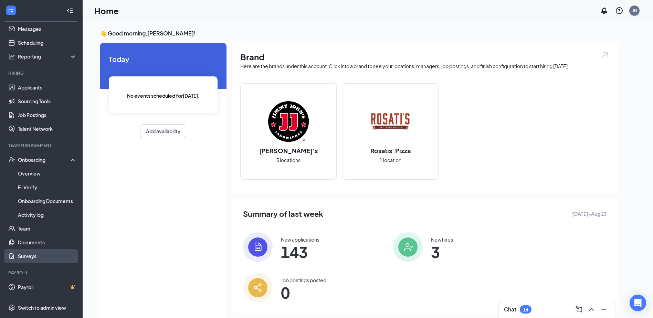
scroll to position [14, 0]
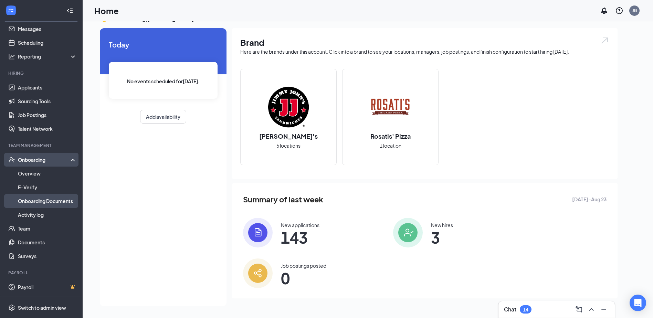
click at [49, 203] on link "Onboarding Documents" at bounding box center [47, 201] width 59 height 14
